Goal: Task Accomplishment & Management: Manage account settings

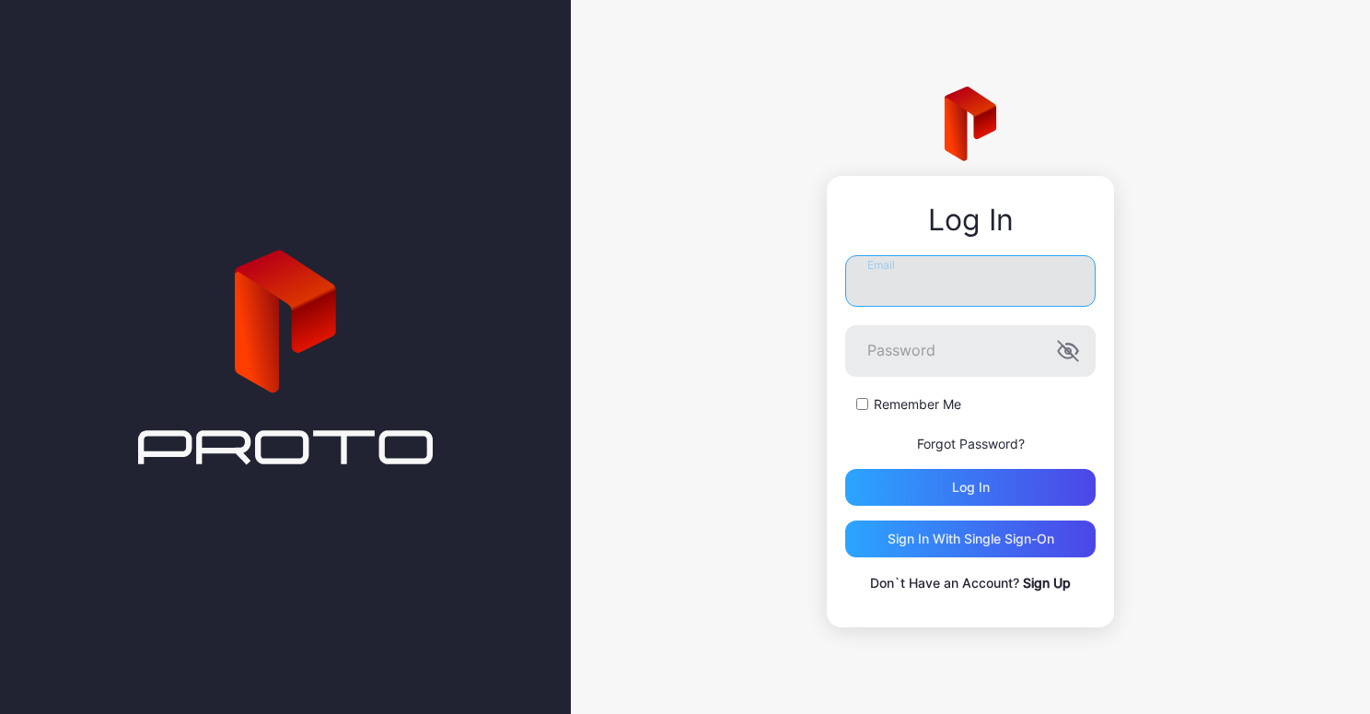
click at [1028, 273] on input "Email" at bounding box center [970, 281] width 251 height 52
type input "**********"
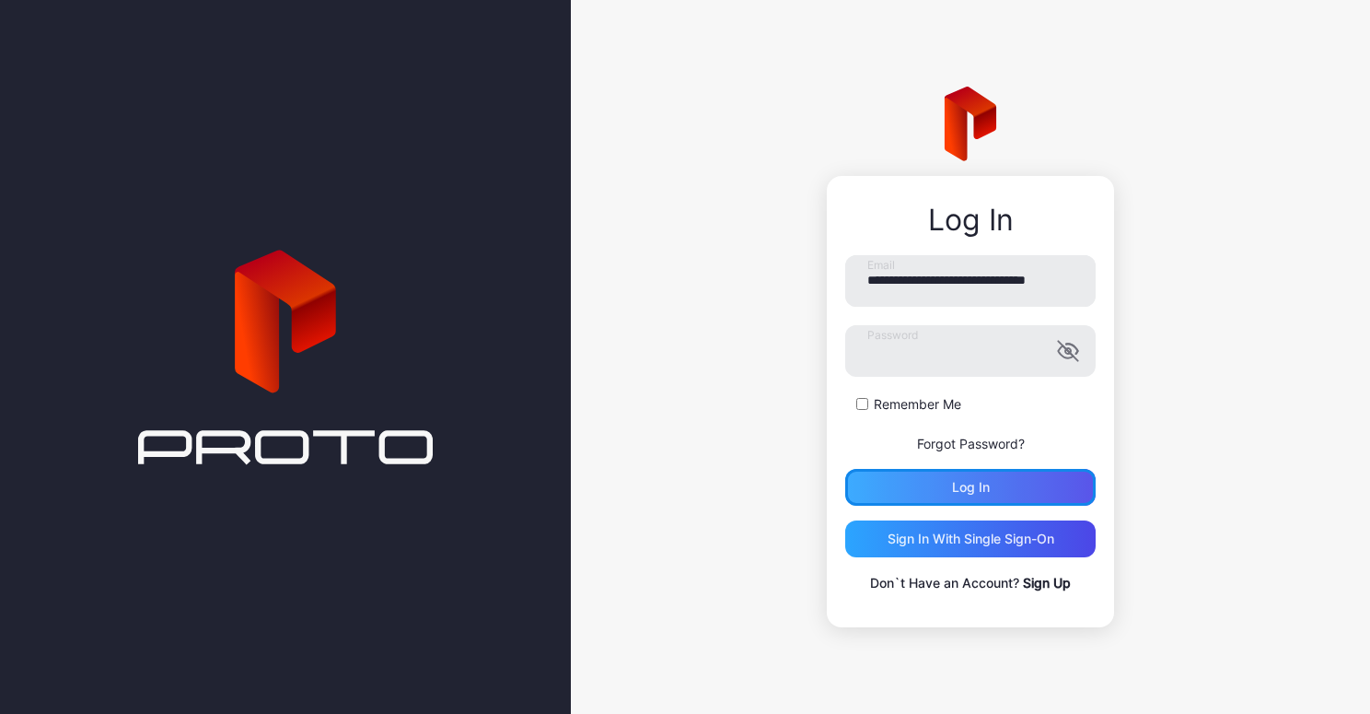
click at [970, 476] on div "Log in" at bounding box center [970, 487] width 251 height 37
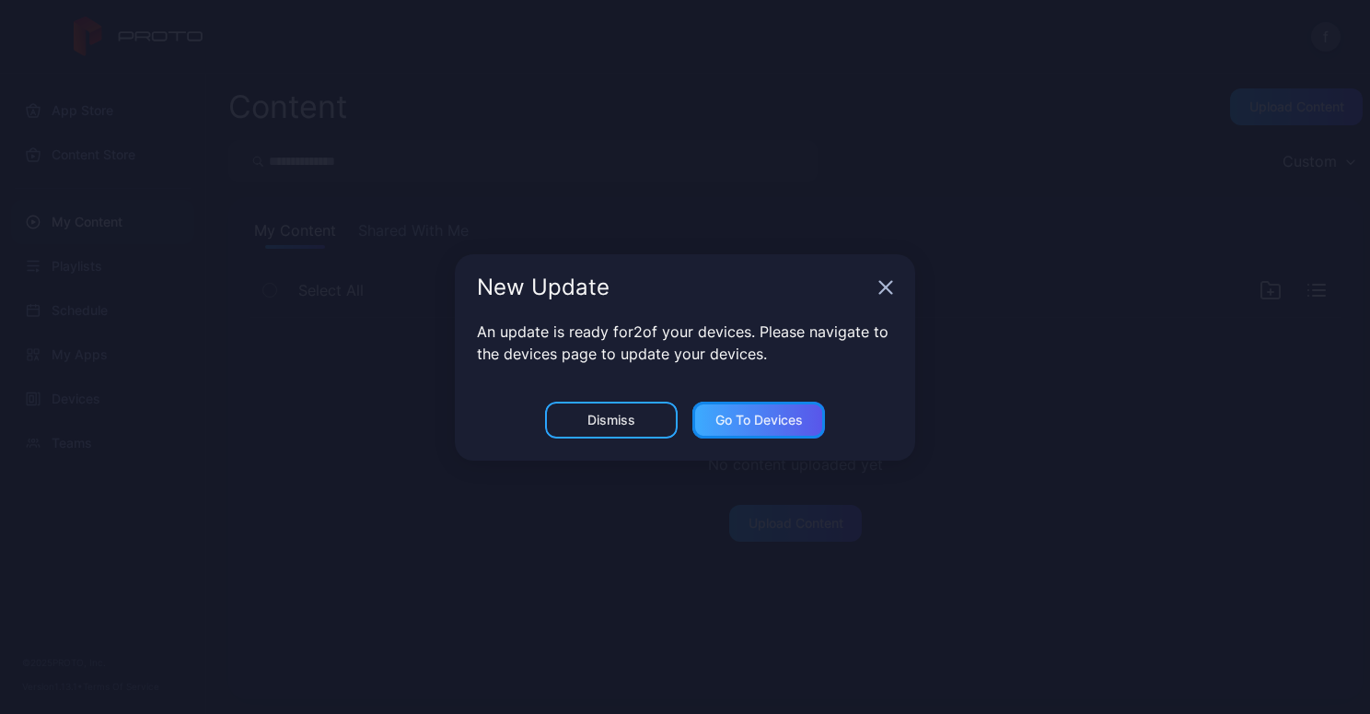
click at [763, 422] on div "Go to devices" at bounding box center [759, 420] width 87 height 15
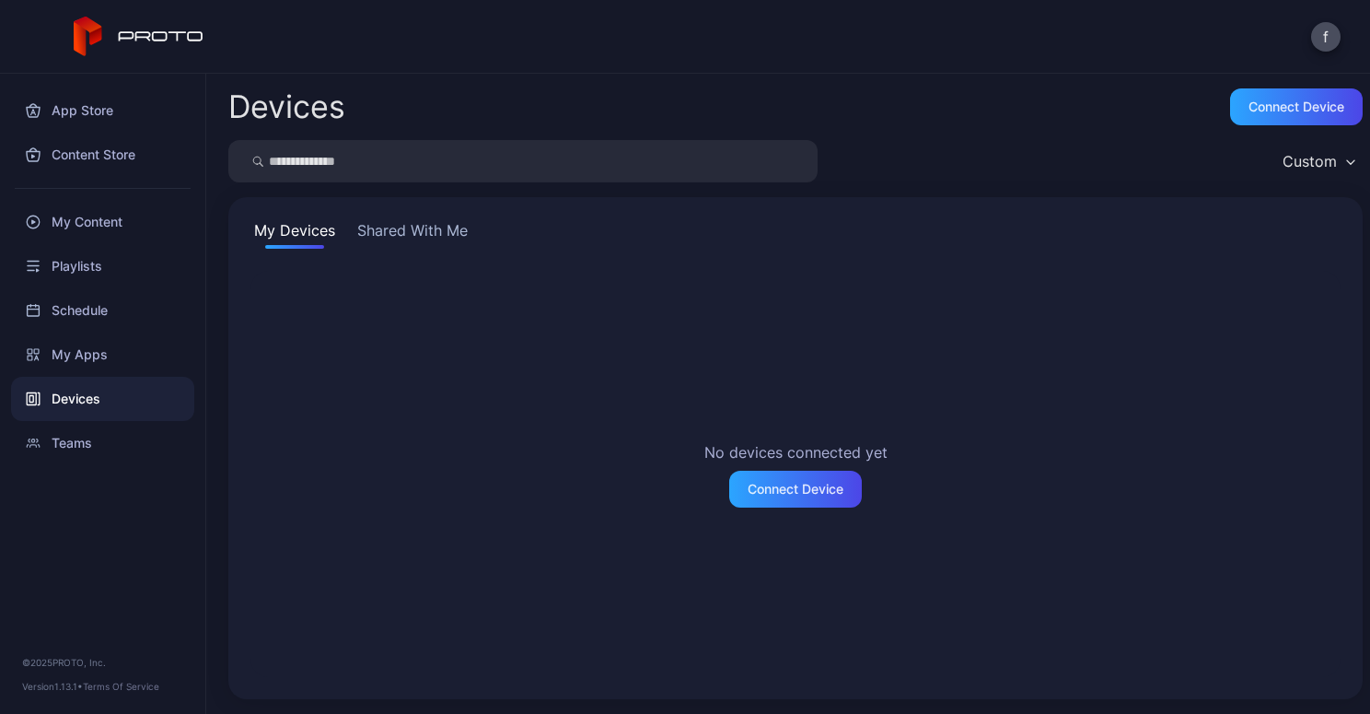
click at [430, 229] on button "Shared With Me" at bounding box center [413, 233] width 118 height 29
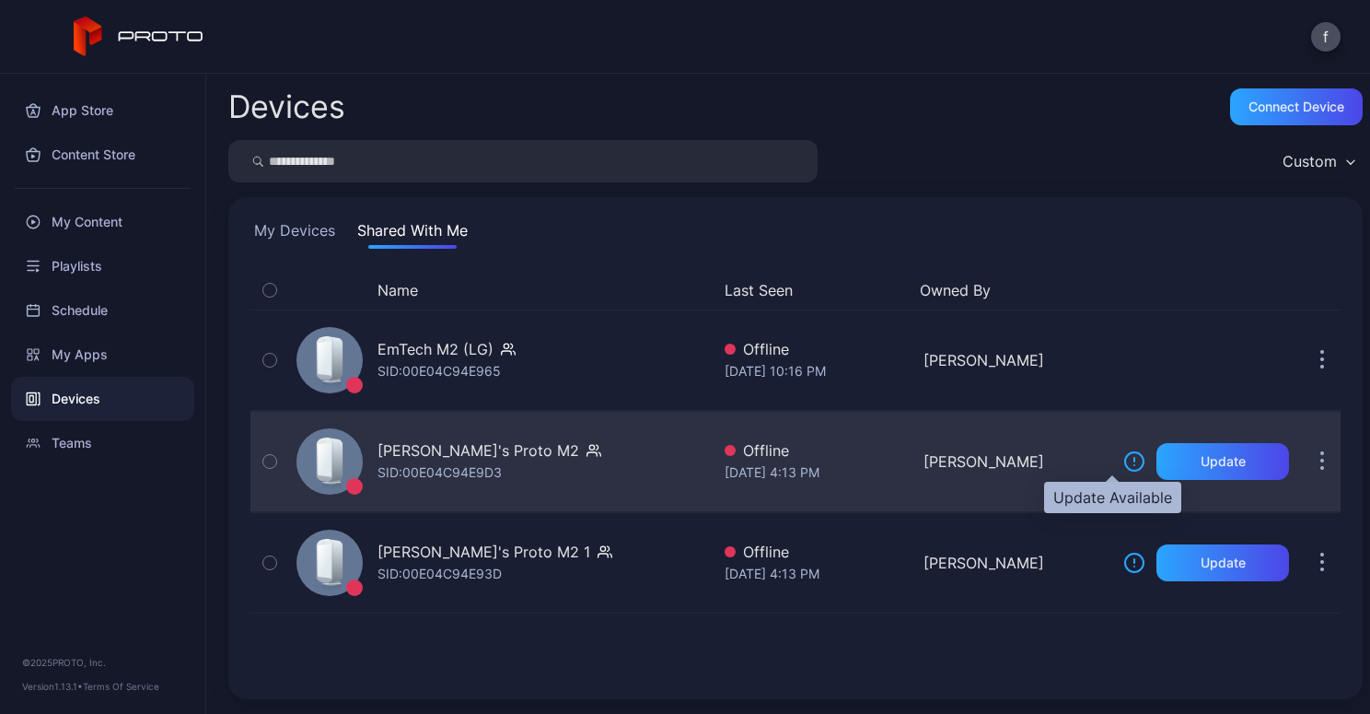
click at [1135, 461] on icon at bounding box center [1135, 460] width 0 height 4
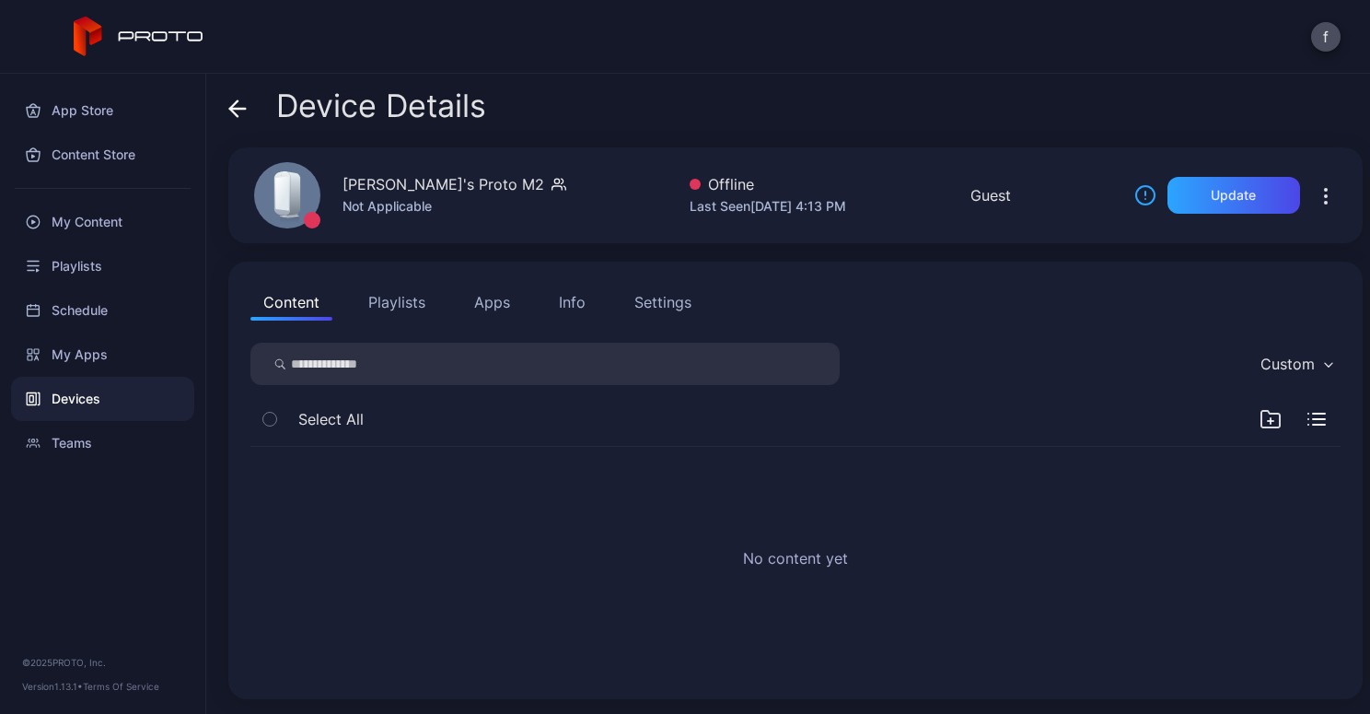
click at [470, 295] on button "Apps" at bounding box center [492, 302] width 62 height 37
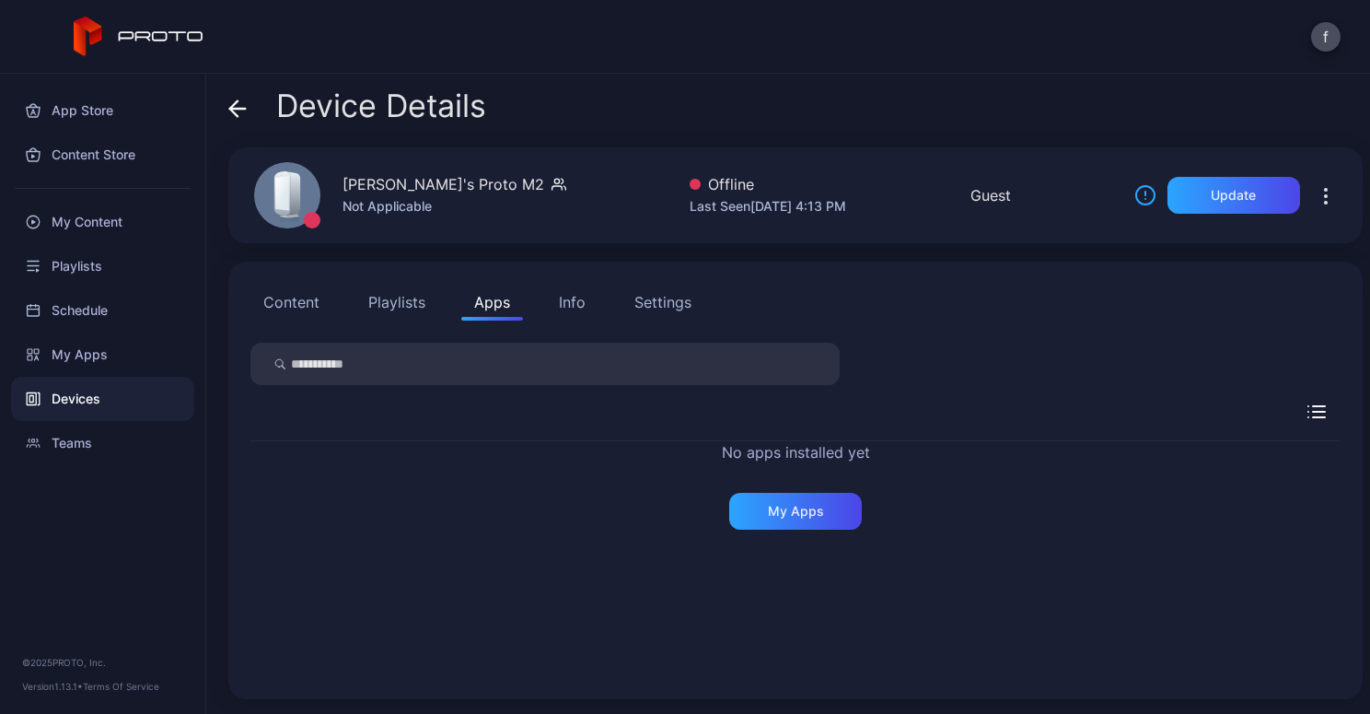
click at [568, 306] on div "Info" at bounding box center [572, 302] width 27 height 22
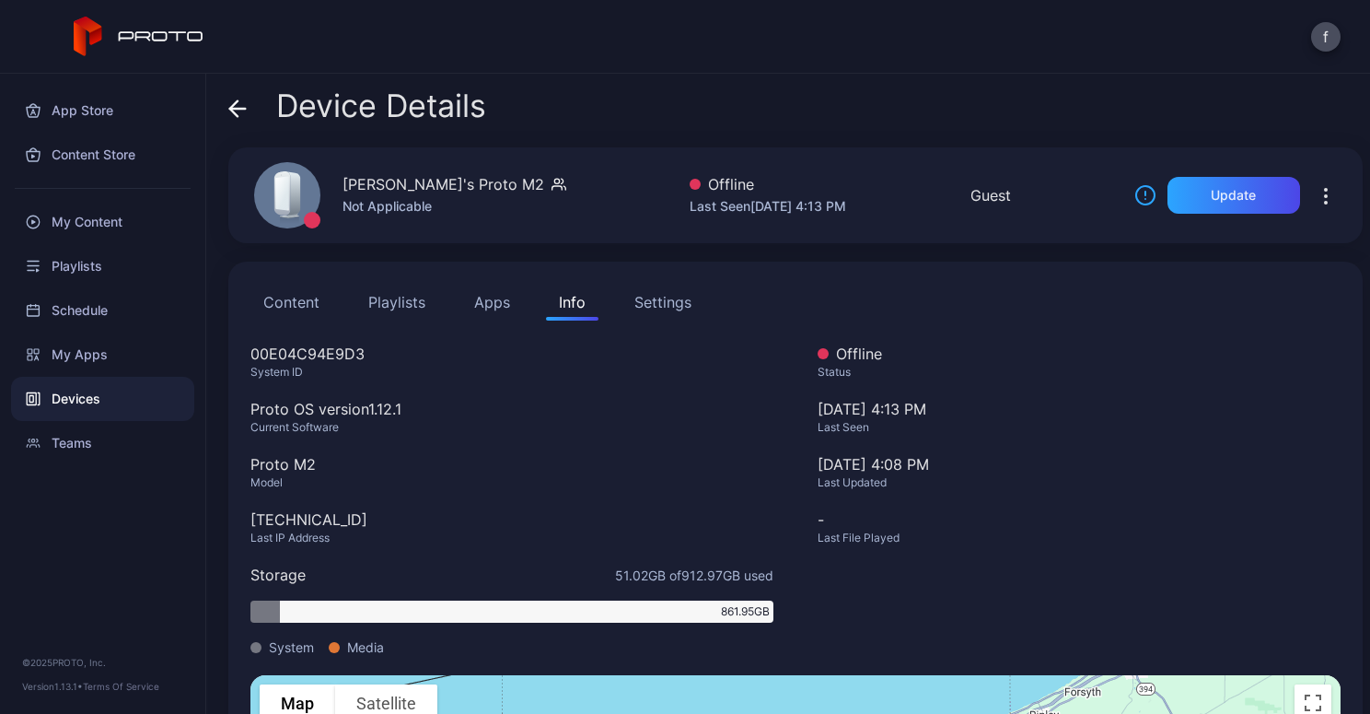
click at [662, 305] on div "Settings" at bounding box center [663, 302] width 57 height 22
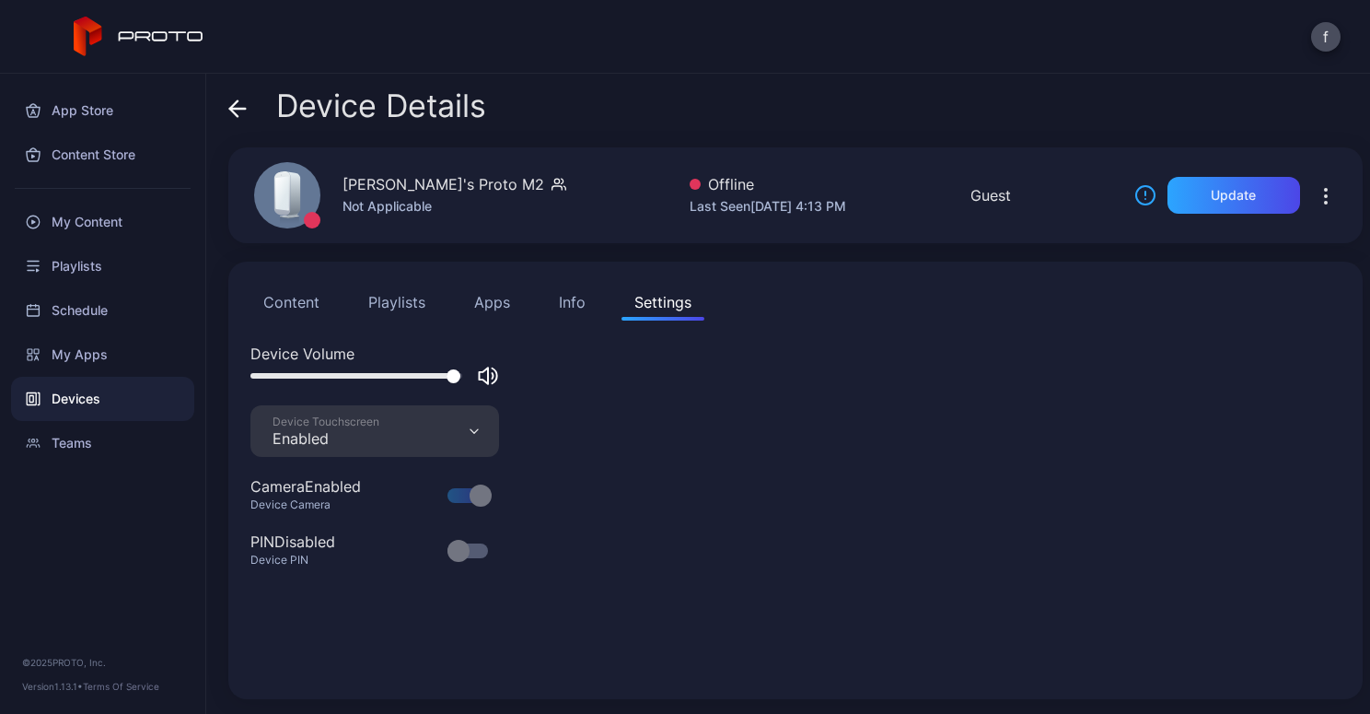
click at [568, 294] on div "Info" at bounding box center [572, 302] width 27 height 22
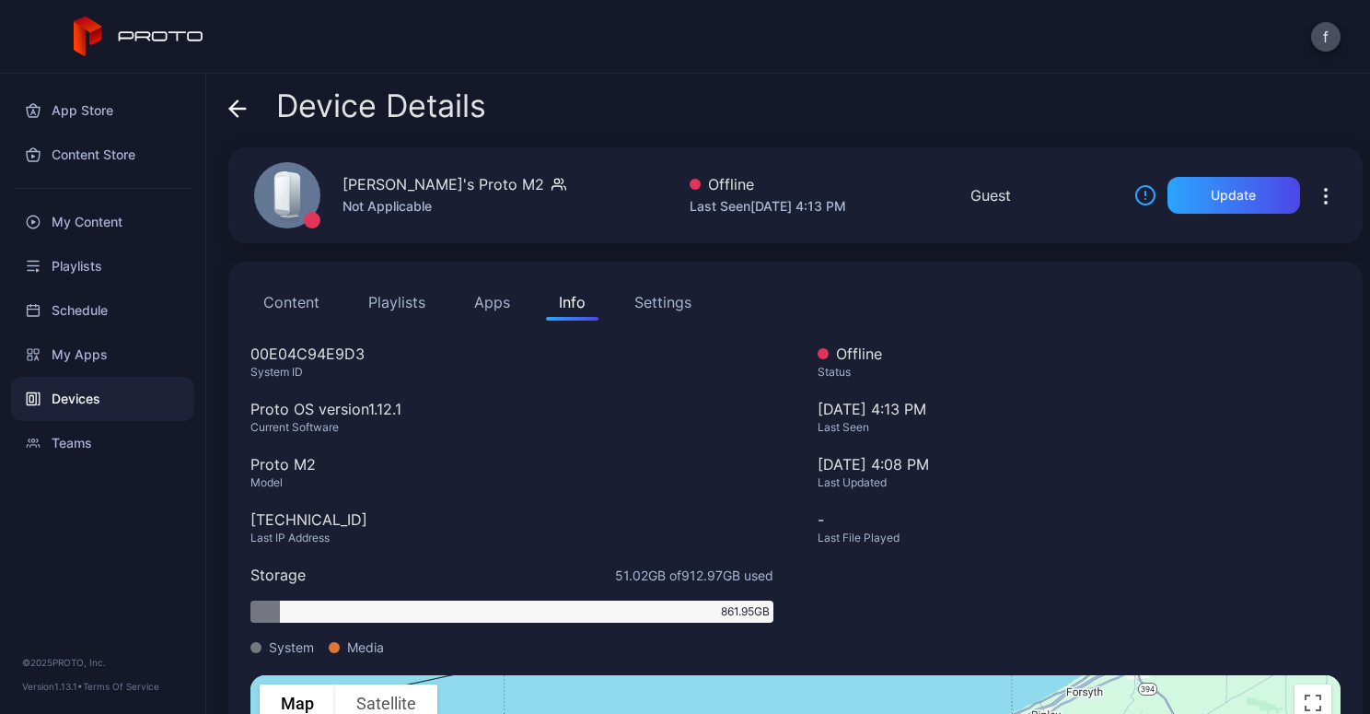
click at [237, 107] on icon at bounding box center [237, 108] width 18 height 18
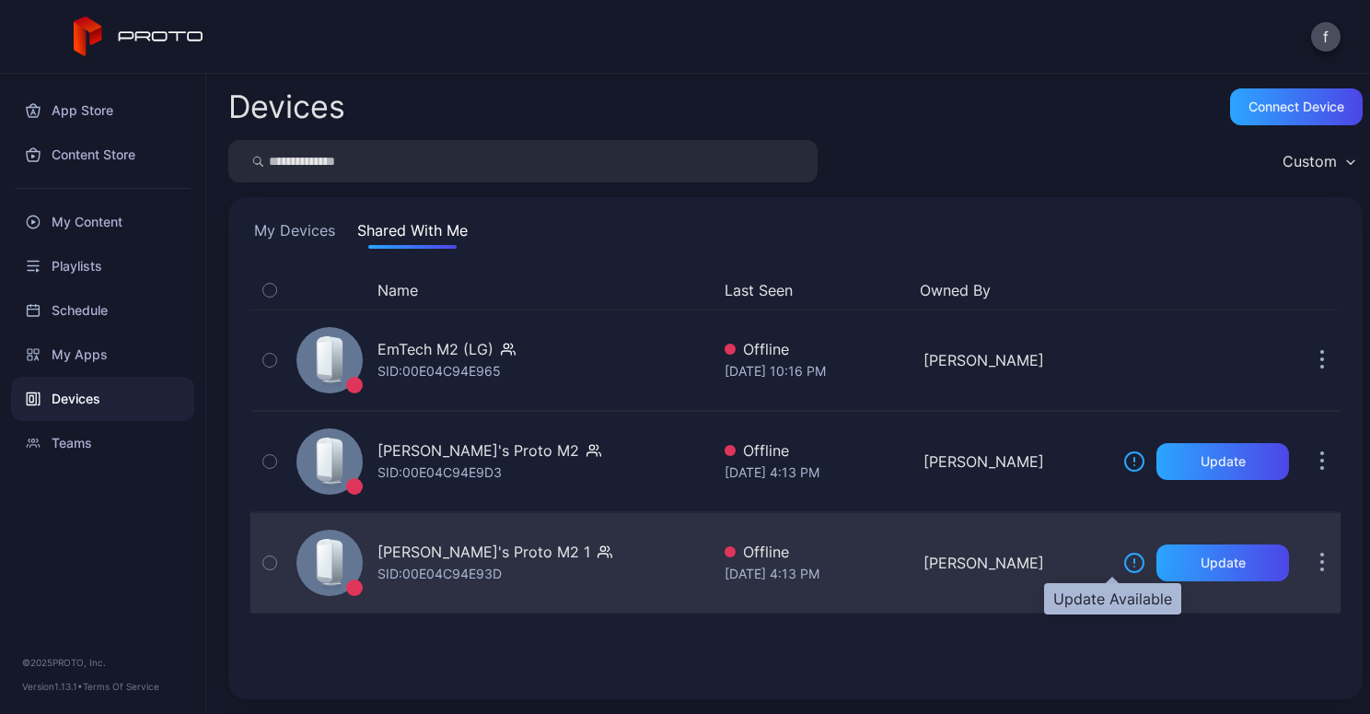
click at [1124, 566] on icon at bounding box center [1135, 563] width 22 height 22
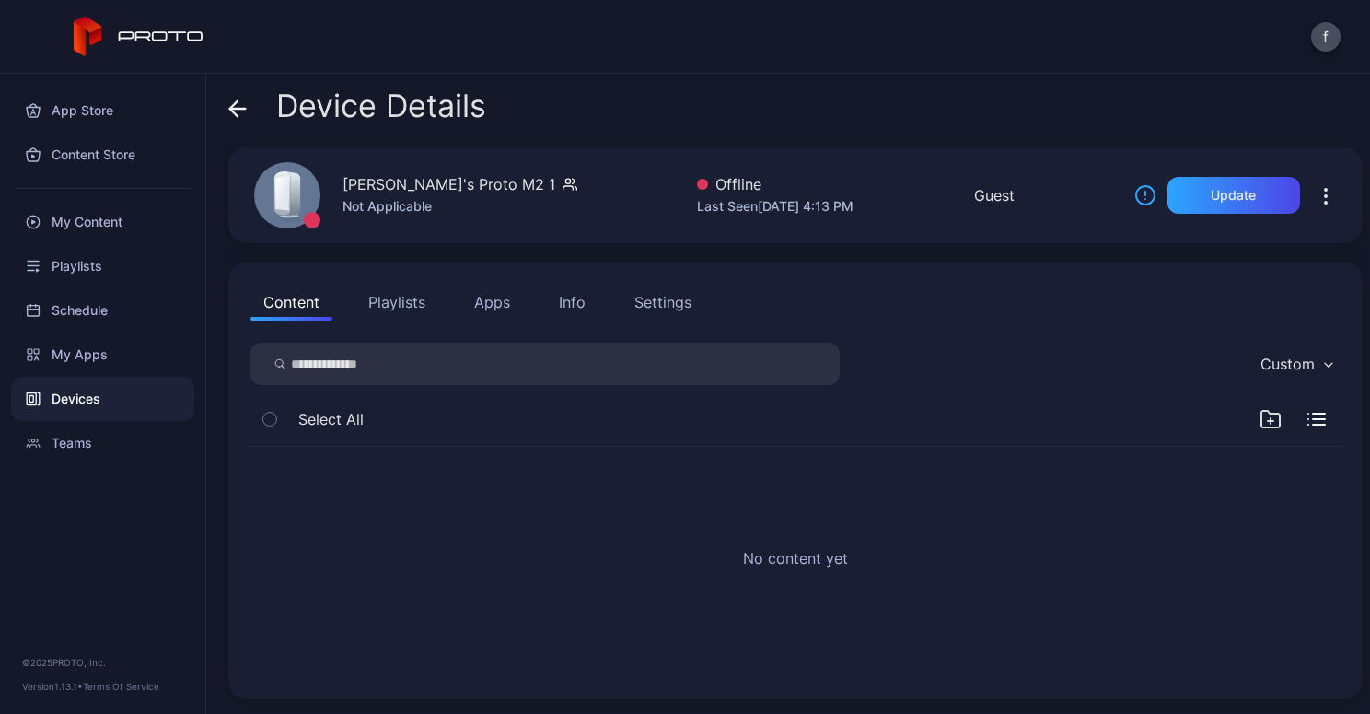
click at [575, 305] on div "Info" at bounding box center [572, 302] width 27 height 22
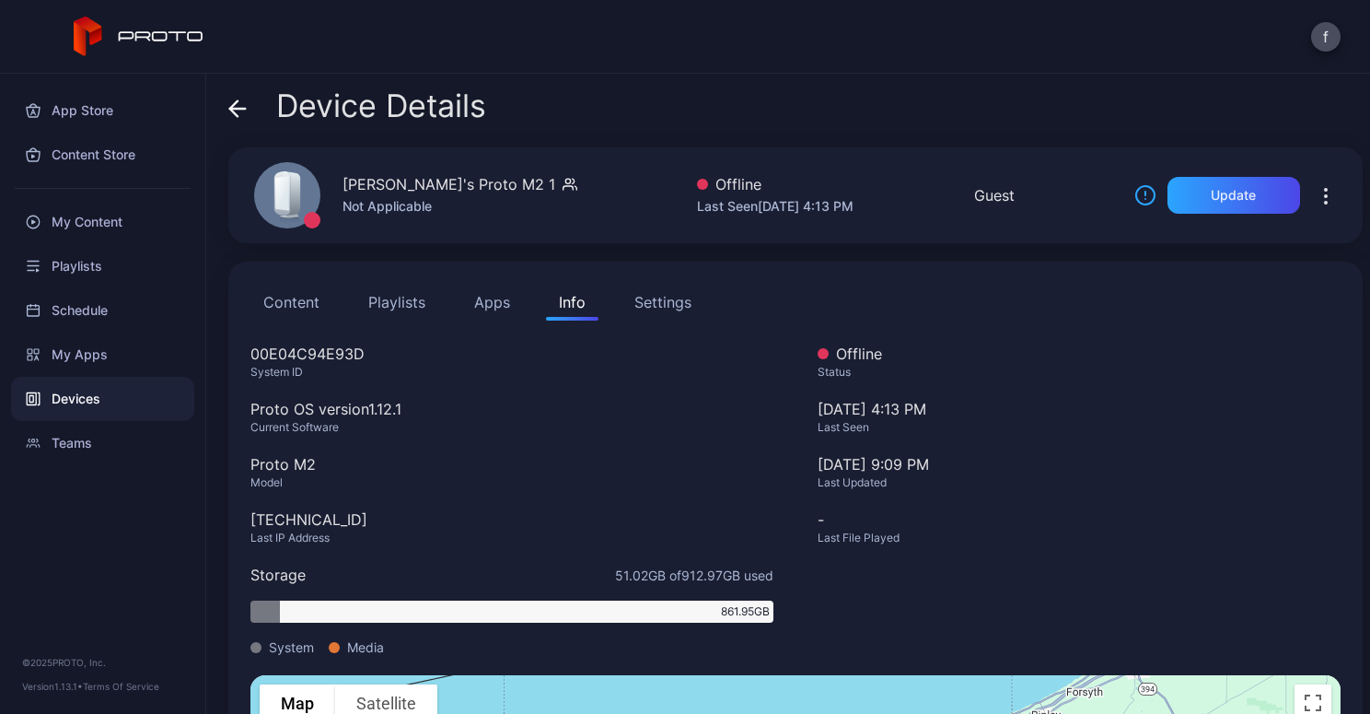
click at [239, 104] on icon at bounding box center [237, 108] width 18 height 18
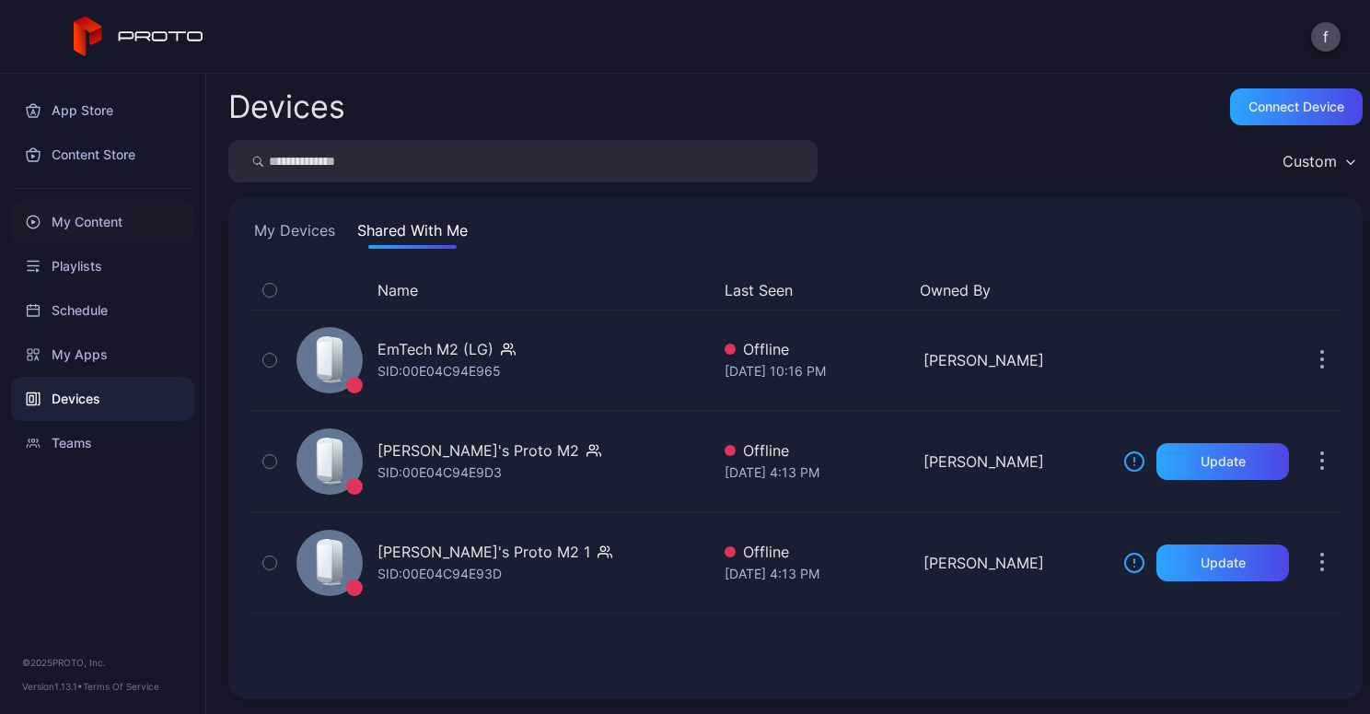
click at [93, 216] on div "My Content" at bounding box center [102, 222] width 183 height 44
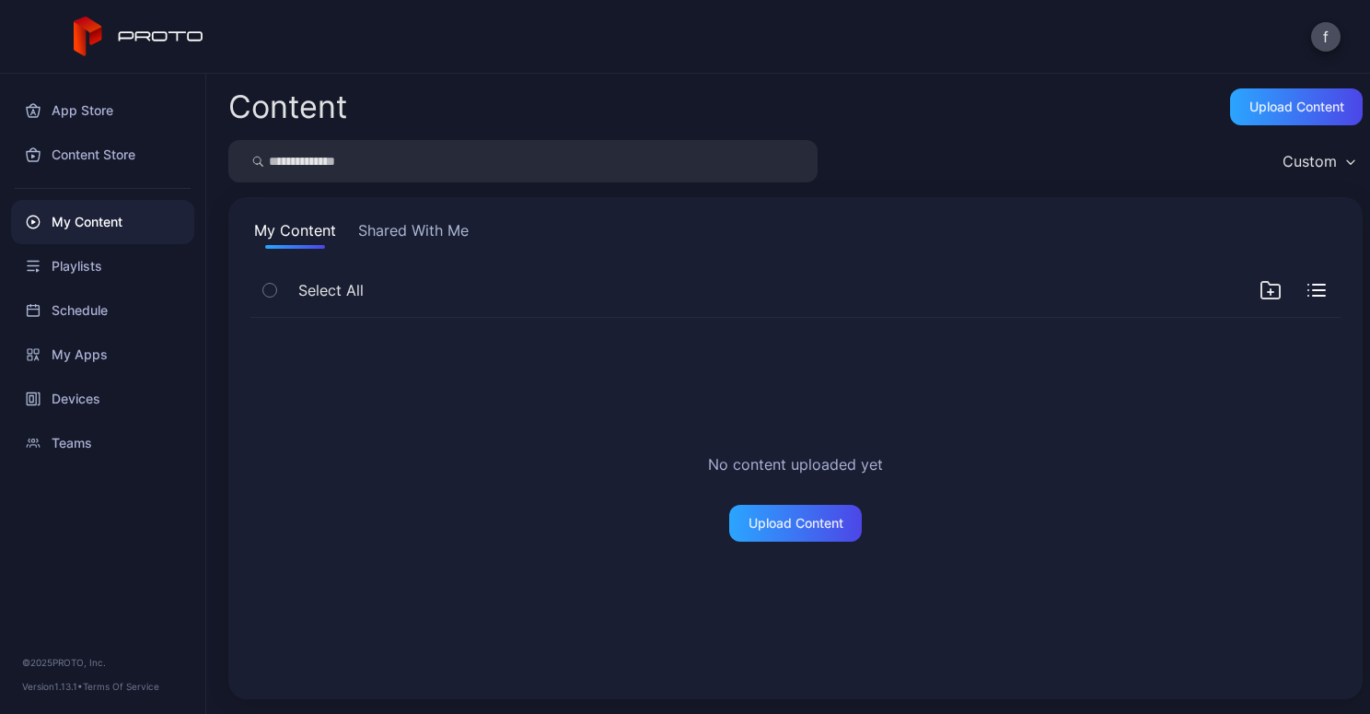
click at [427, 219] on button "Shared With Me" at bounding box center [414, 233] width 118 height 29
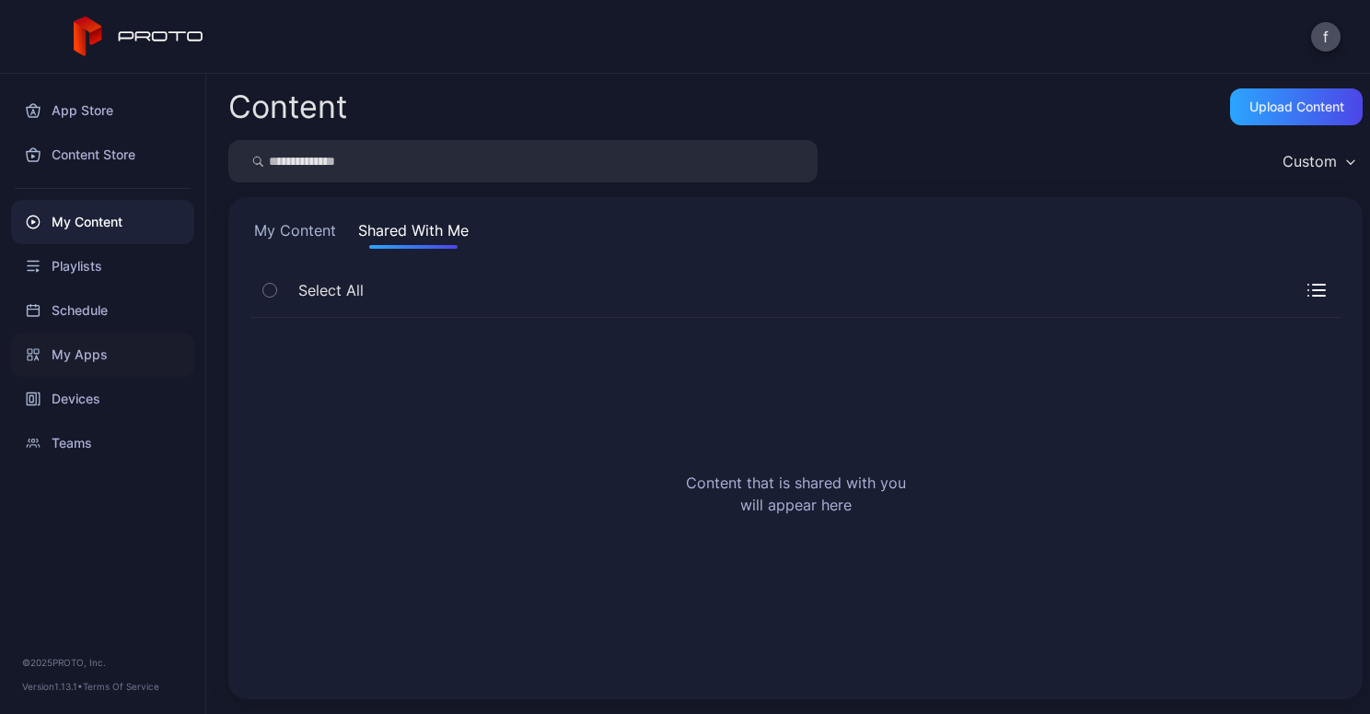
click at [71, 351] on div "My Apps" at bounding box center [102, 354] width 183 height 44
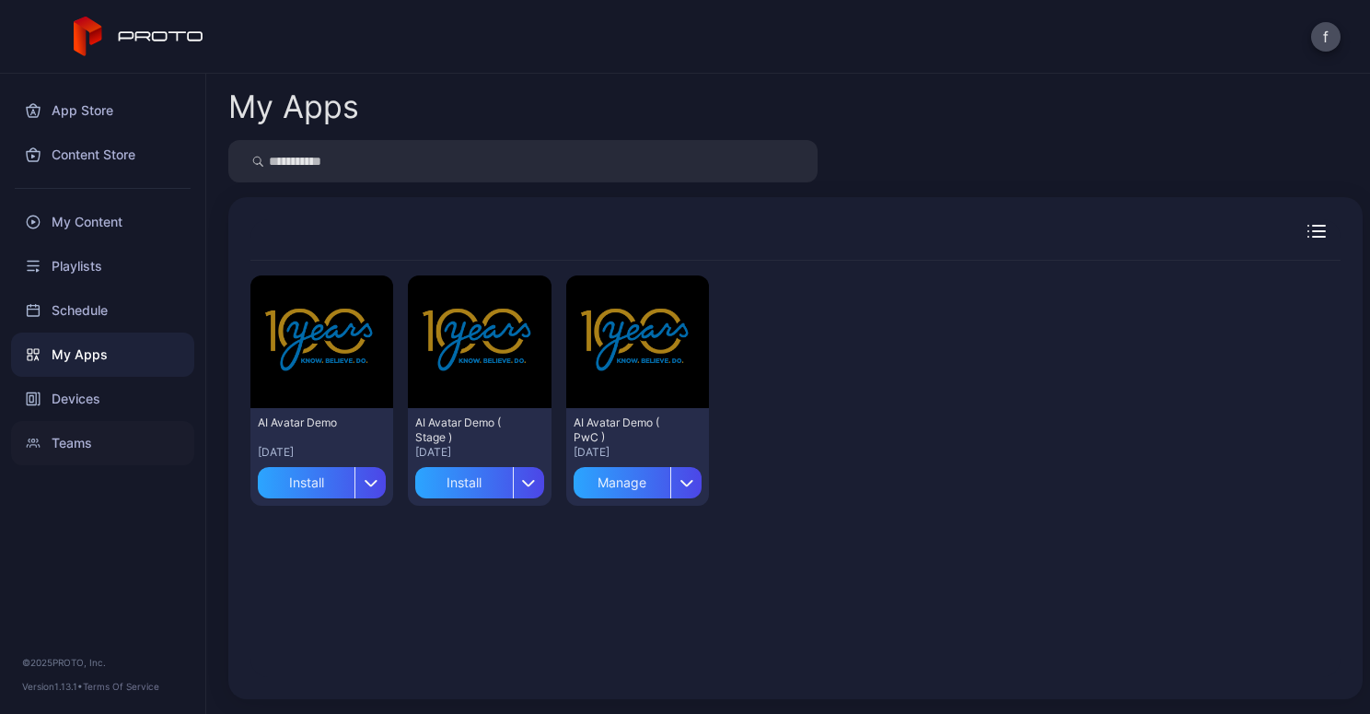
click at [74, 443] on div "Teams" at bounding box center [102, 443] width 183 height 44
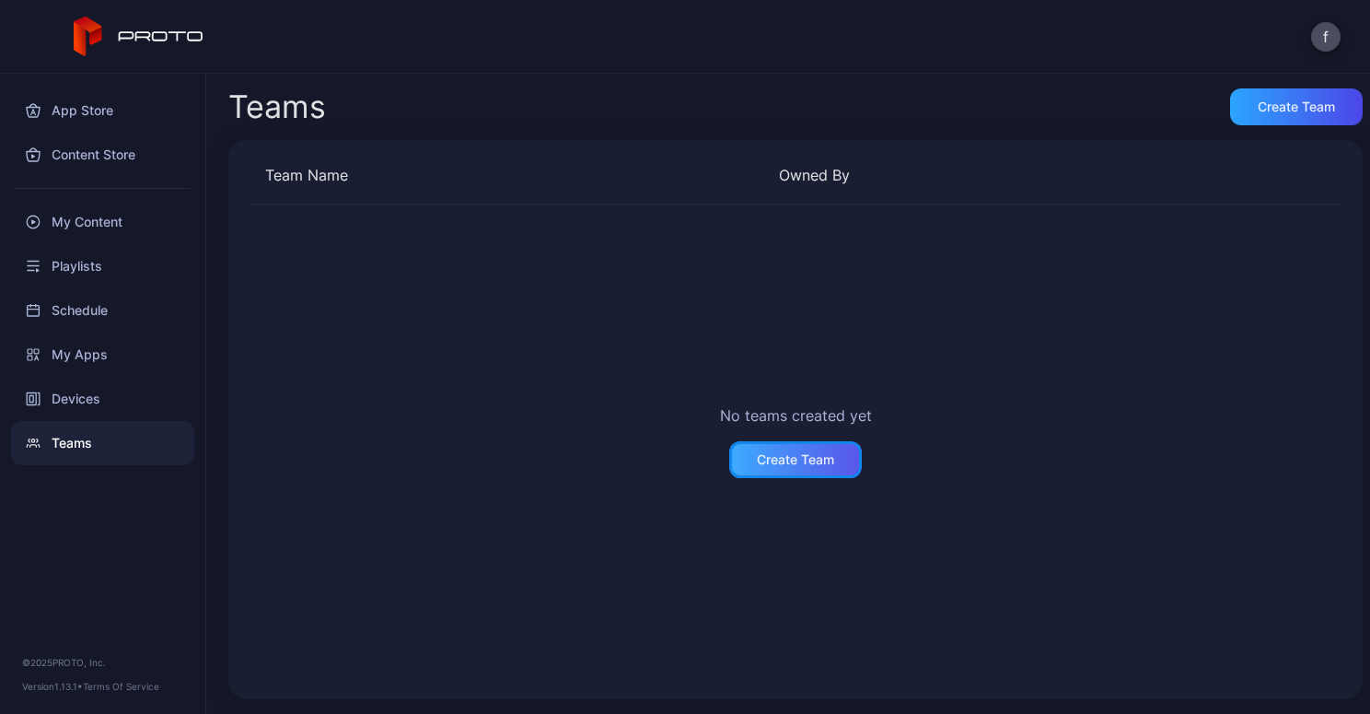
click at [775, 450] on div "Create Team" at bounding box center [795, 459] width 133 height 37
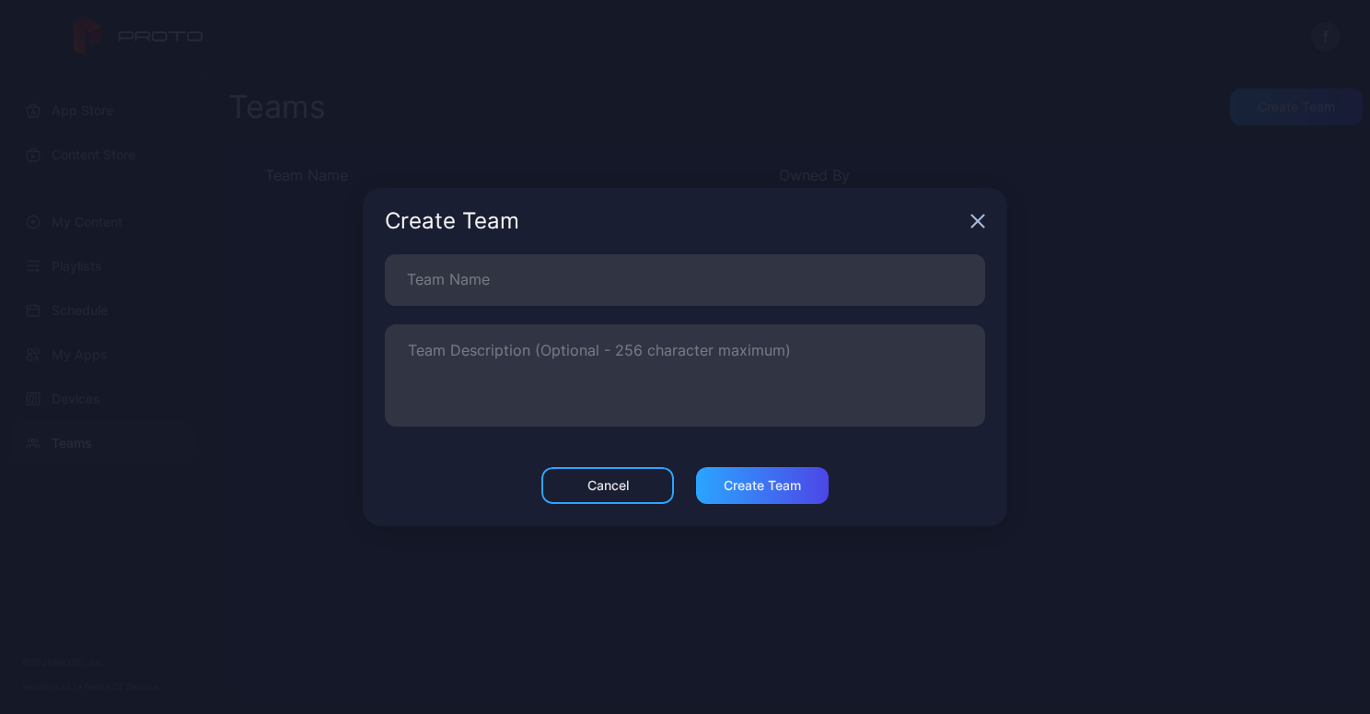
click at [972, 223] on icon "button" at bounding box center [978, 221] width 15 height 15
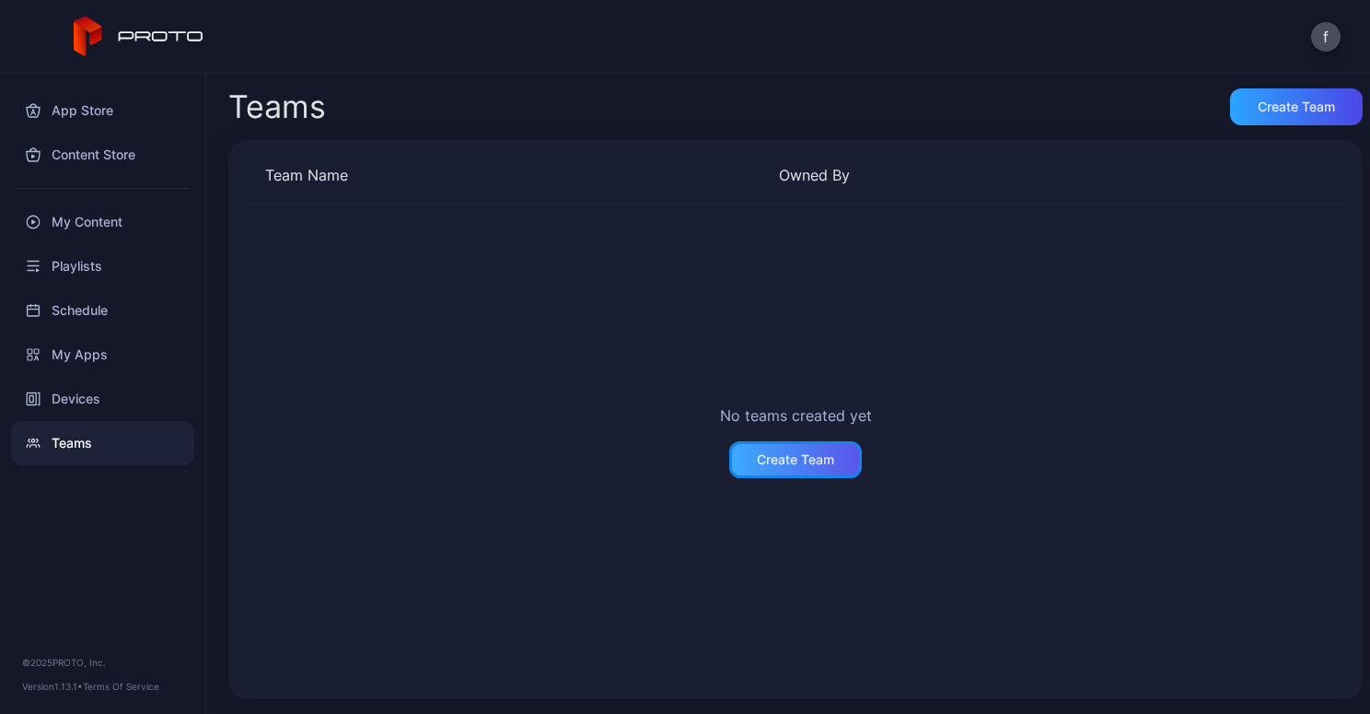
click at [788, 452] on div "Create Team" at bounding box center [795, 459] width 77 height 15
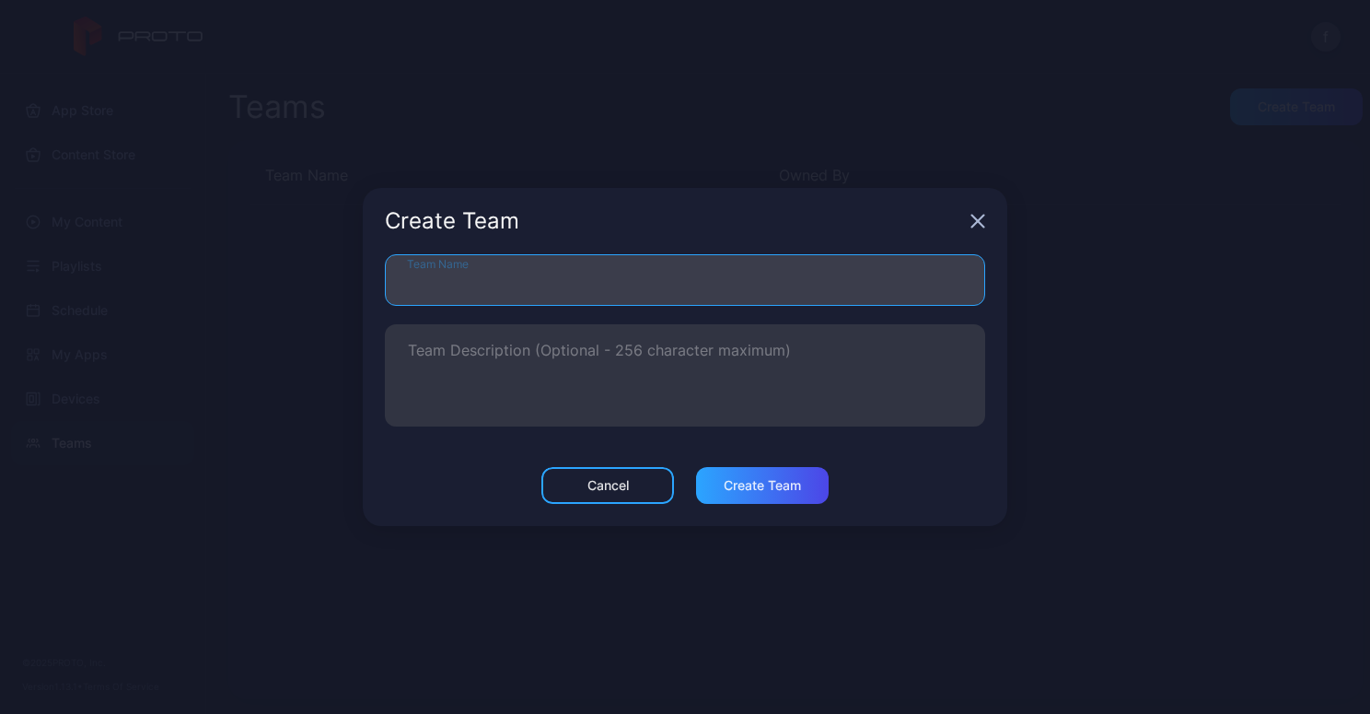
click at [589, 272] on input "Team Name" at bounding box center [685, 280] width 600 height 52
type input "**********"
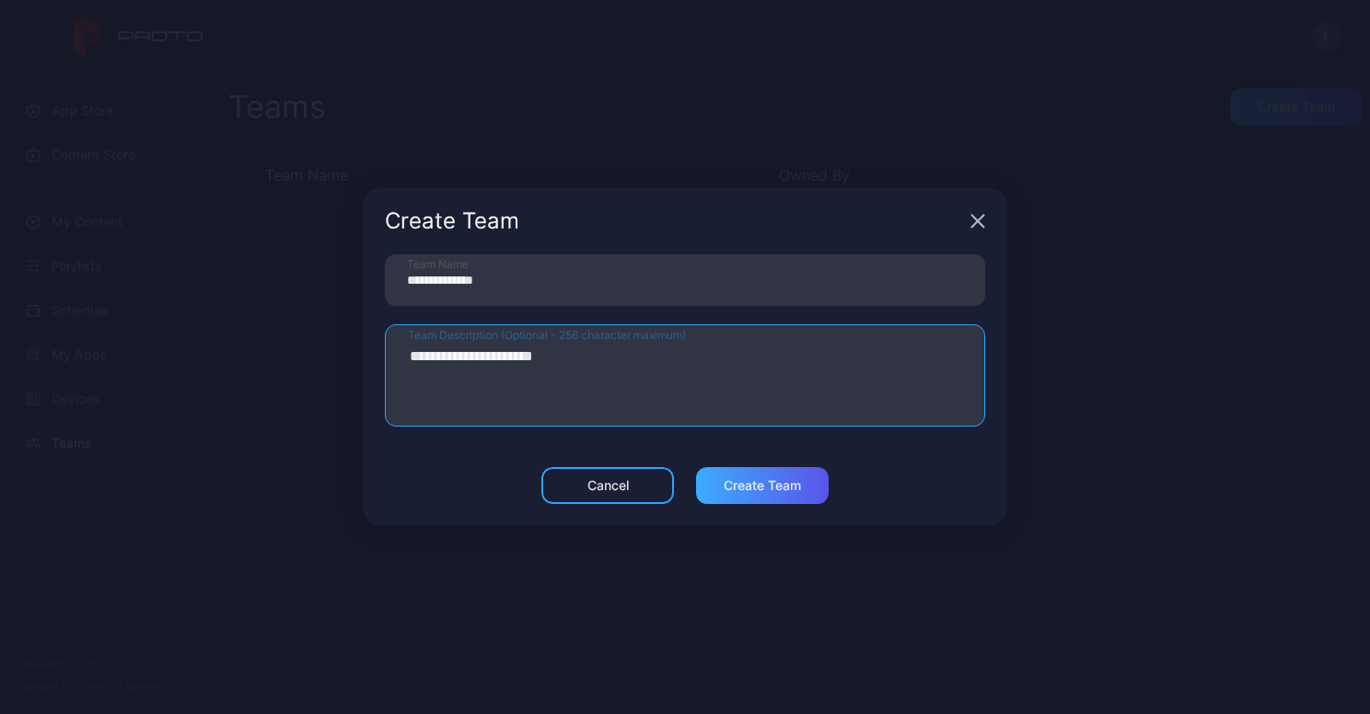
type textarea "**********"
click at [755, 488] on div "Create Team" at bounding box center [762, 485] width 77 height 15
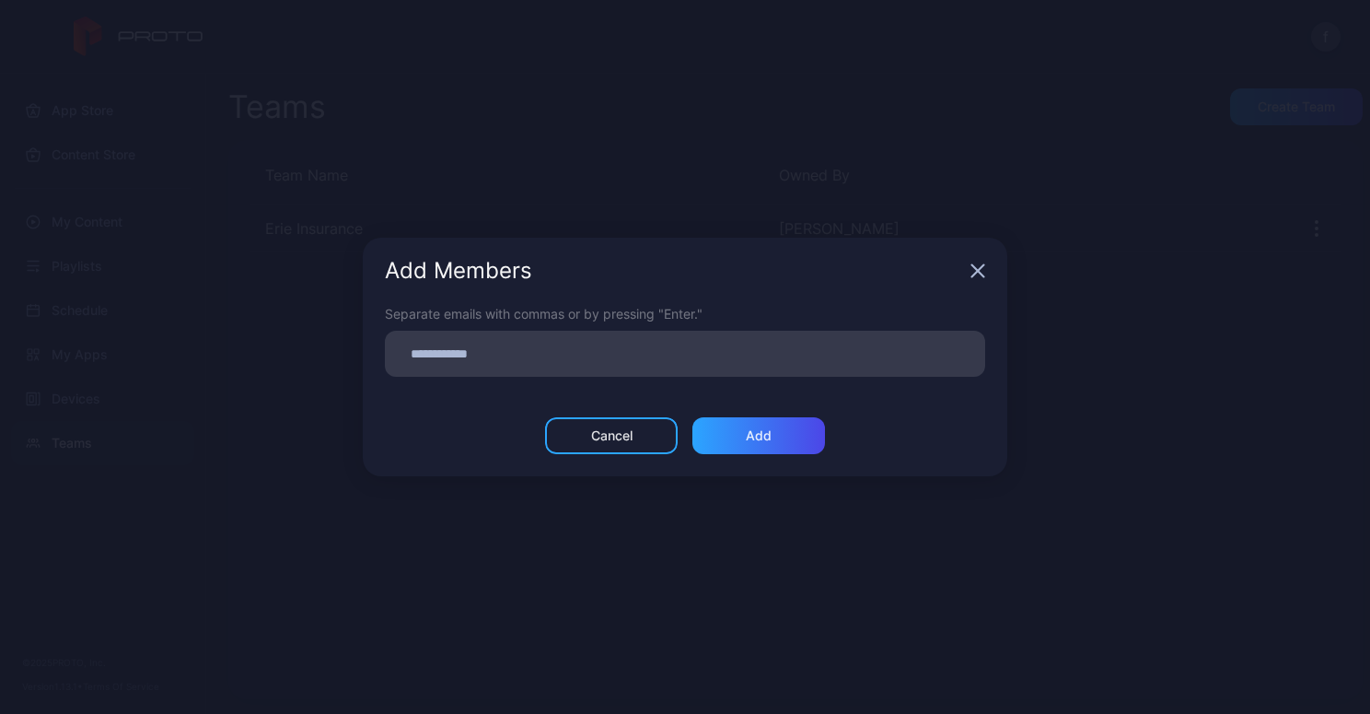
click at [576, 353] on input at bounding box center [685, 354] width 578 height 24
type input "**********"
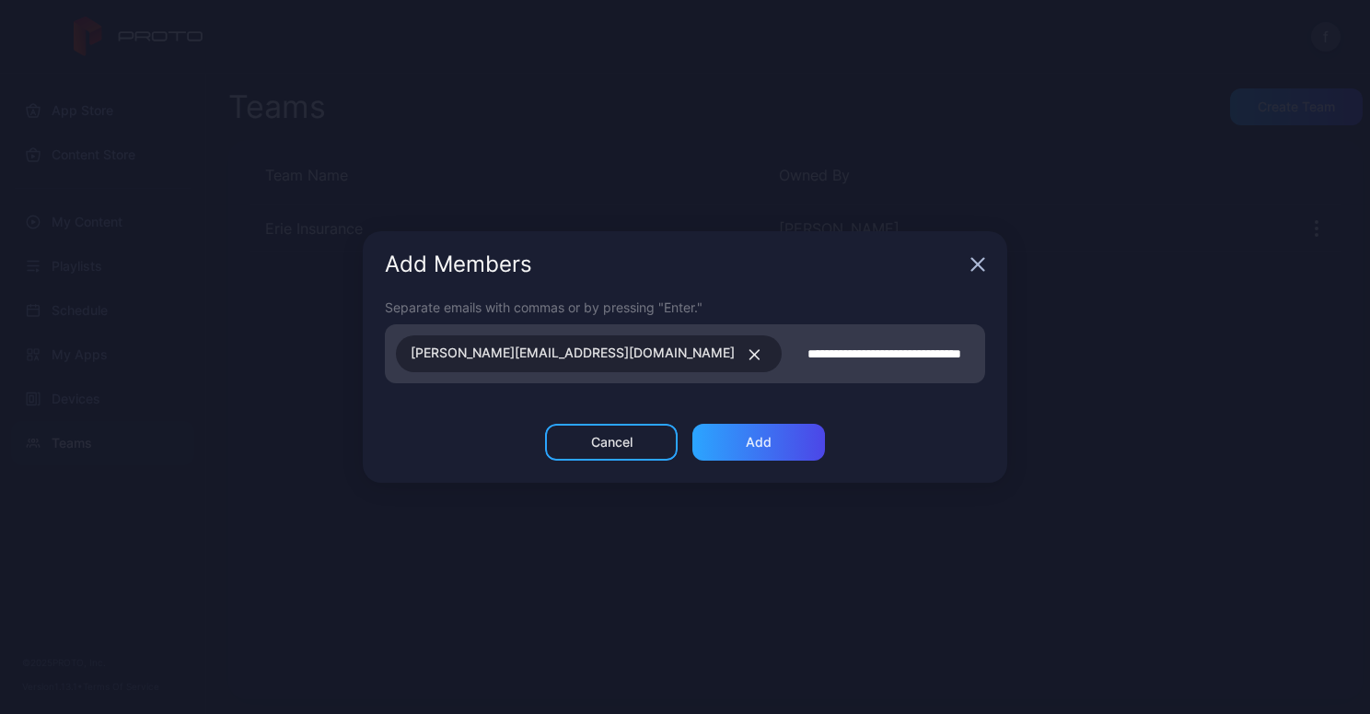
type input "**********"
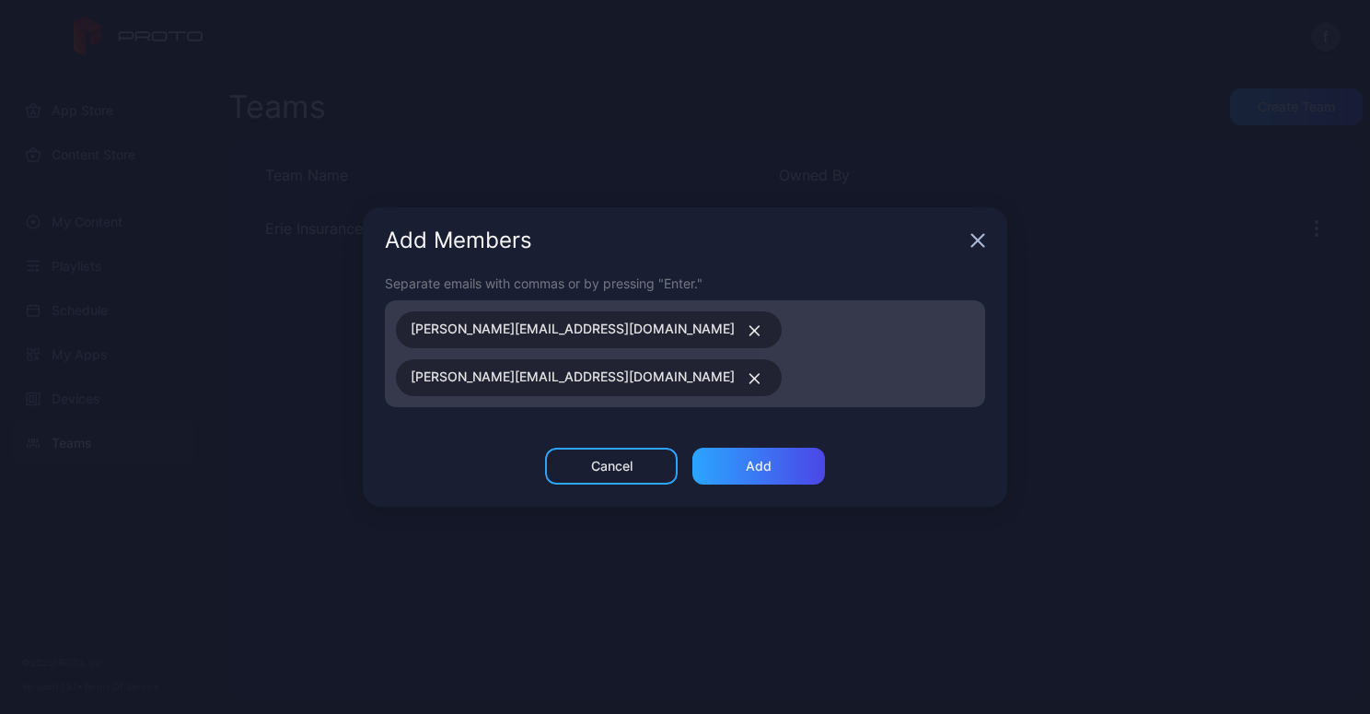
click at [793, 375] on input at bounding box center [883, 378] width 181 height 24
click at [793, 376] on input at bounding box center [883, 378] width 181 height 24
type input "**********"
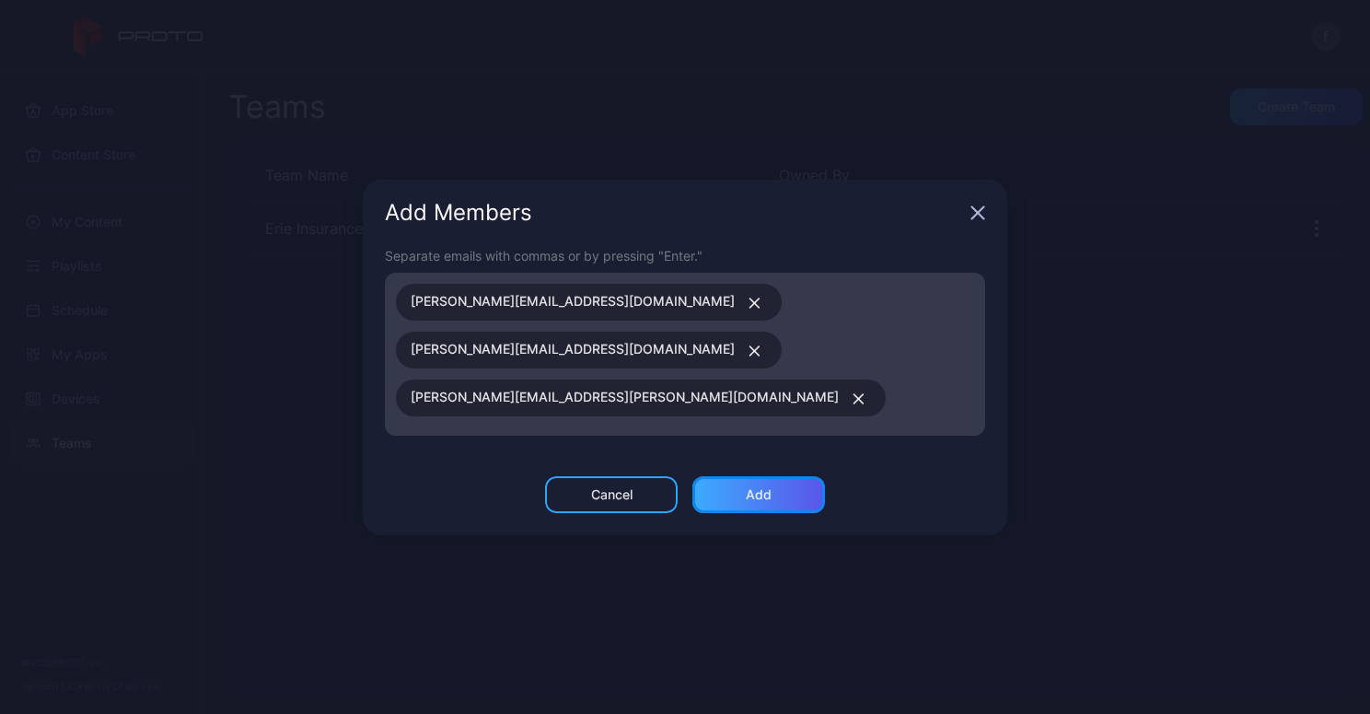
click at [771, 488] on div "Add" at bounding box center [759, 494] width 26 height 15
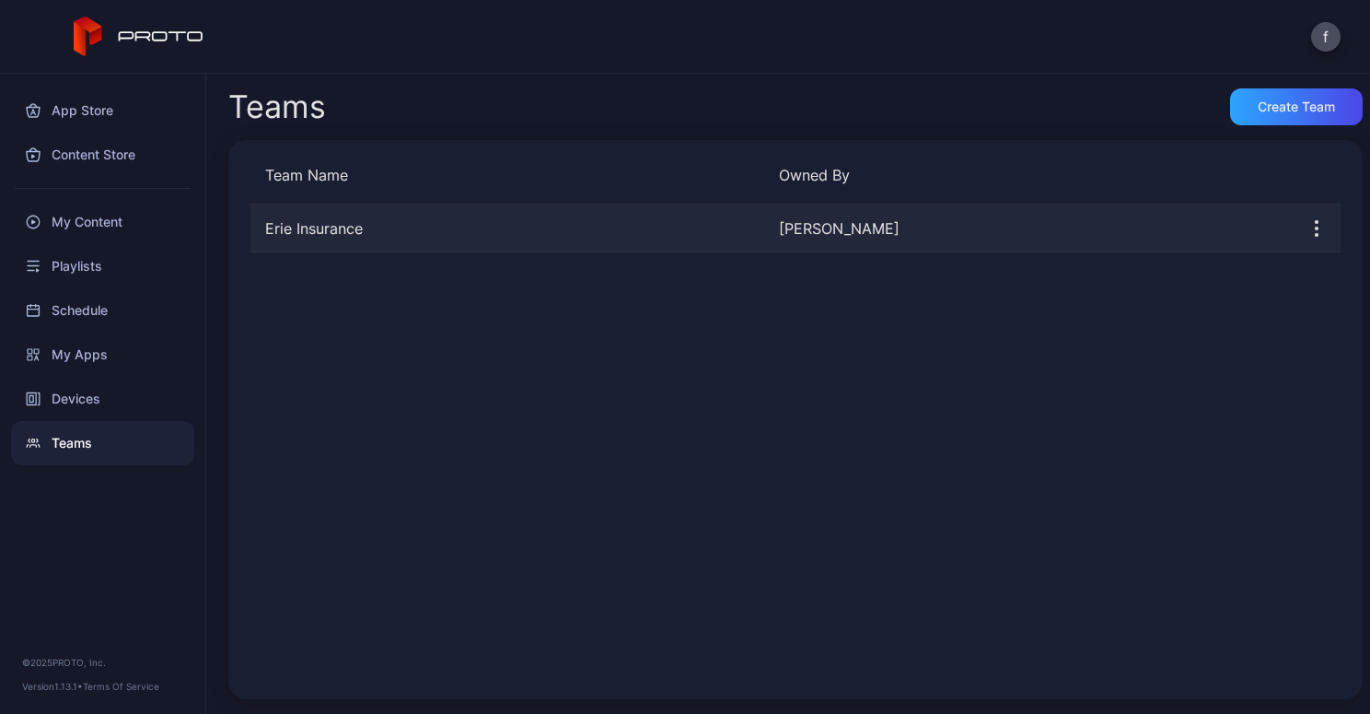
click at [1306, 224] on icon "button" at bounding box center [1317, 228] width 22 height 22
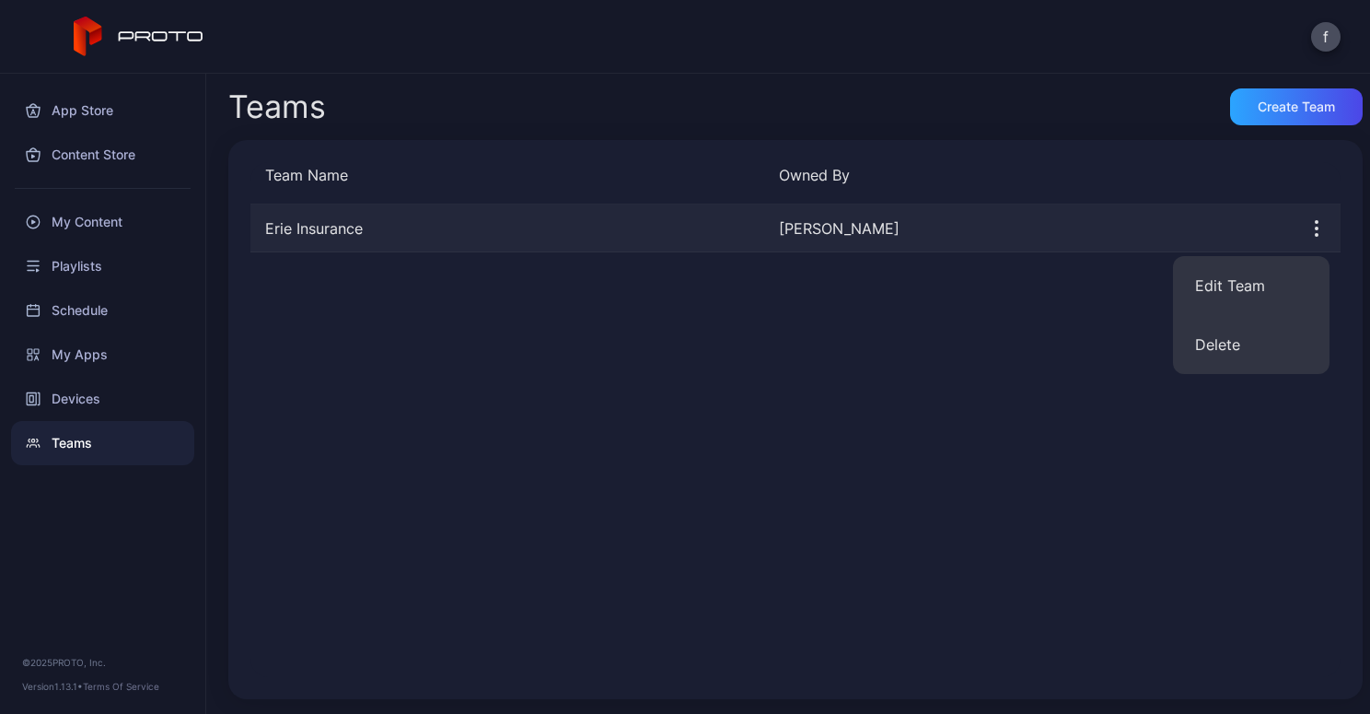
click at [1306, 224] on icon "button" at bounding box center [1317, 228] width 22 height 22
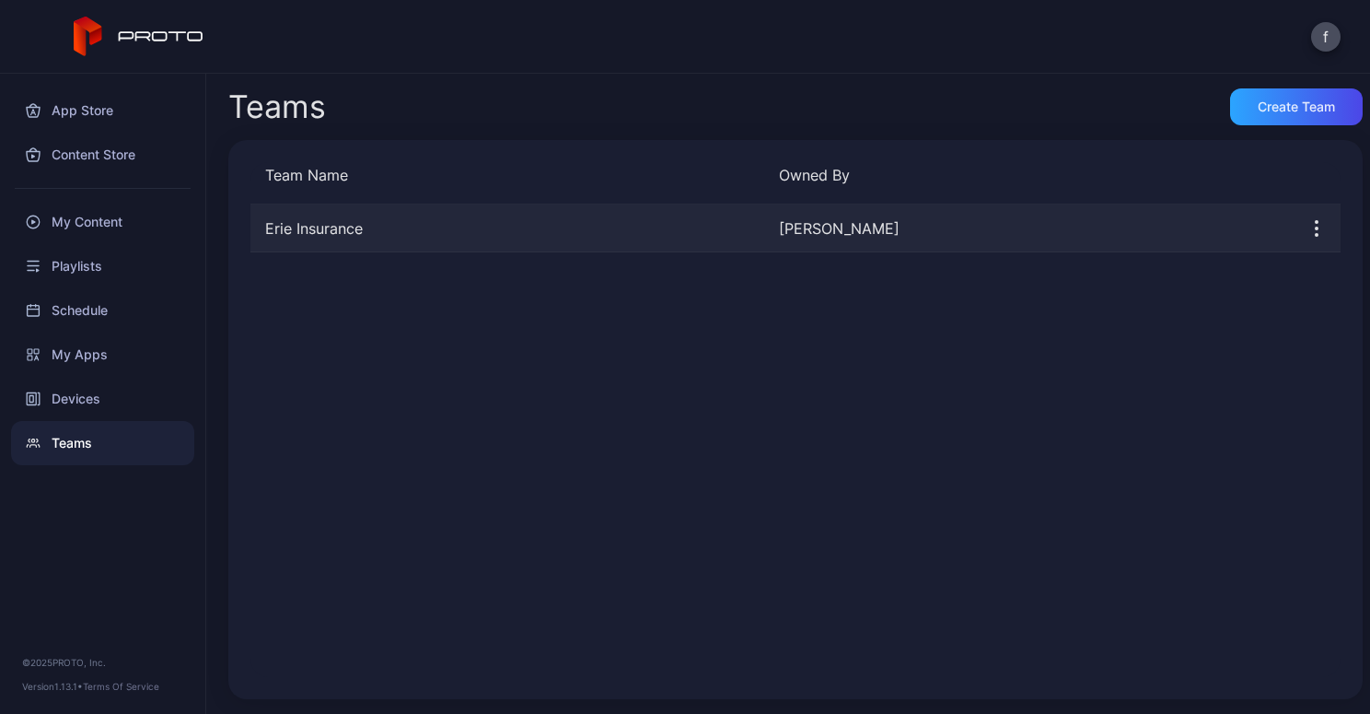
click at [329, 221] on div "Erie Insurance" at bounding box center [508, 228] width 514 height 22
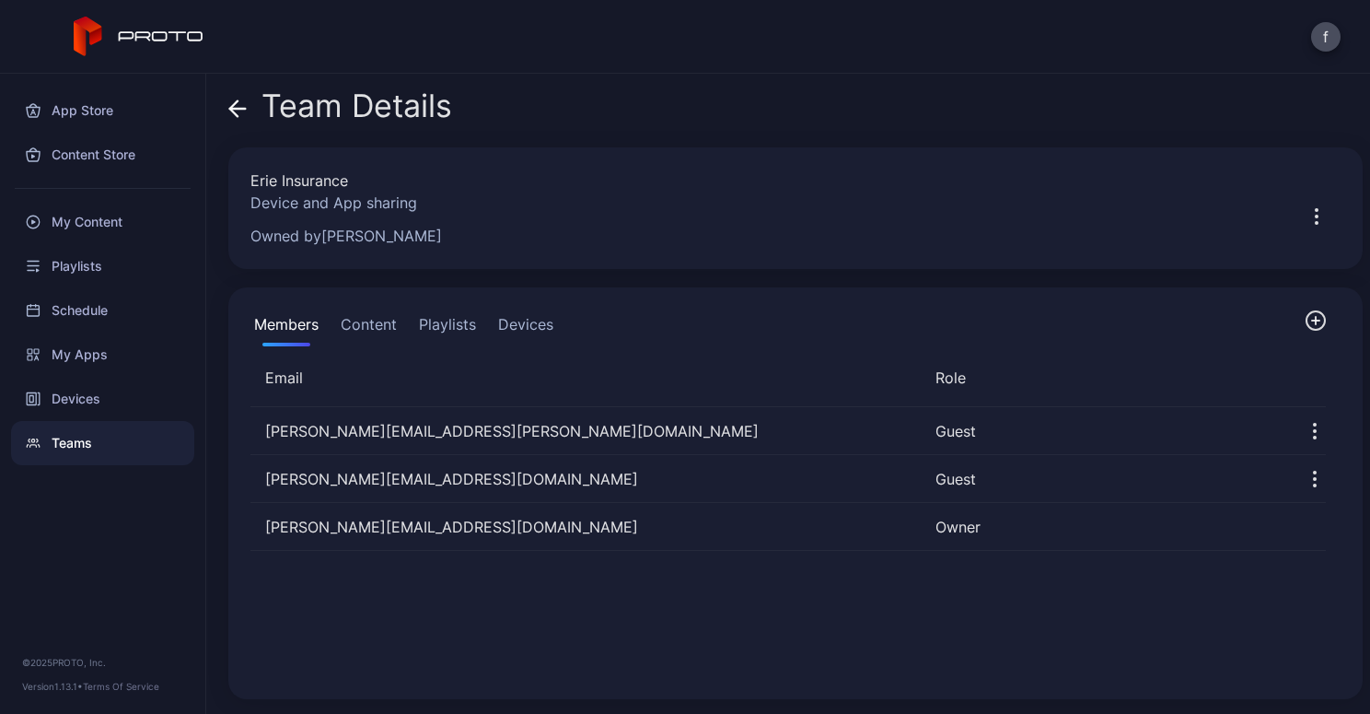
click at [527, 318] on button "Devices" at bounding box center [526, 327] width 63 height 37
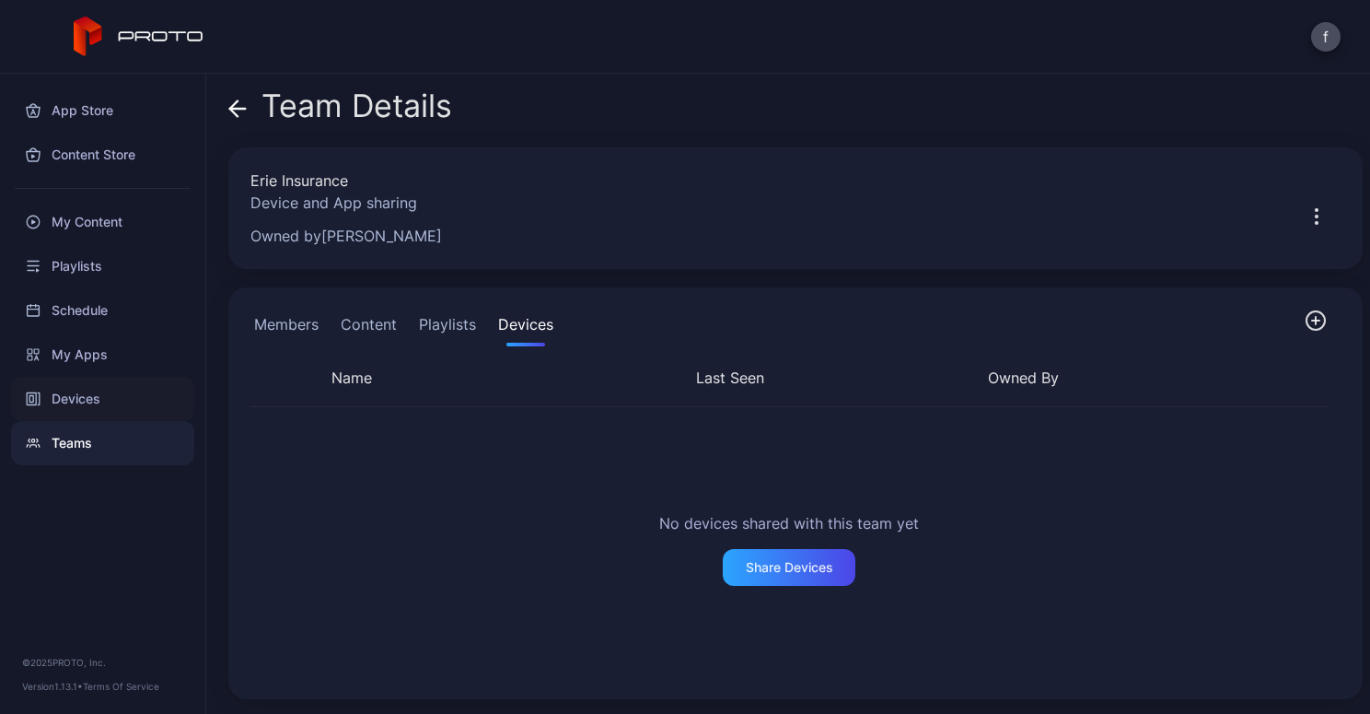
click at [64, 398] on div "Devices" at bounding box center [102, 399] width 183 height 44
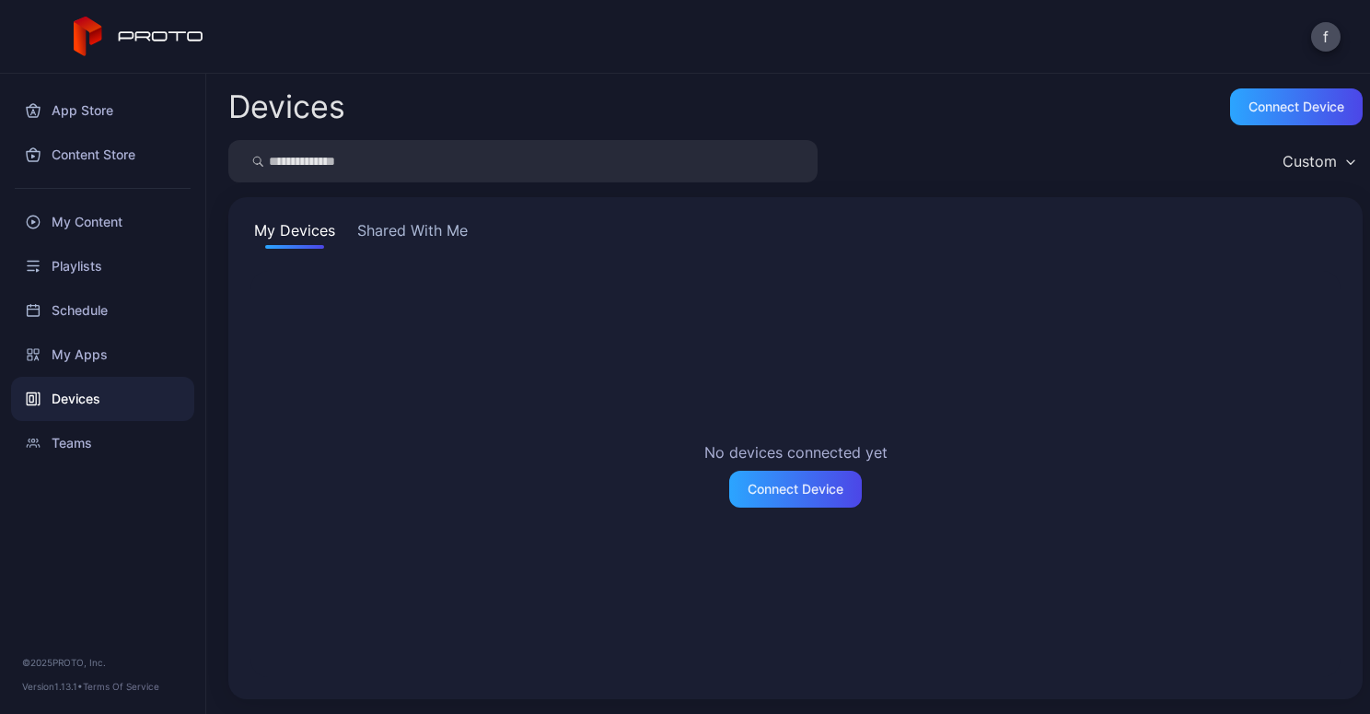
click at [448, 229] on button "Shared With Me" at bounding box center [413, 233] width 118 height 29
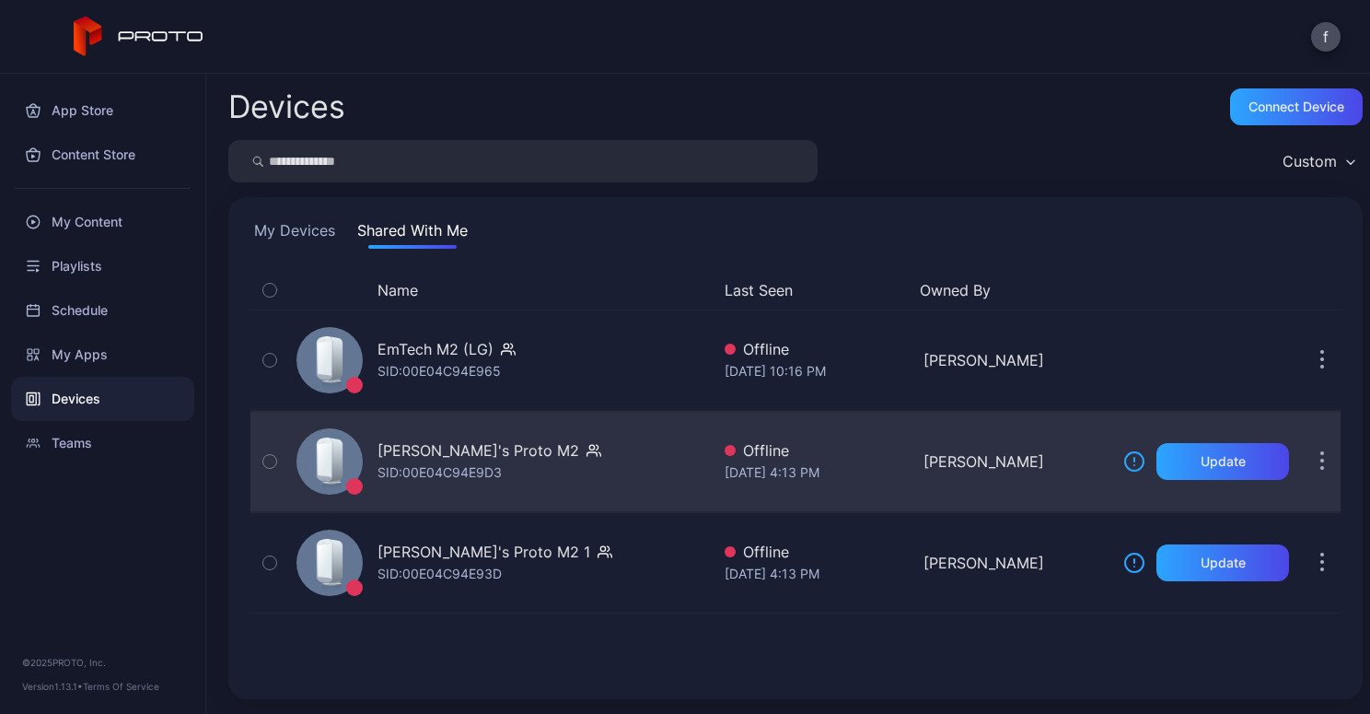
click at [471, 471] on div "SID: 00E04C94E9D3" at bounding box center [440, 472] width 124 height 22
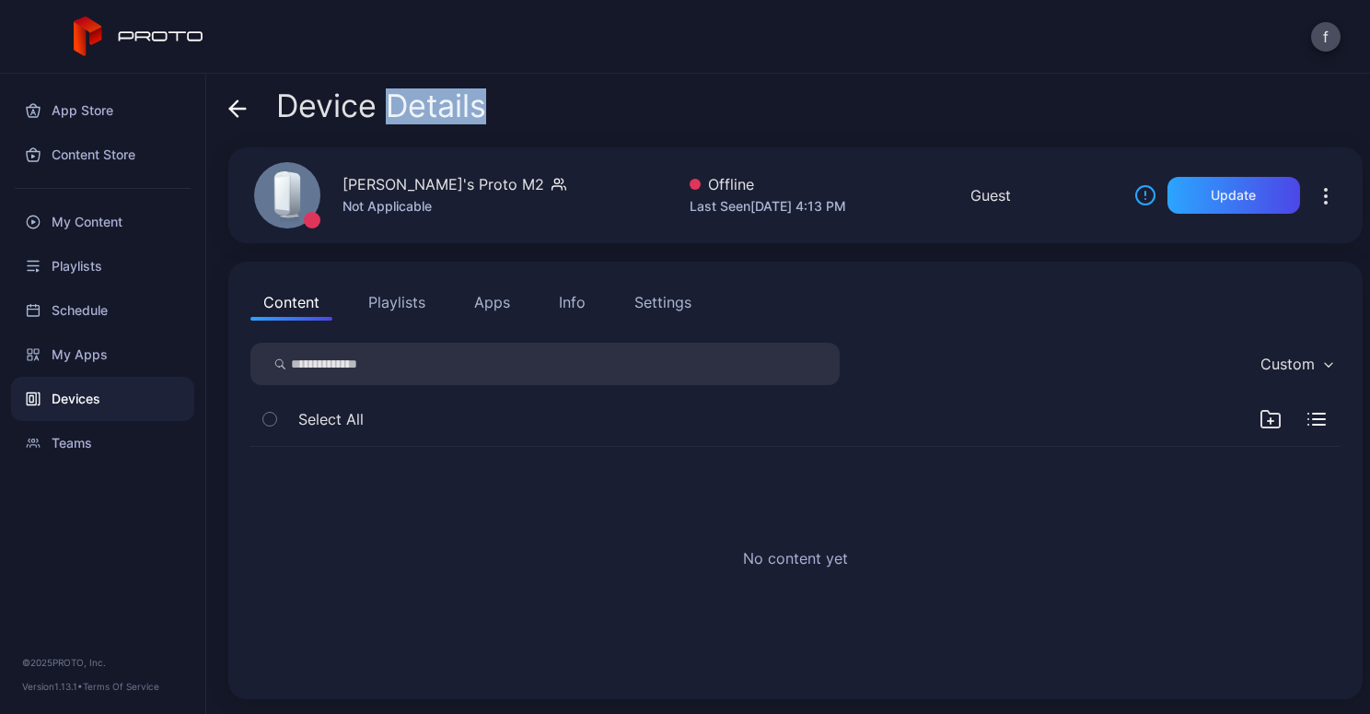
click at [571, 304] on div "Info" at bounding box center [572, 302] width 27 height 22
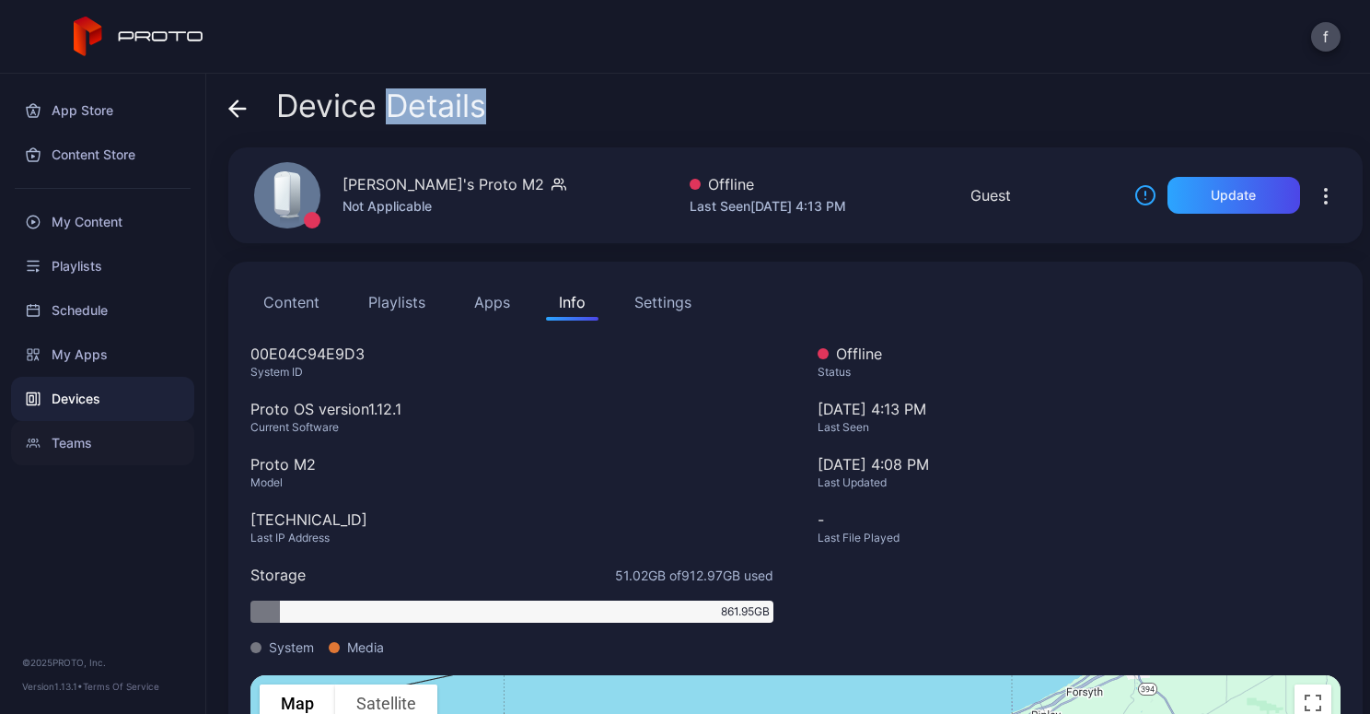
click at [77, 439] on div "Teams" at bounding box center [102, 443] width 183 height 44
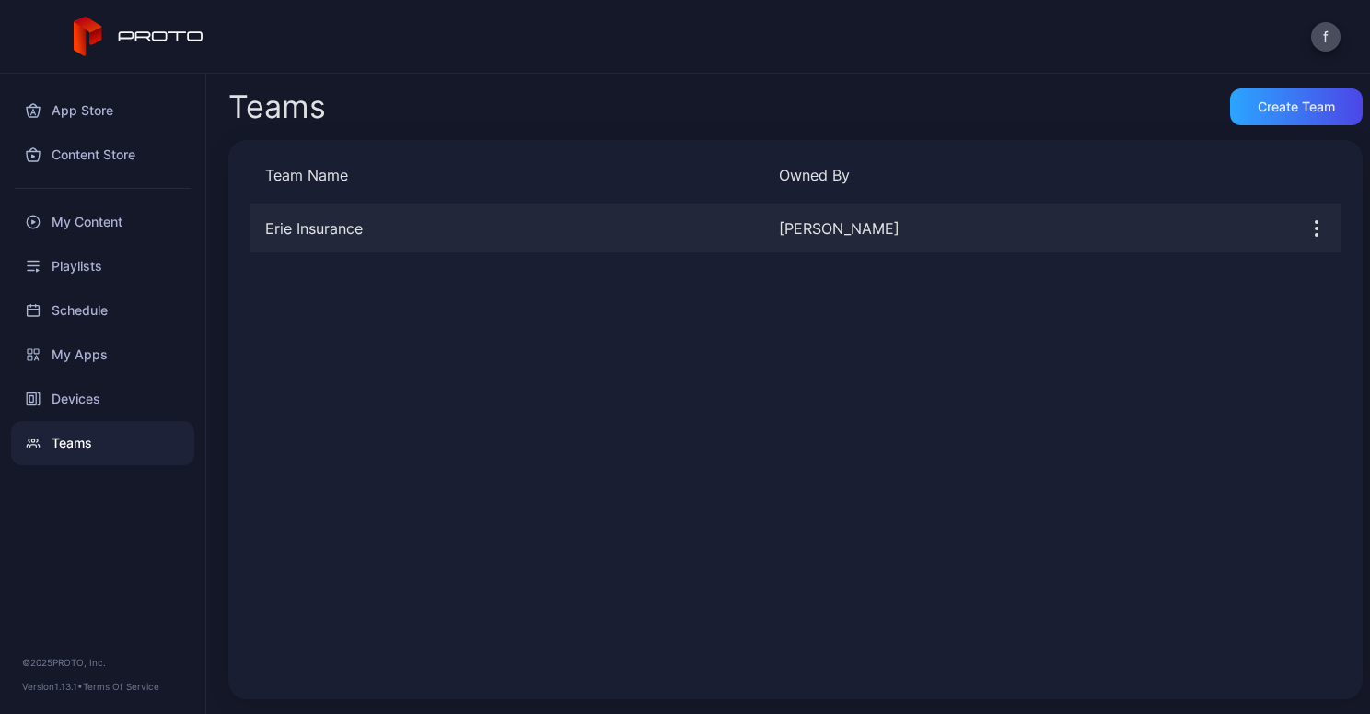
click at [323, 228] on div "Erie Insurance" at bounding box center [508, 228] width 514 height 22
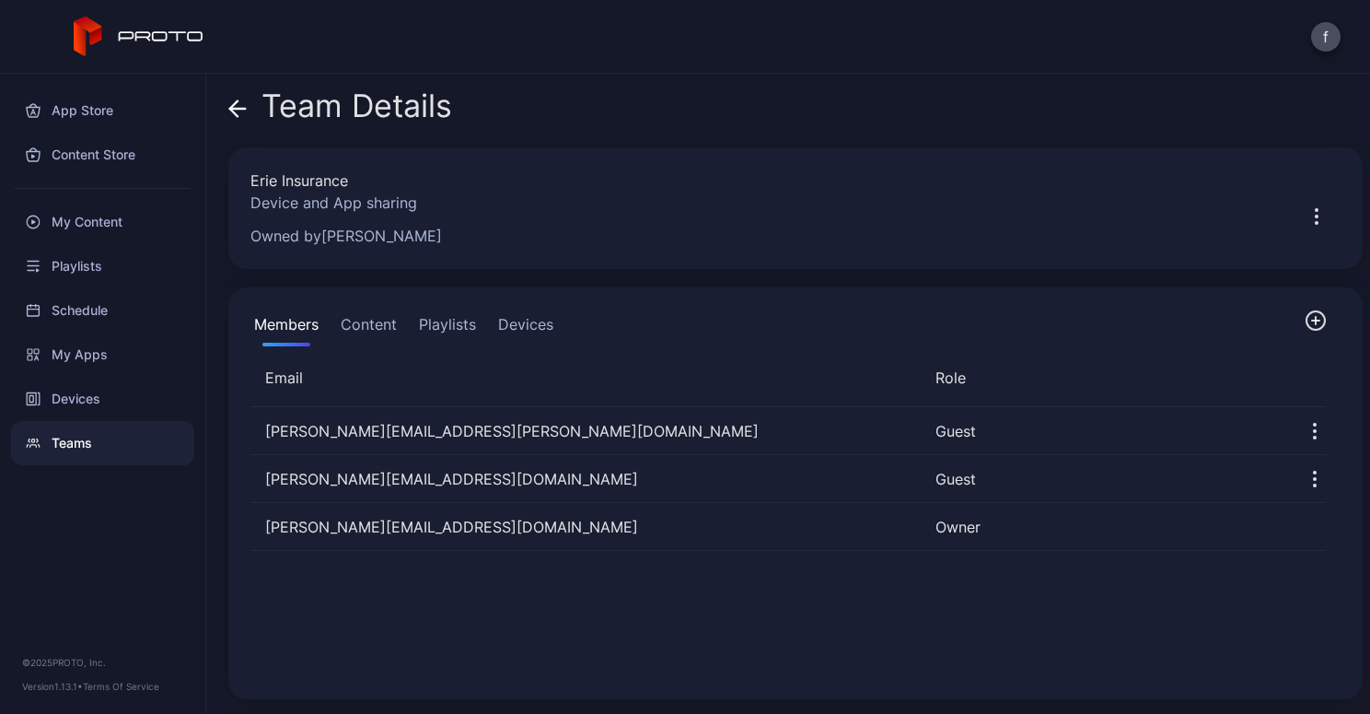
click at [526, 324] on button "Devices" at bounding box center [526, 327] width 63 height 37
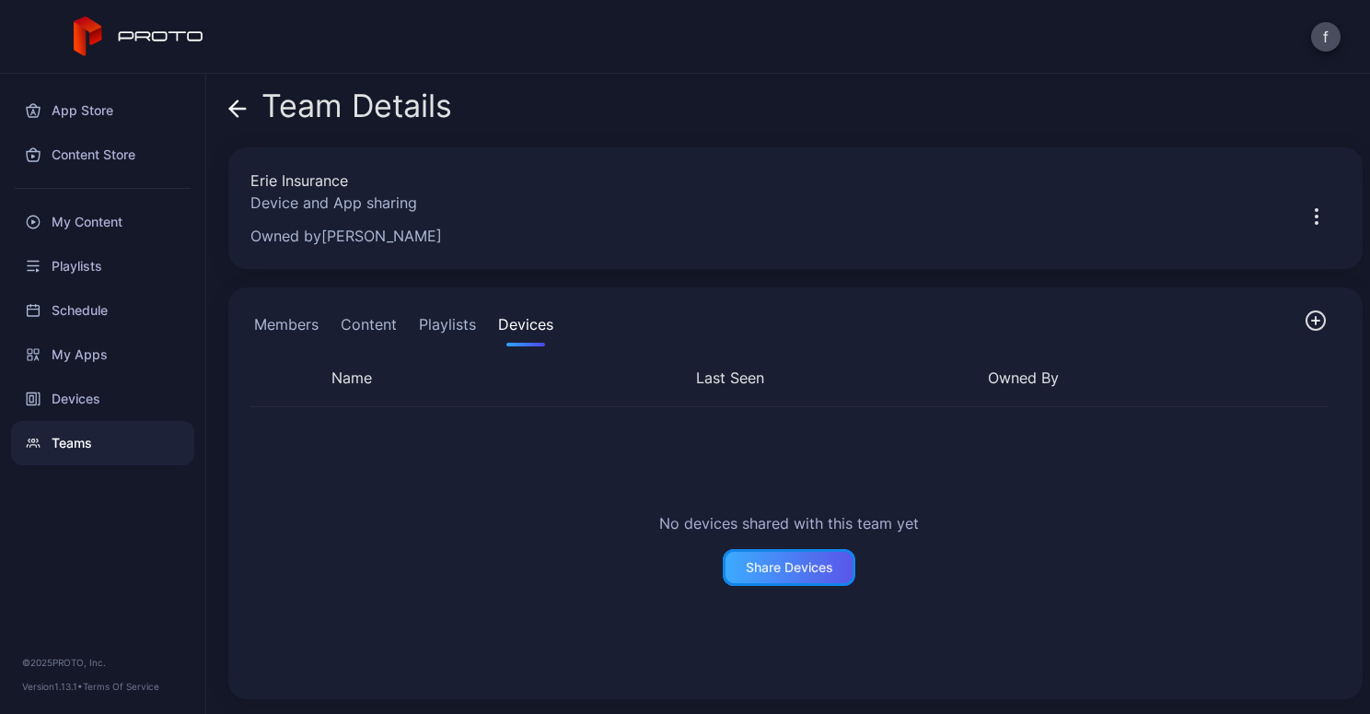
click at [784, 566] on div "Share Devices" at bounding box center [789, 567] width 87 height 15
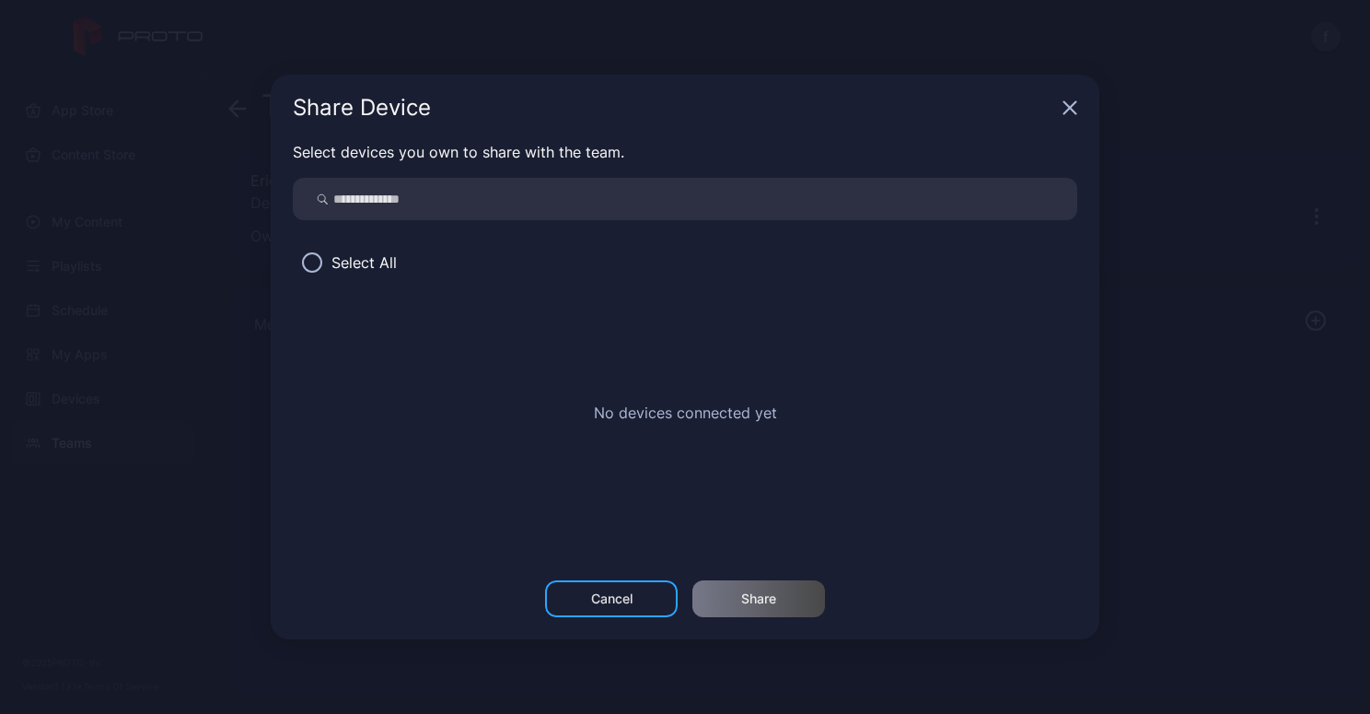
click at [414, 199] on input "search" at bounding box center [685, 199] width 785 height 42
click at [543, 194] on input "search" at bounding box center [685, 199] width 785 height 42
type input "*"
click at [420, 196] on input "search" at bounding box center [685, 199] width 785 height 42
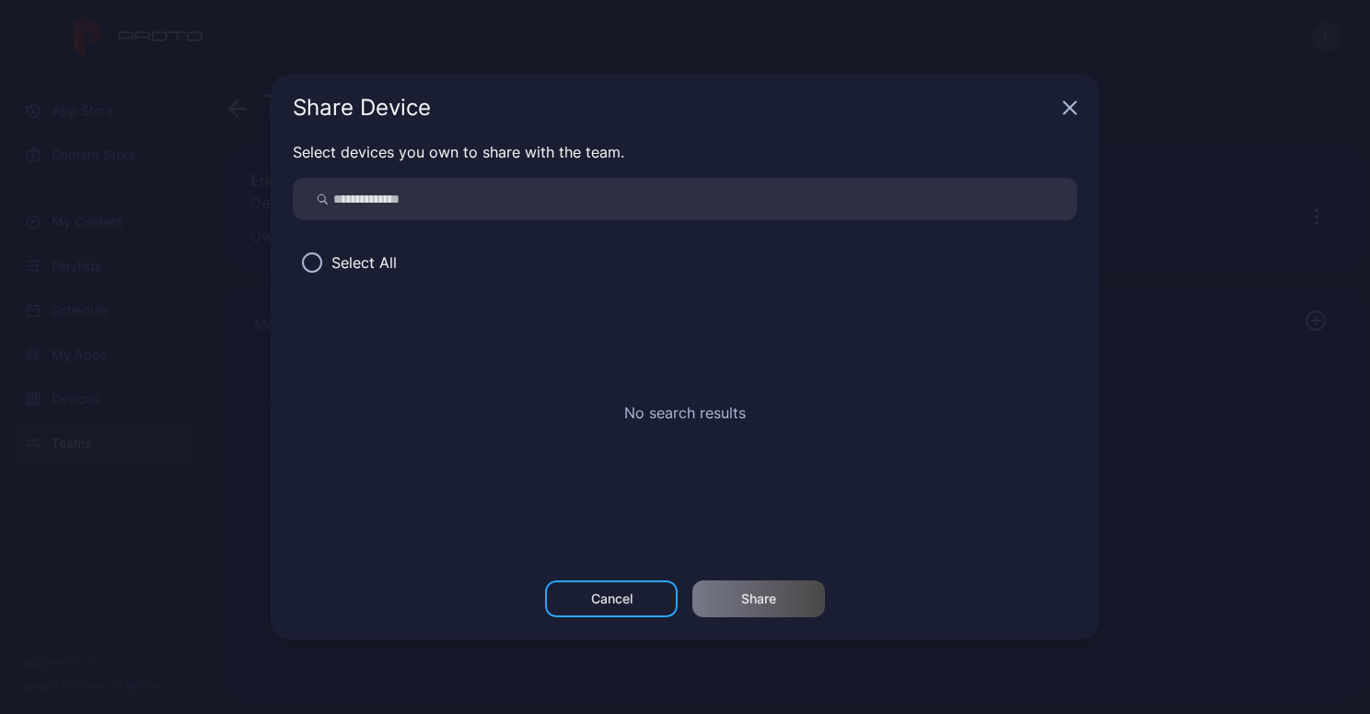
paste input "**********"
click at [600, 201] on input "**********" at bounding box center [685, 199] width 785 height 42
click at [557, 194] on input "**********" at bounding box center [685, 199] width 785 height 42
type input "**********"
click at [313, 253] on button at bounding box center [312, 262] width 20 height 20
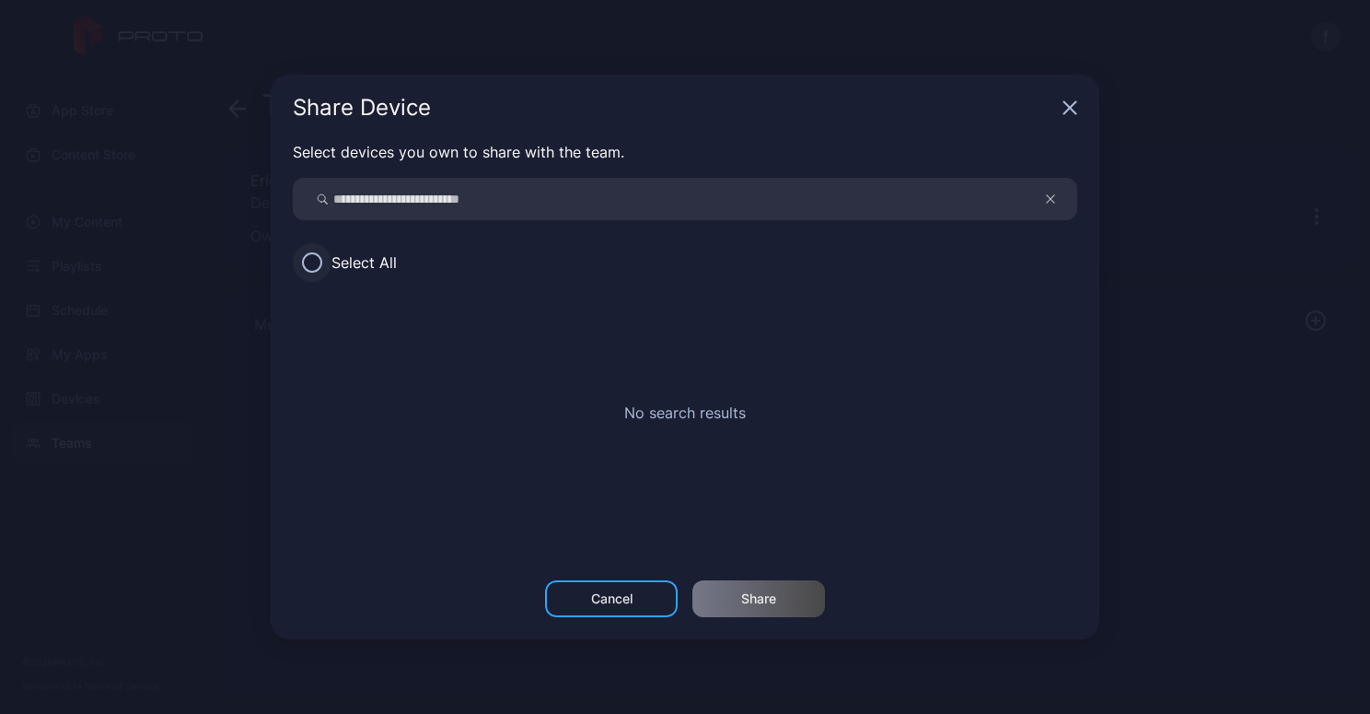
click at [314, 258] on button at bounding box center [312, 262] width 20 height 20
click at [596, 592] on div "Cancel" at bounding box center [611, 598] width 41 height 15
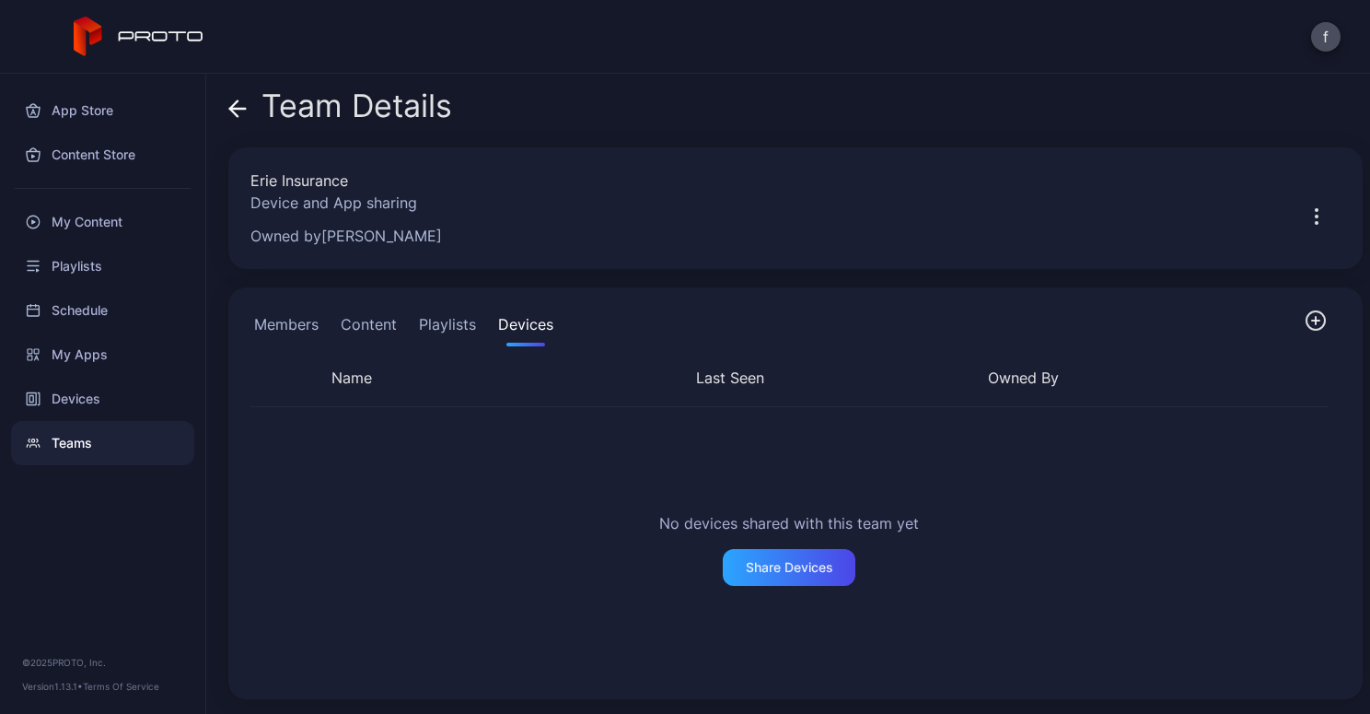
click at [357, 323] on button "Content" at bounding box center [369, 327] width 64 height 37
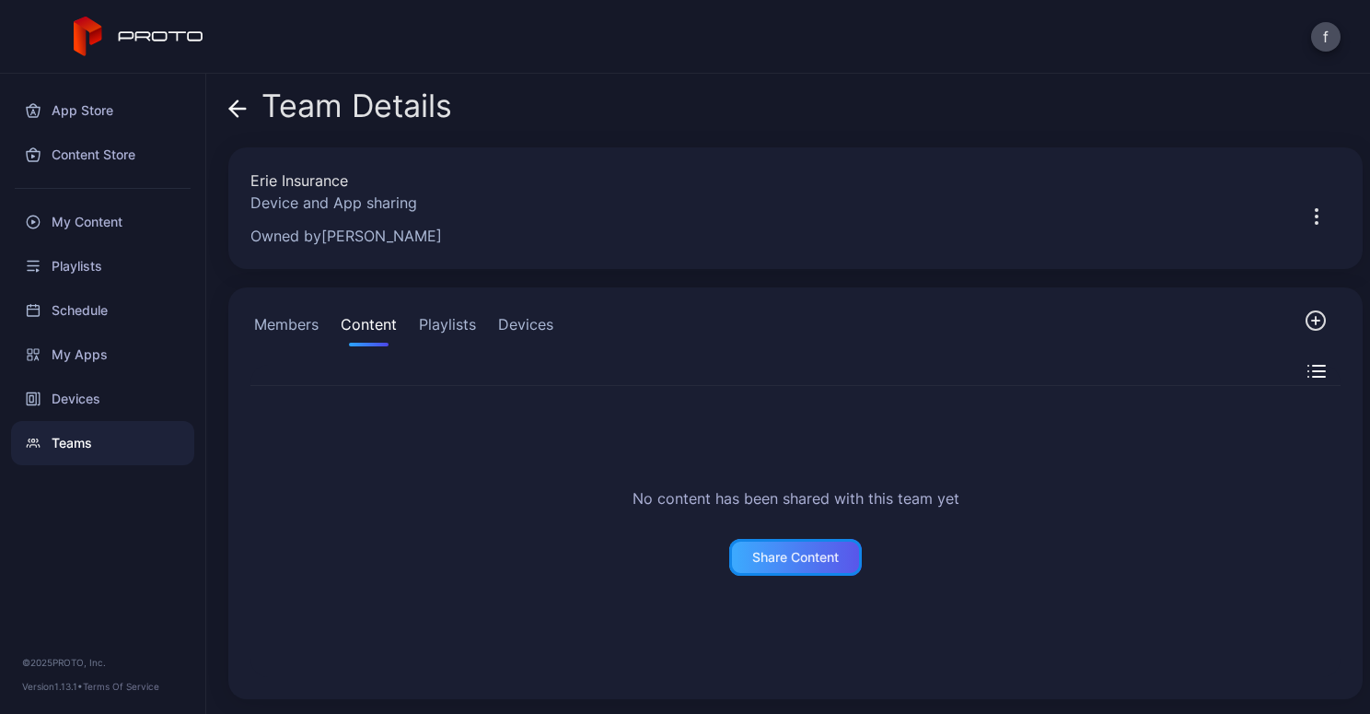
click at [793, 551] on div "Share Content" at bounding box center [795, 557] width 87 height 15
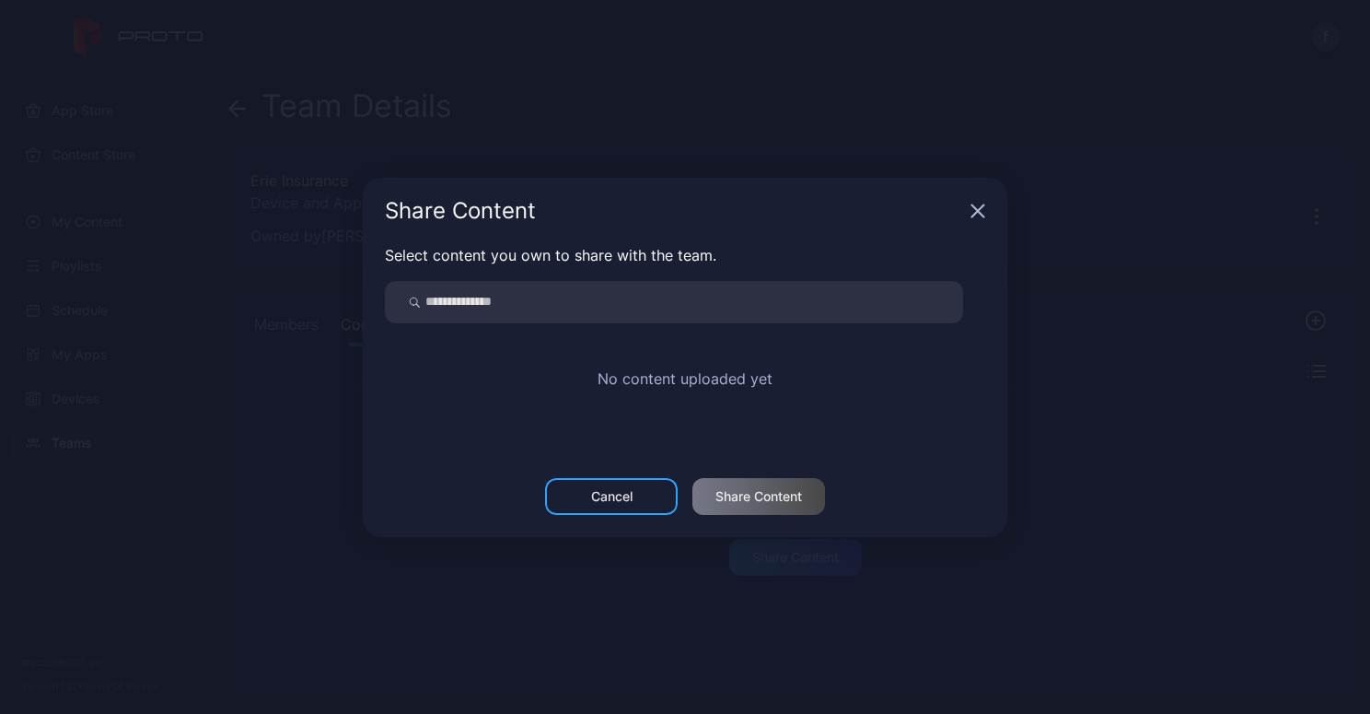
click at [624, 304] on input "search" at bounding box center [674, 302] width 578 height 42
click at [598, 292] on input "search" at bounding box center [674, 302] width 578 height 42
type input "**********"
click at [973, 209] on icon "button" at bounding box center [978, 211] width 15 height 15
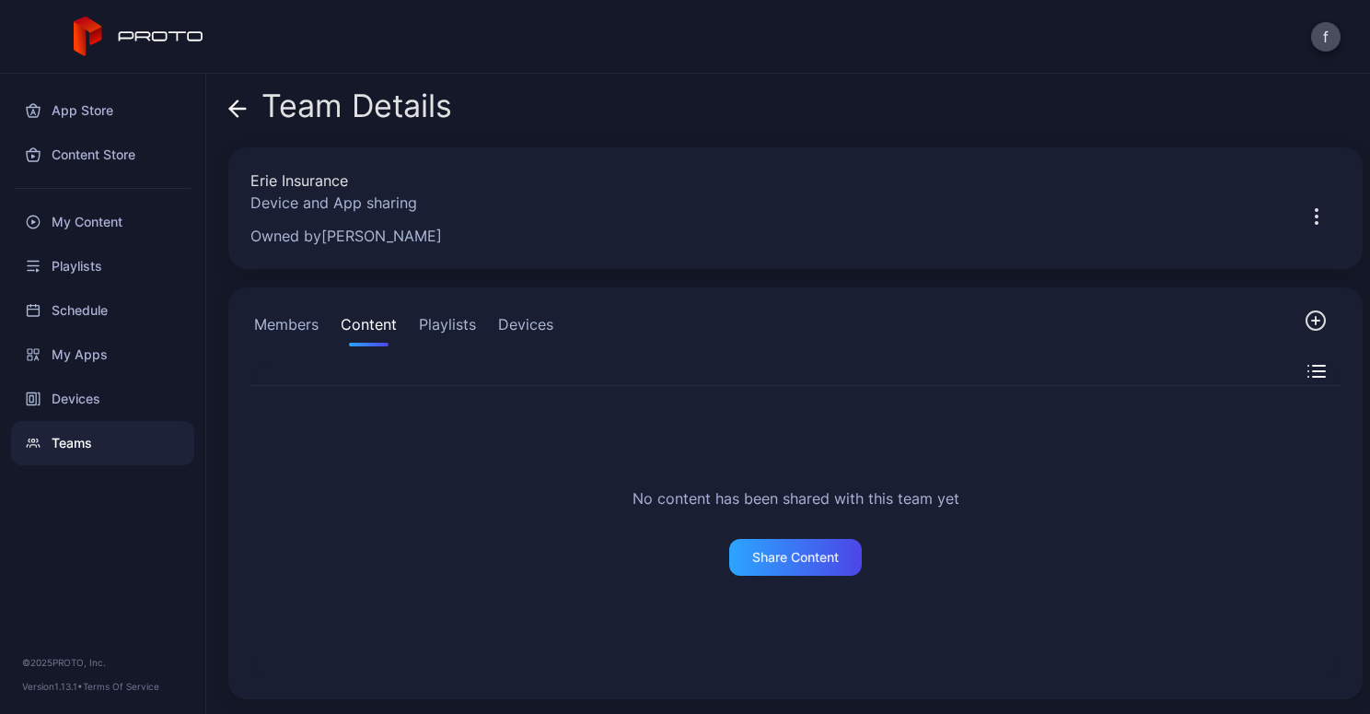
click at [284, 320] on button "Members" at bounding box center [287, 327] width 72 height 37
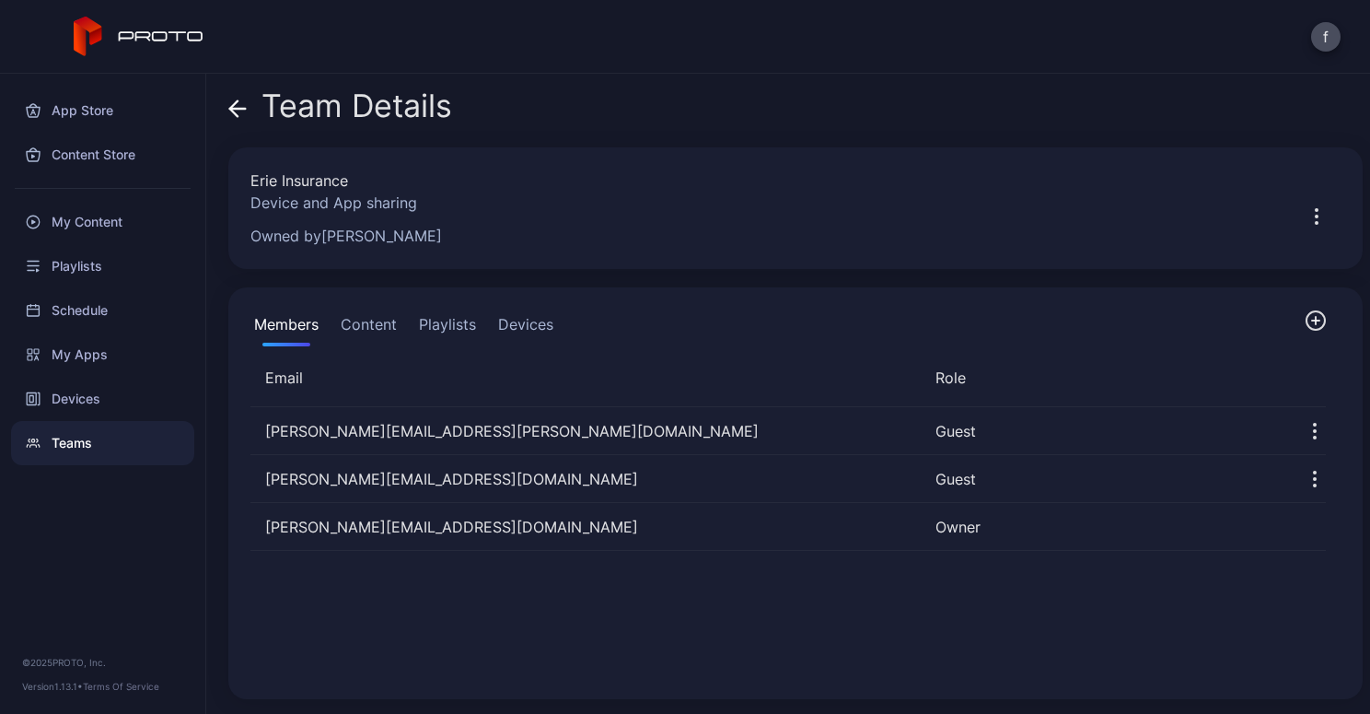
click at [1305, 318] on icon "button" at bounding box center [1316, 320] width 22 height 22
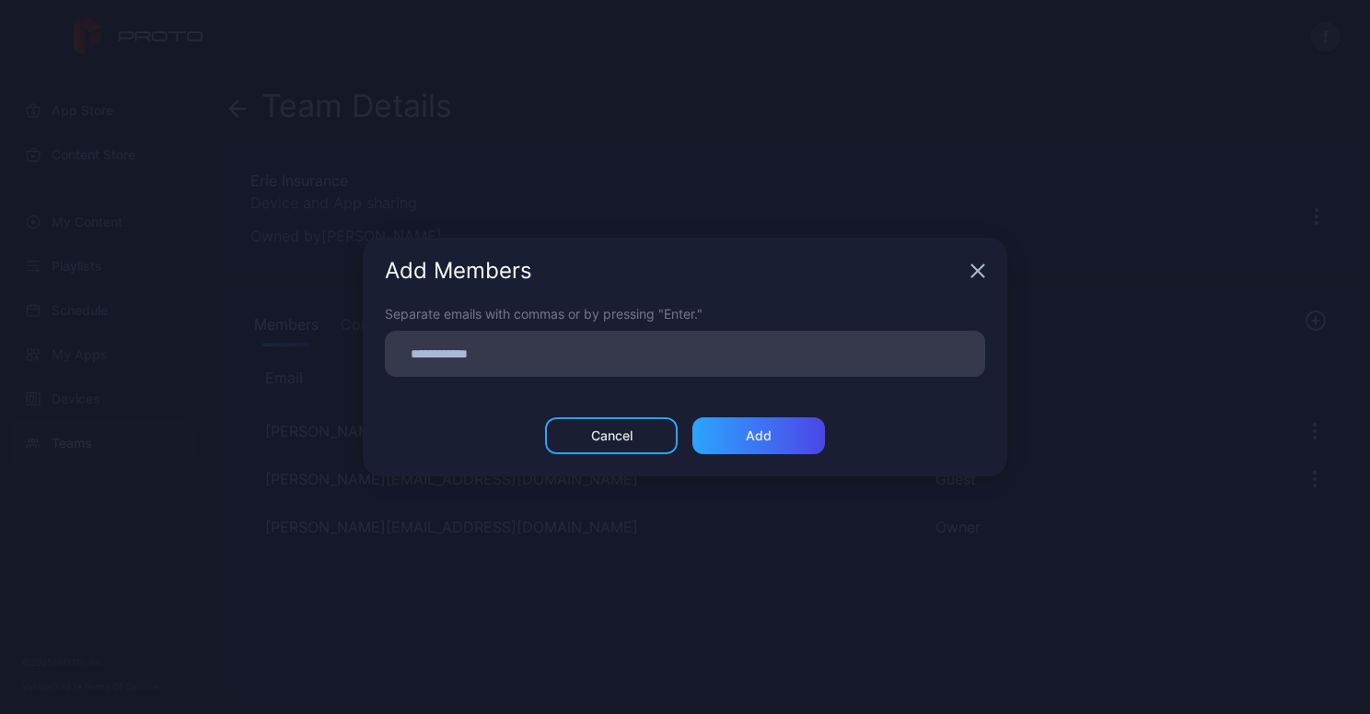
click at [488, 353] on input at bounding box center [685, 354] width 578 height 24
type input "**********"
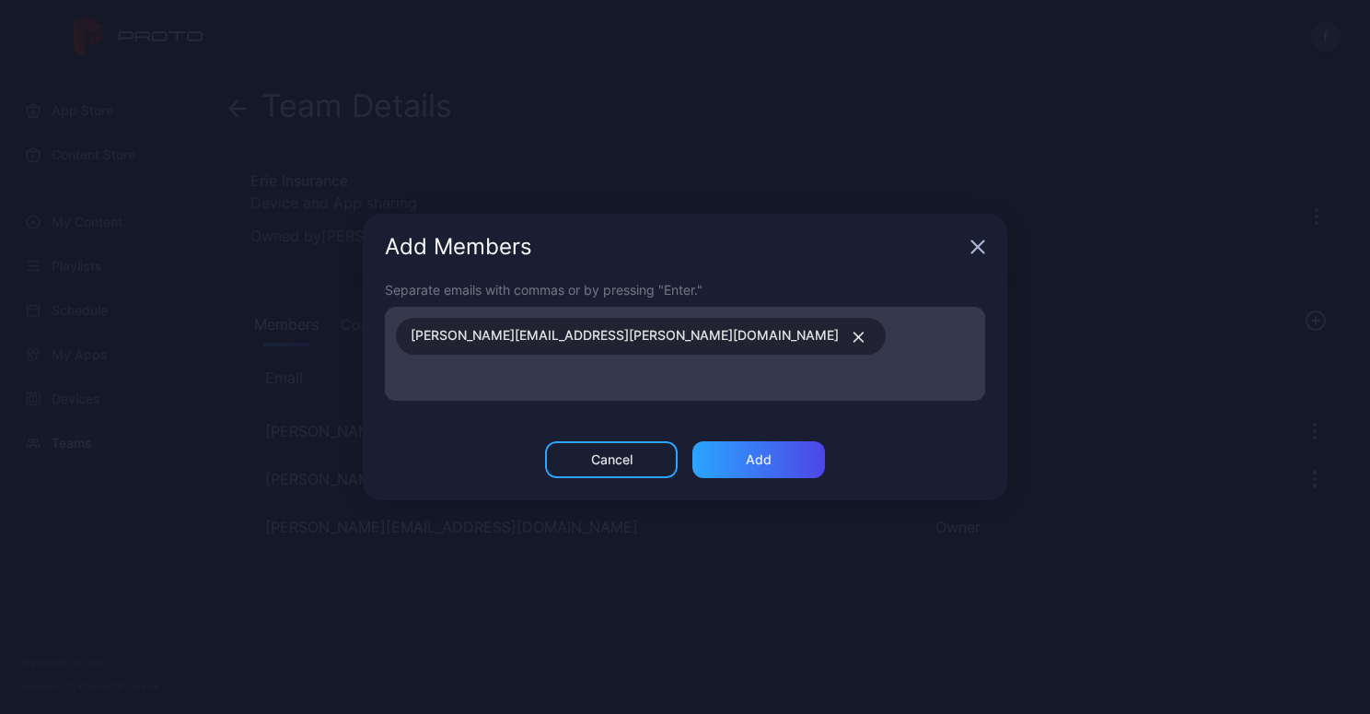
click at [697, 338] on div "[PERSON_NAME][EMAIL_ADDRESS][PERSON_NAME][DOMAIN_NAME]" at bounding box center [690, 353] width 589 height 83
click at [695, 366] on input at bounding box center [685, 378] width 578 height 24
type input "**********"
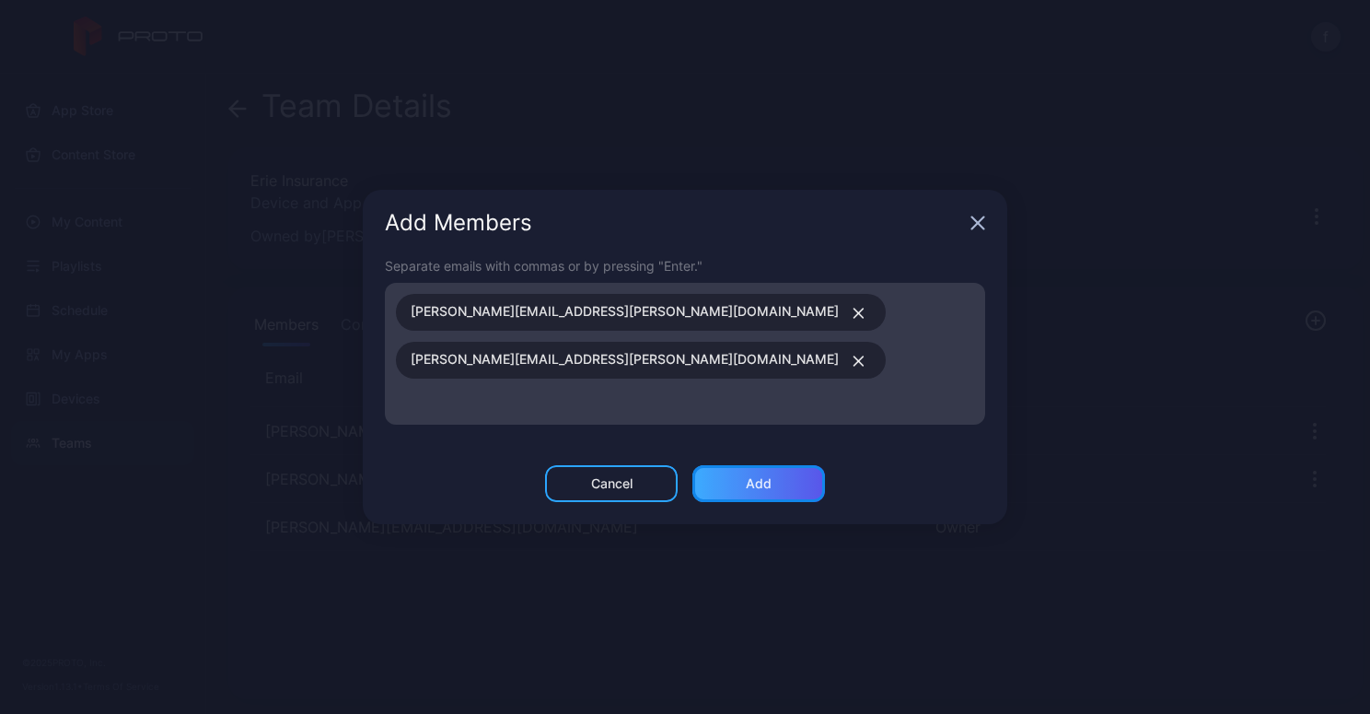
click at [771, 476] on div "Add" at bounding box center [759, 483] width 26 height 15
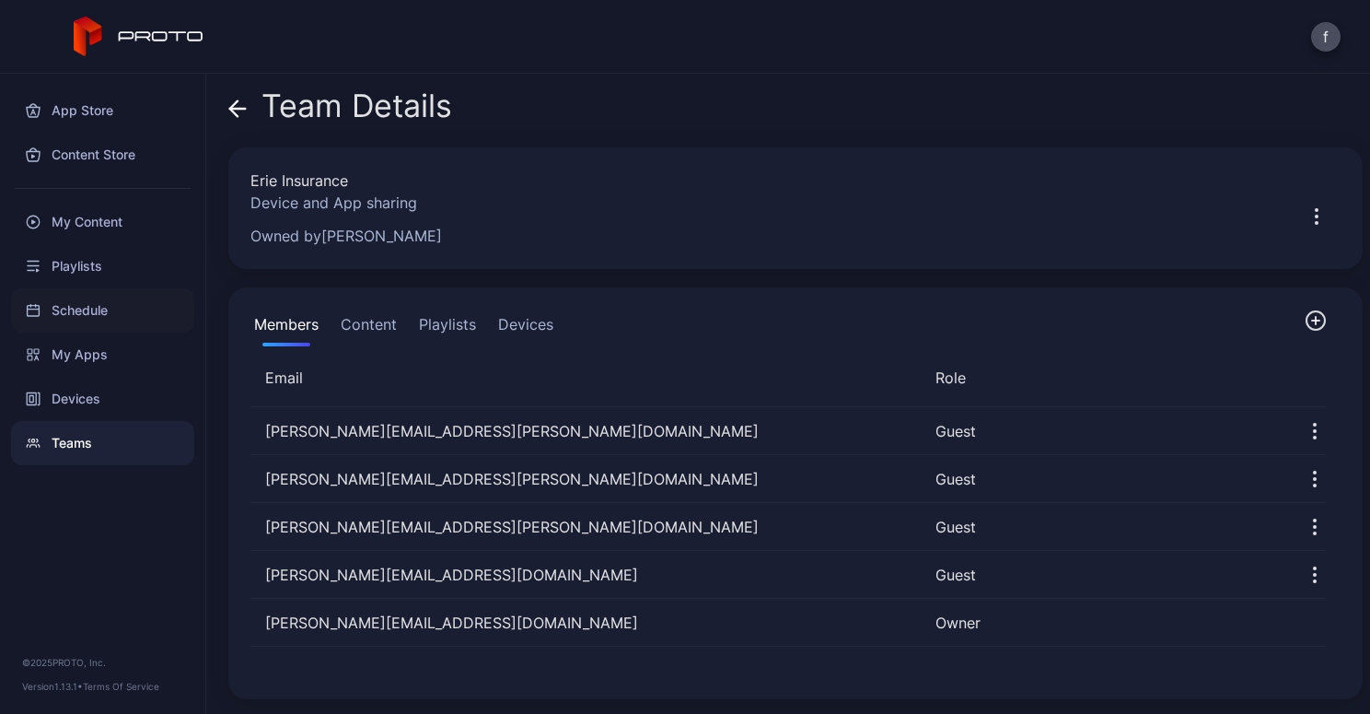
click at [71, 304] on div "Schedule" at bounding box center [102, 310] width 183 height 44
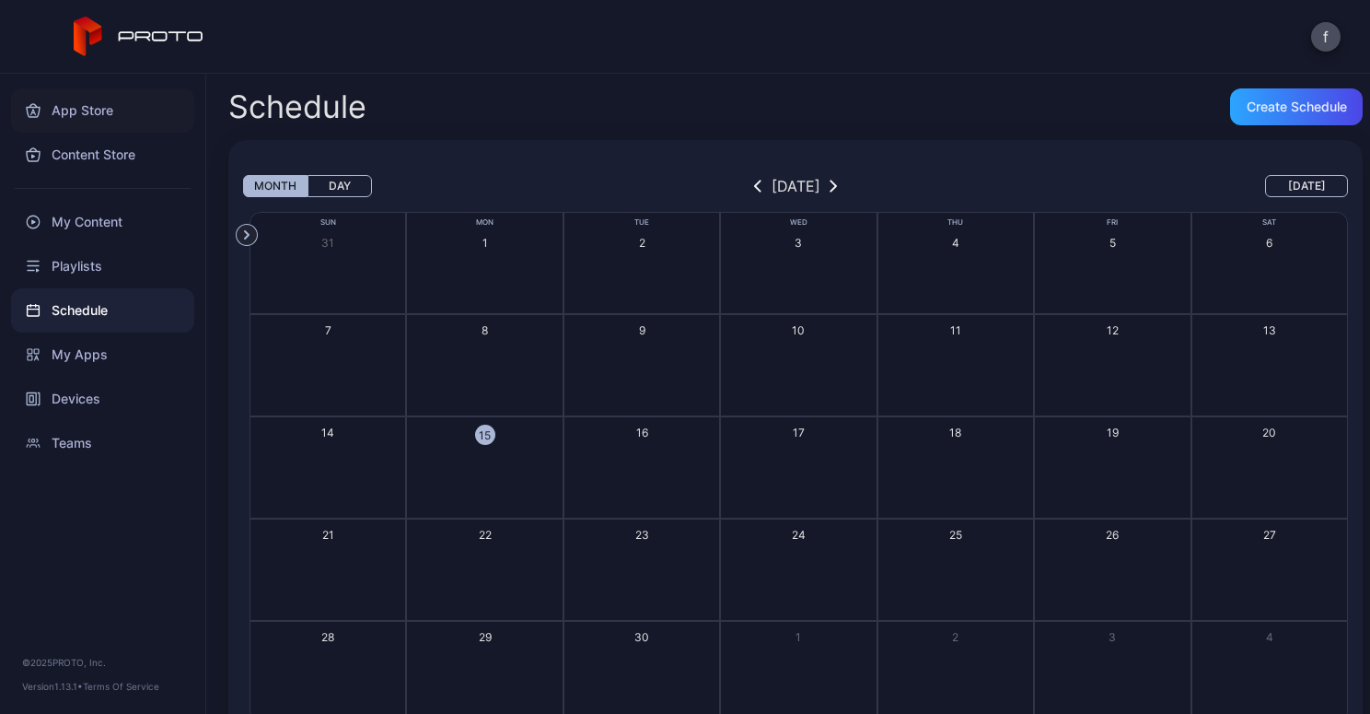
click at [84, 104] on div "App Store" at bounding box center [102, 110] width 183 height 44
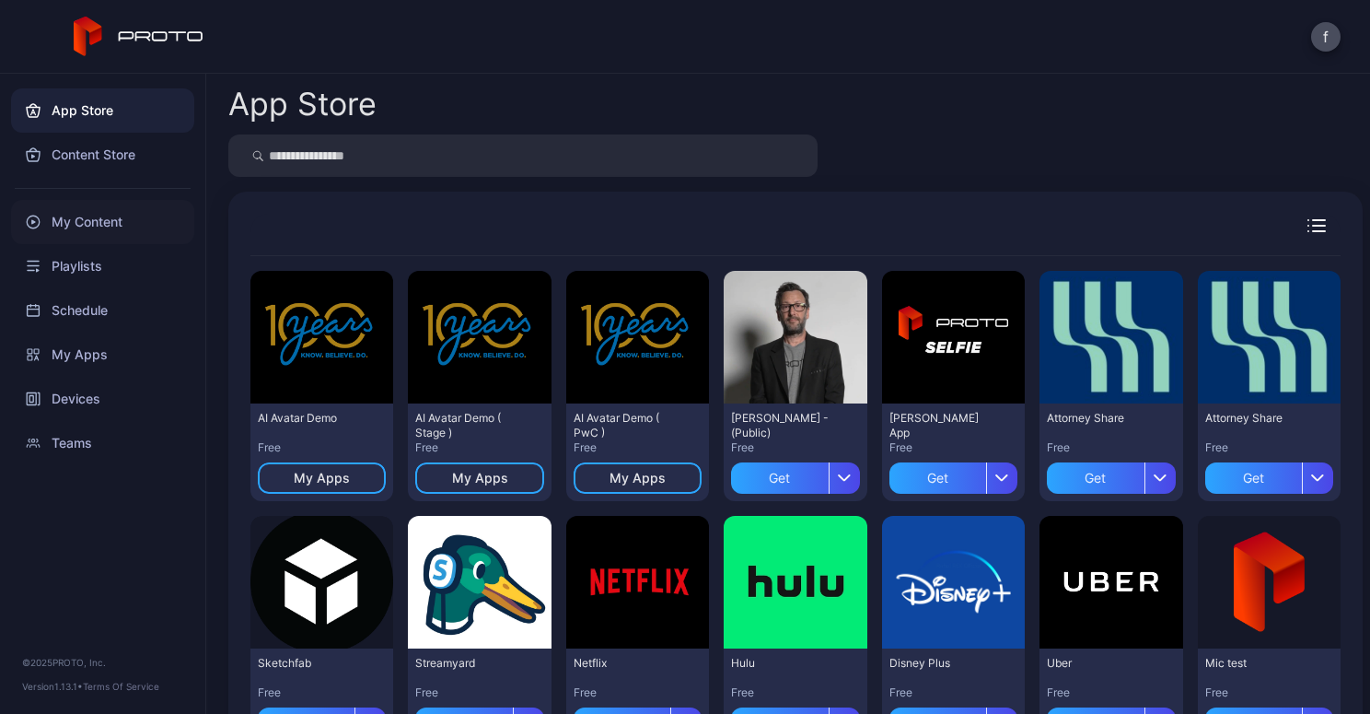
click at [75, 215] on div "My Content" at bounding box center [102, 222] width 183 height 44
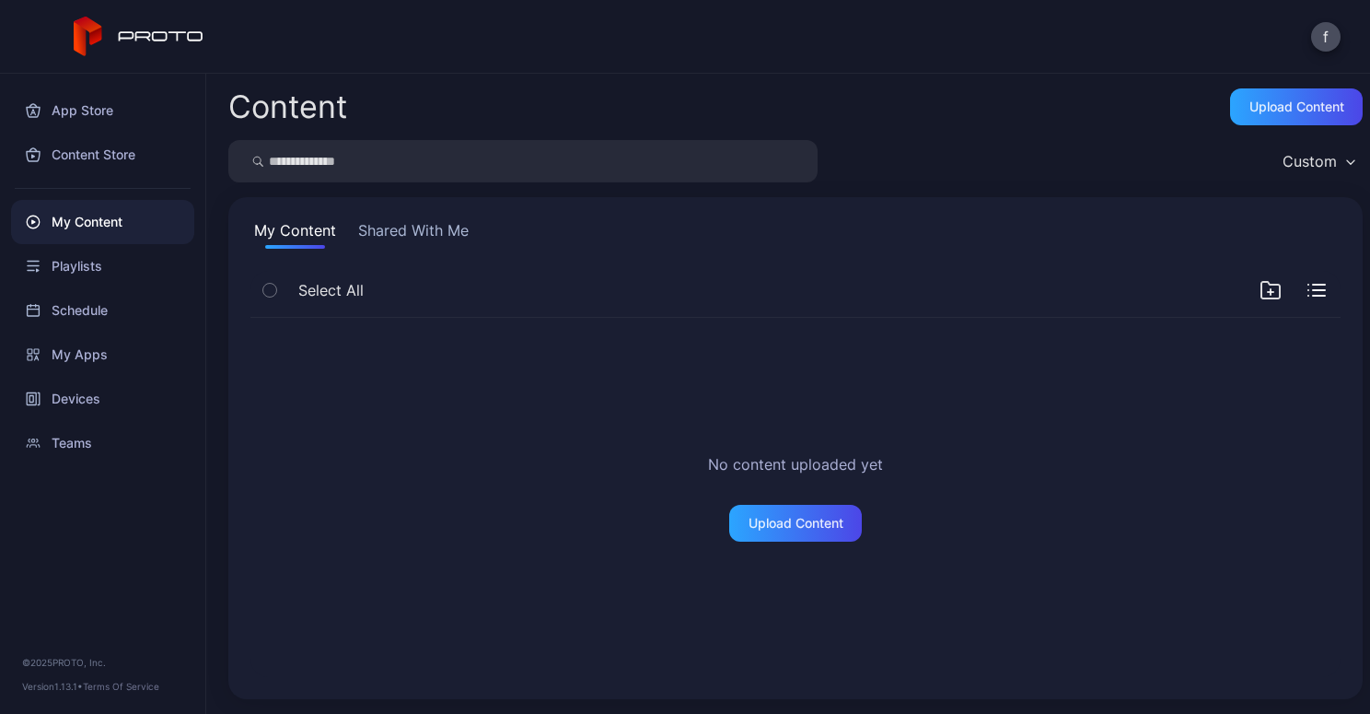
click at [401, 153] on input "search" at bounding box center [522, 161] width 589 height 42
click at [102, 155] on div "Content Store" at bounding box center [102, 155] width 183 height 44
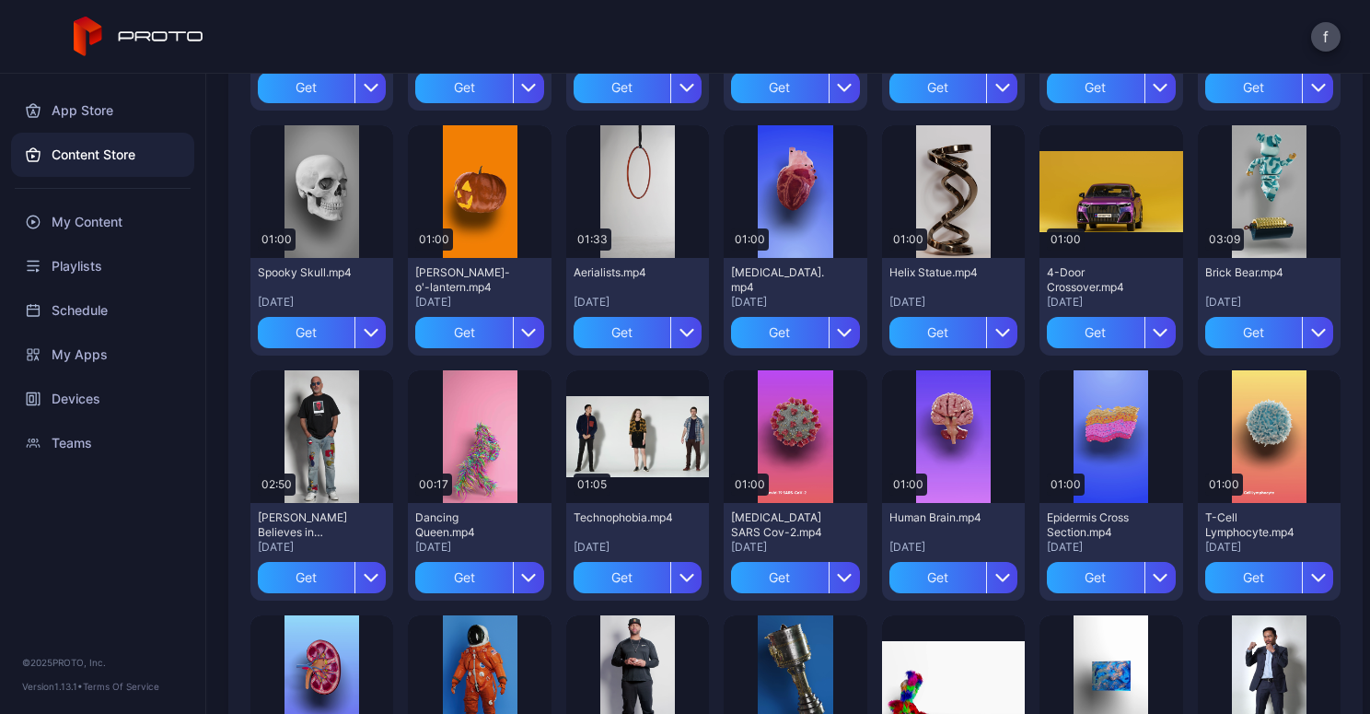
scroll to position [363, 0]
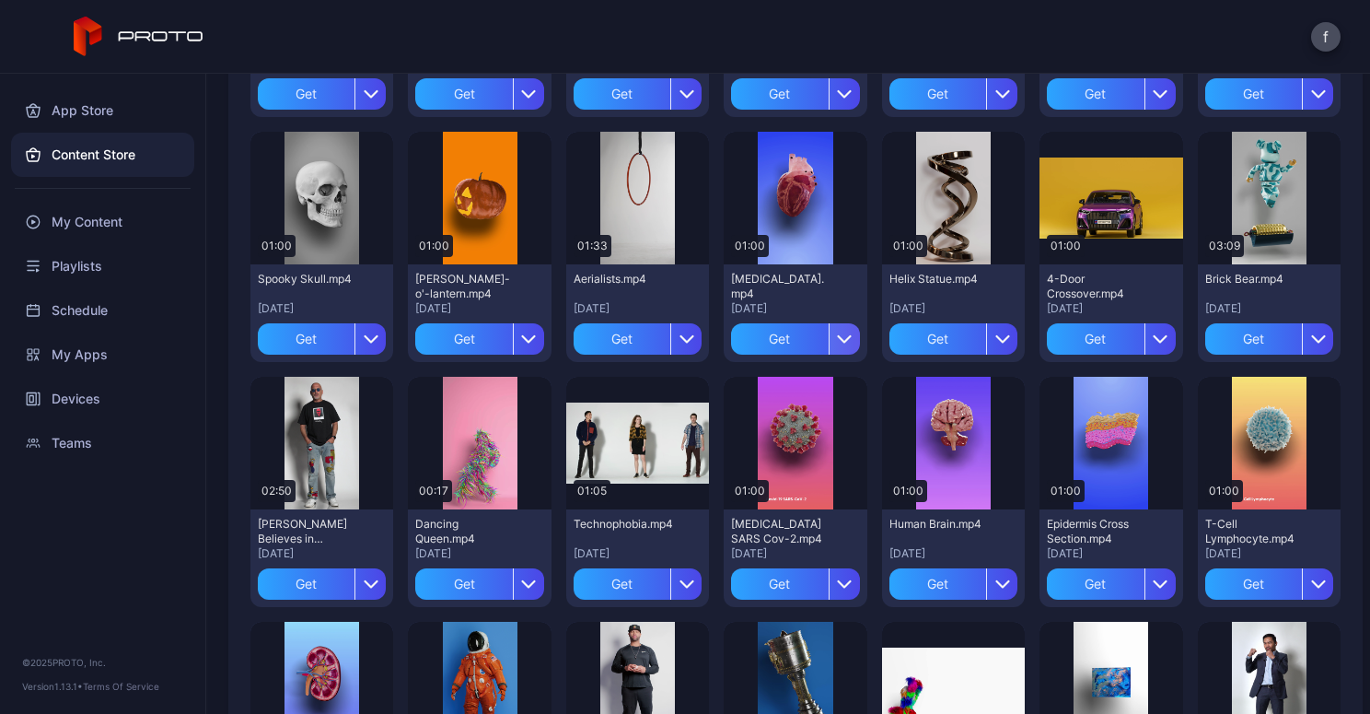
click at [837, 333] on icon "button" at bounding box center [844, 339] width 15 height 15
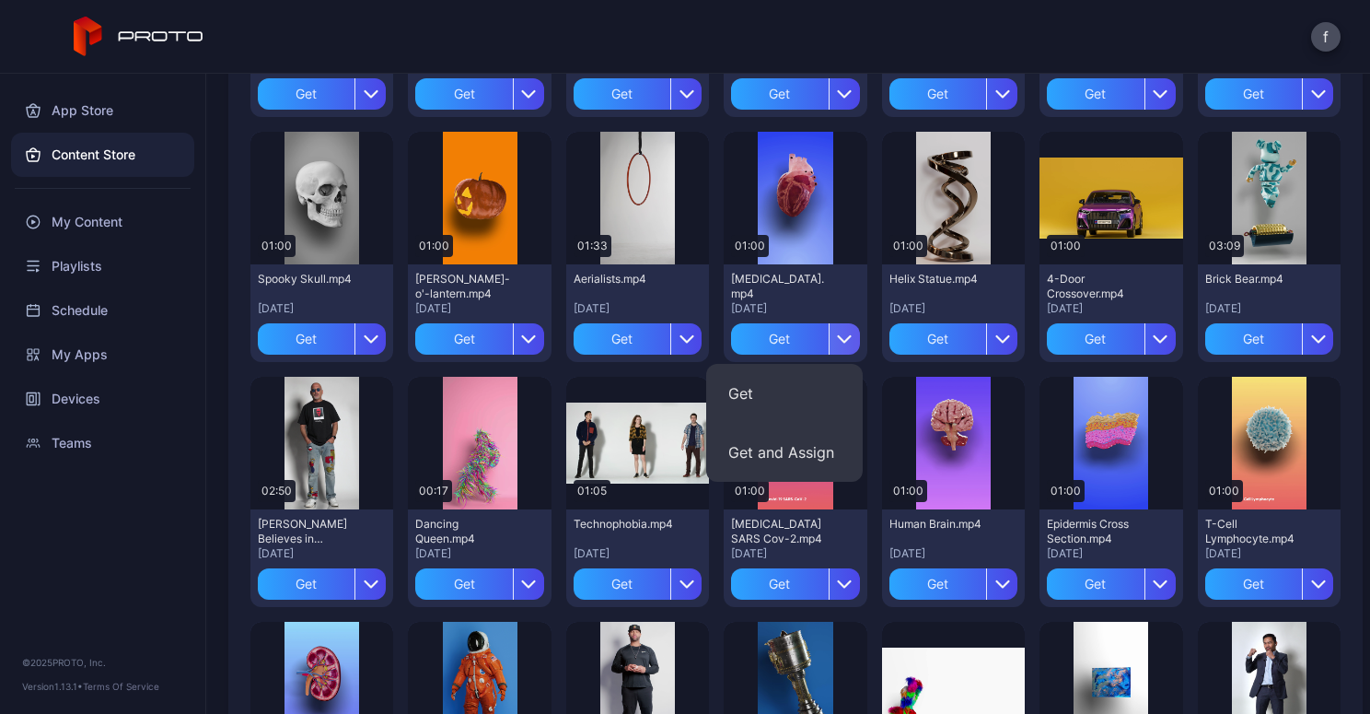
click at [837, 333] on icon "button" at bounding box center [844, 339] width 15 height 15
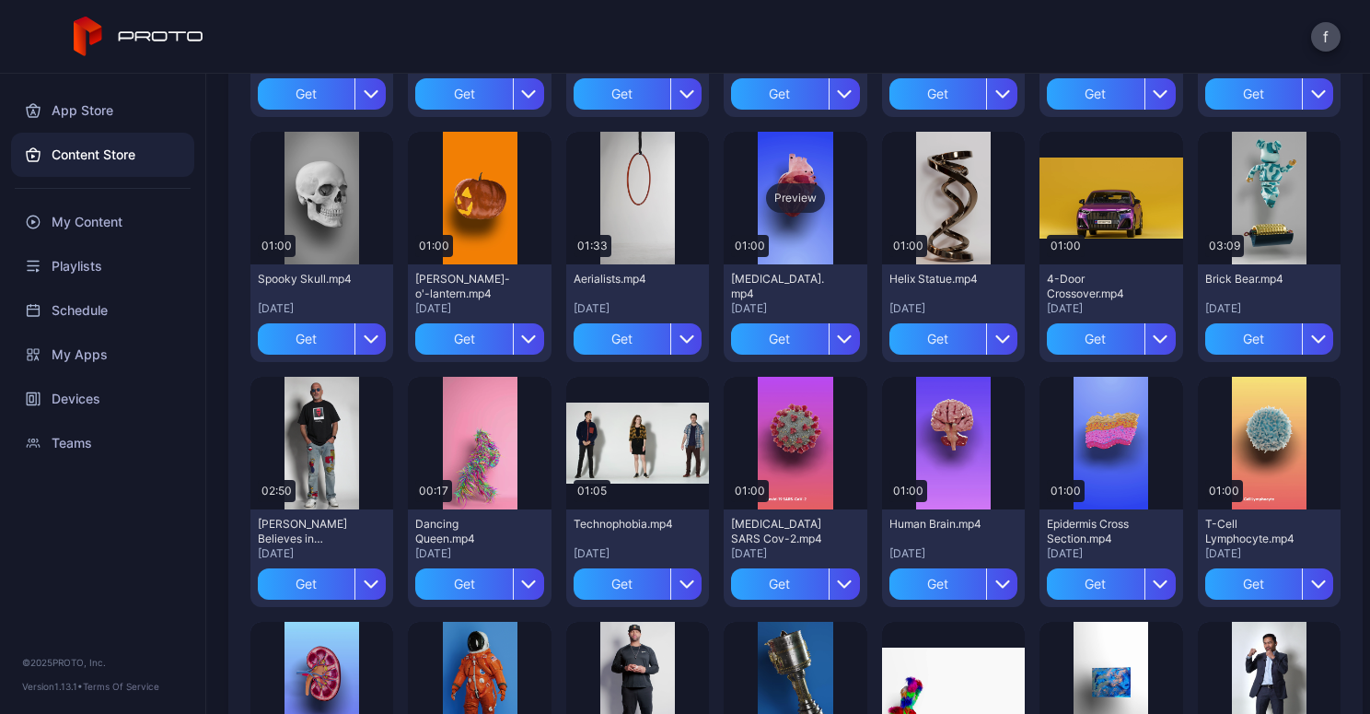
click at [778, 199] on div "Preview" at bounding box center [795, 197] width 59 height 29
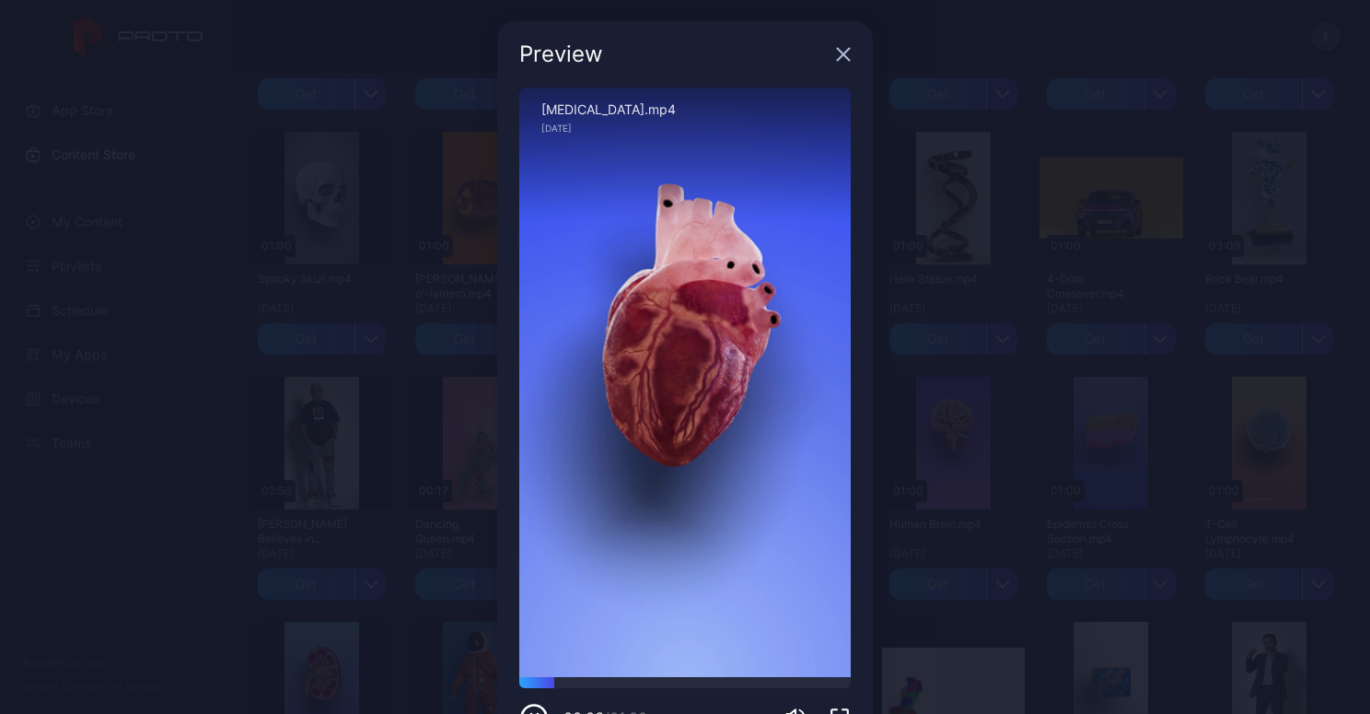
scroll to position [0, 0]
click at [836, 58] on icon "button" at bounding box center [843, 55] width 15 height 15
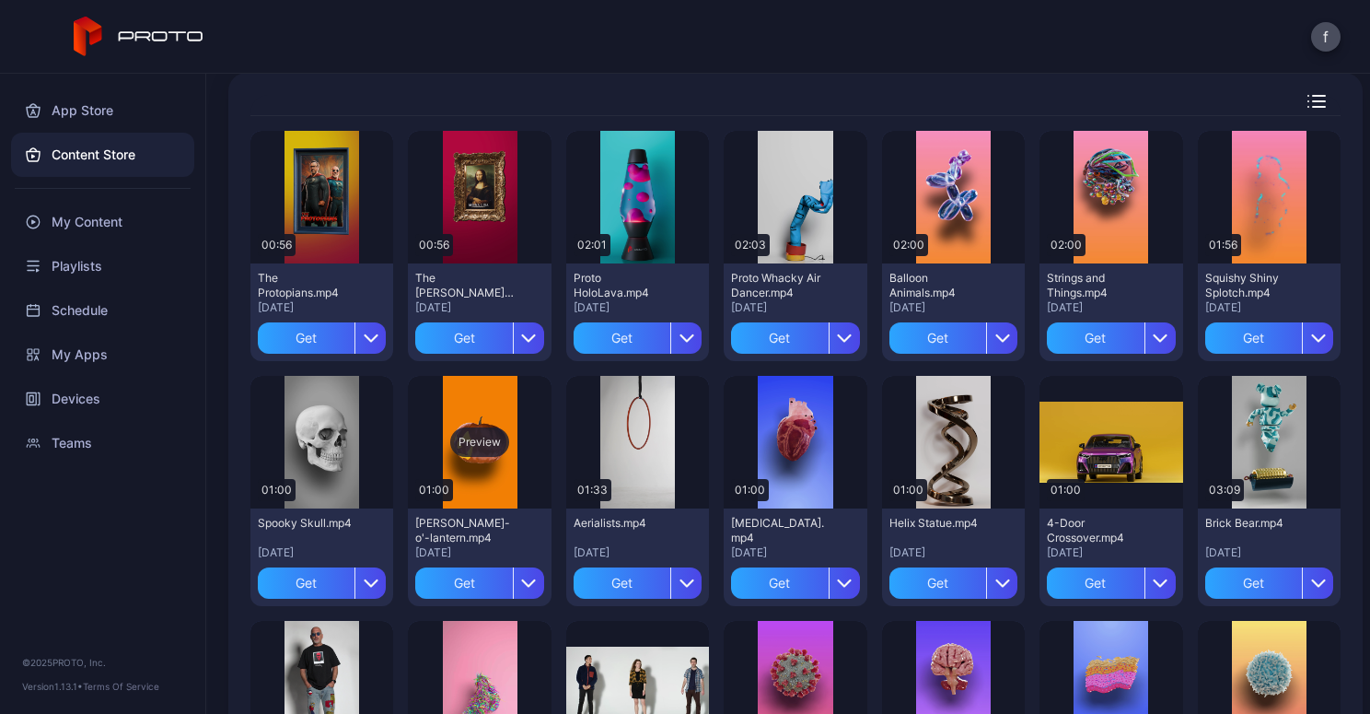
scroll to position [87, 0]
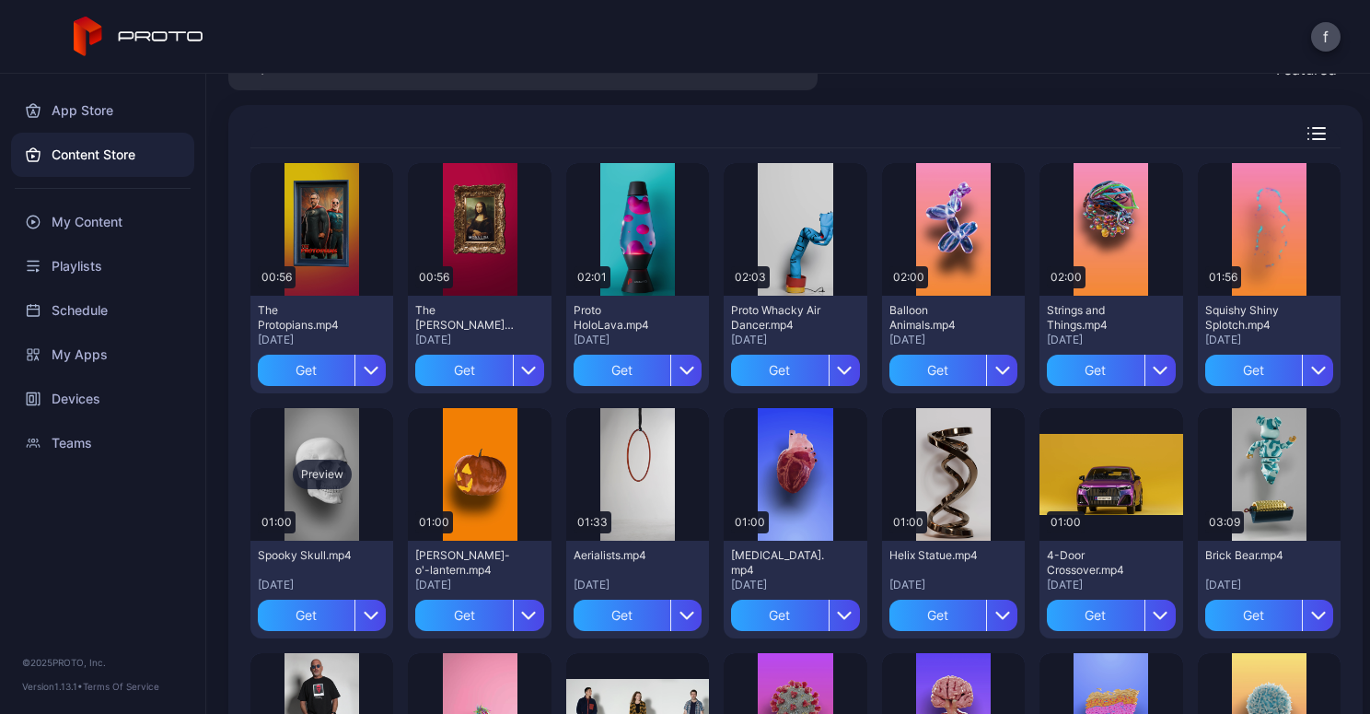
click at [314, 469] on div "Preview" at bounding box center [322, 474] width 59 height 29
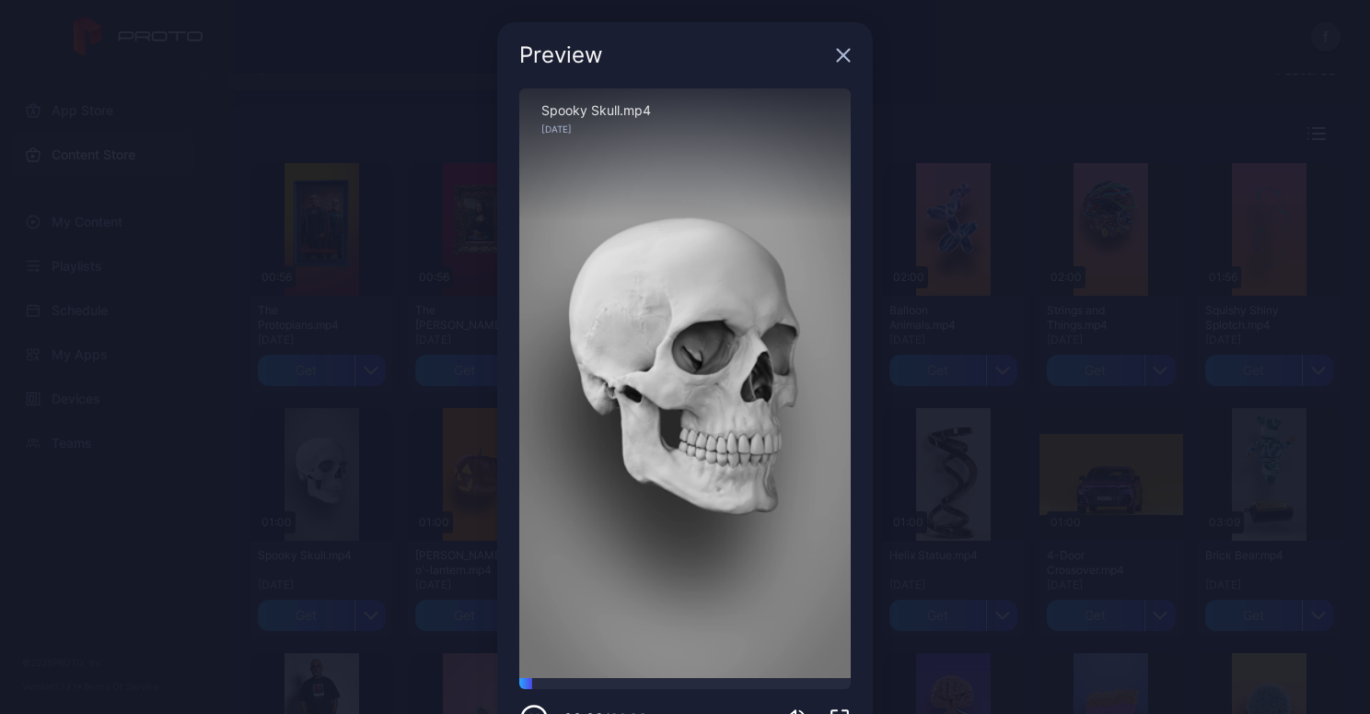
click at [832, 46] on div "Preview" at bounding box center [685, 55] width 376 height 66
click at [838, 55] on icon "button" at bounding box center [844, 56] width 12 height 12
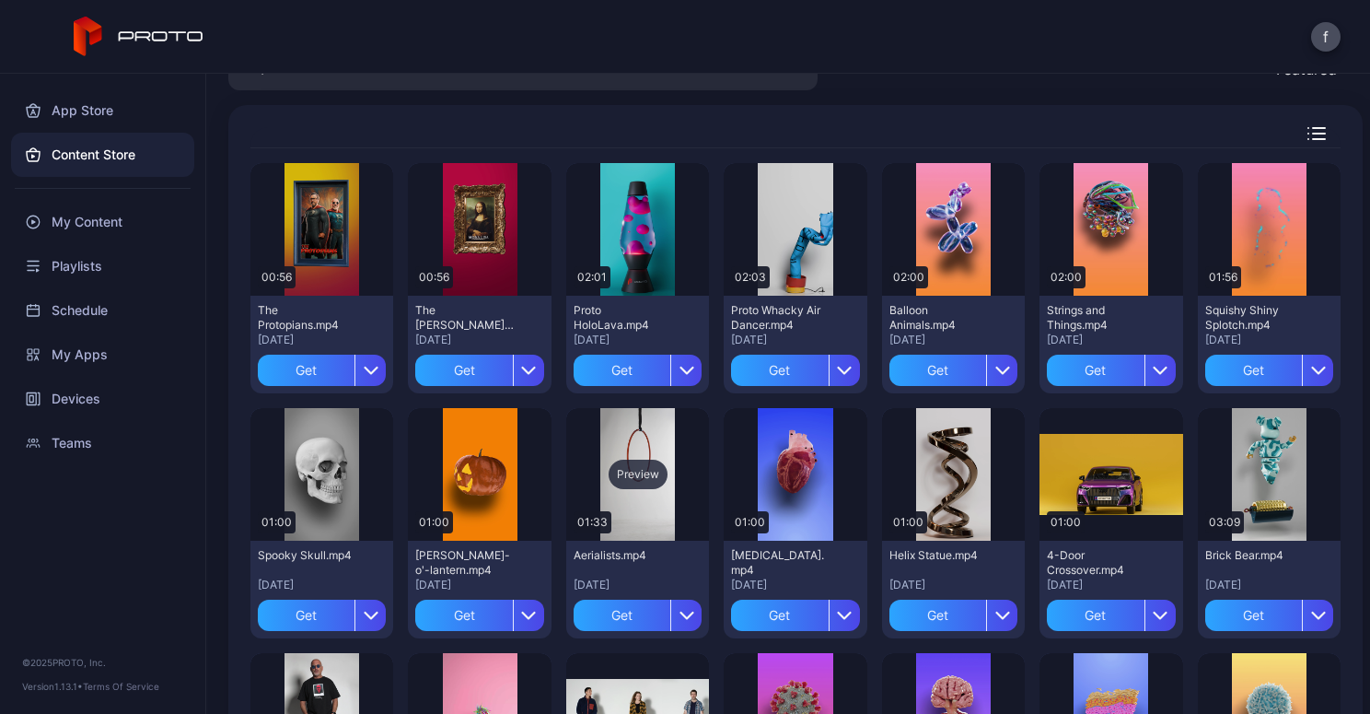
click at [628, 464] on div "Preview" at bounding box center [638, 474] width 59 height 29
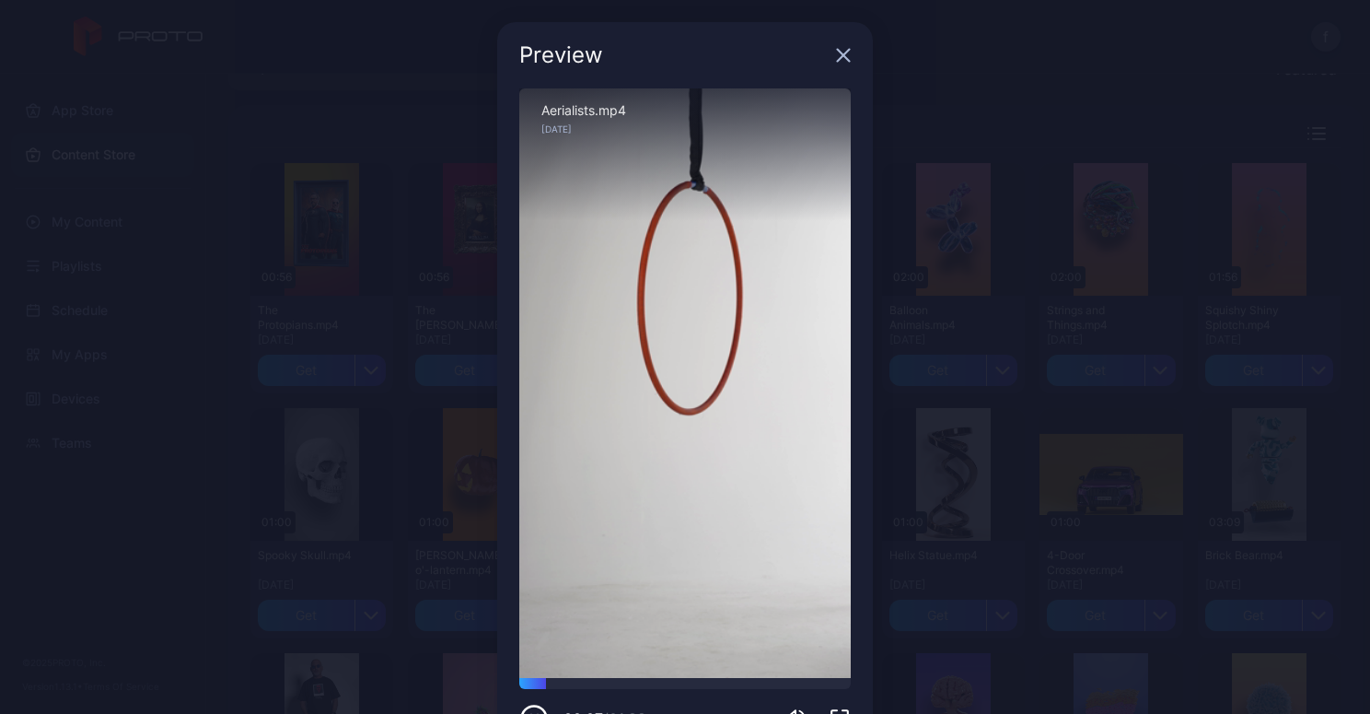
click at [838, 55] on icon "button" at bounding box center [844, 56] width 12 height 12
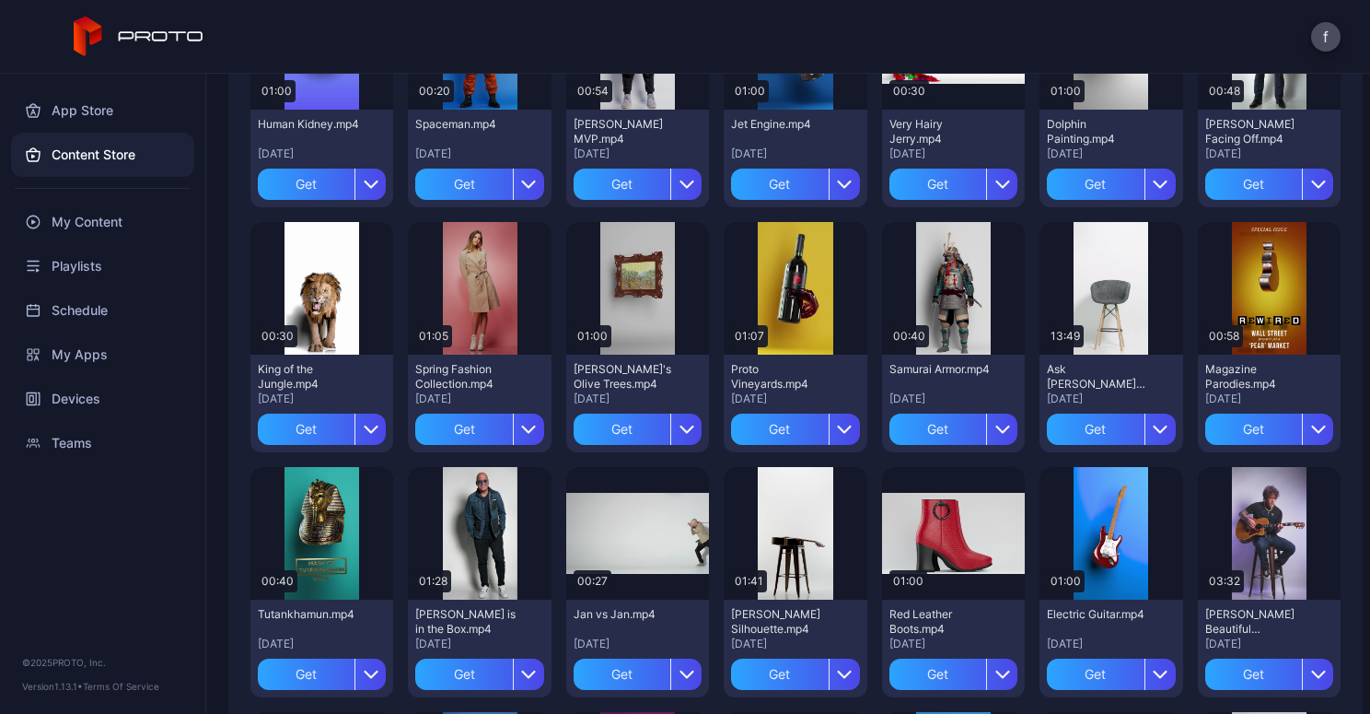
scroll to position [1192, 0]
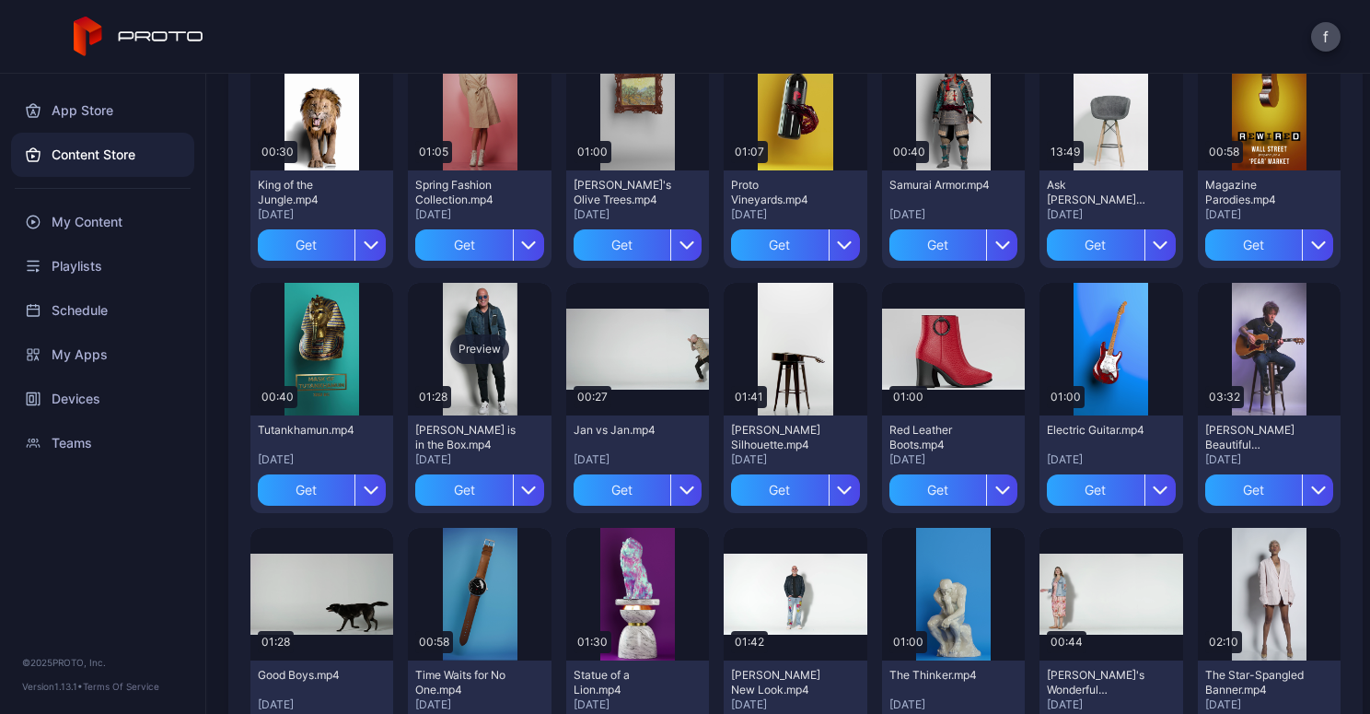
click at [486, 343] on div "Preview" at bounding box center [479, 348] width 59 height 29
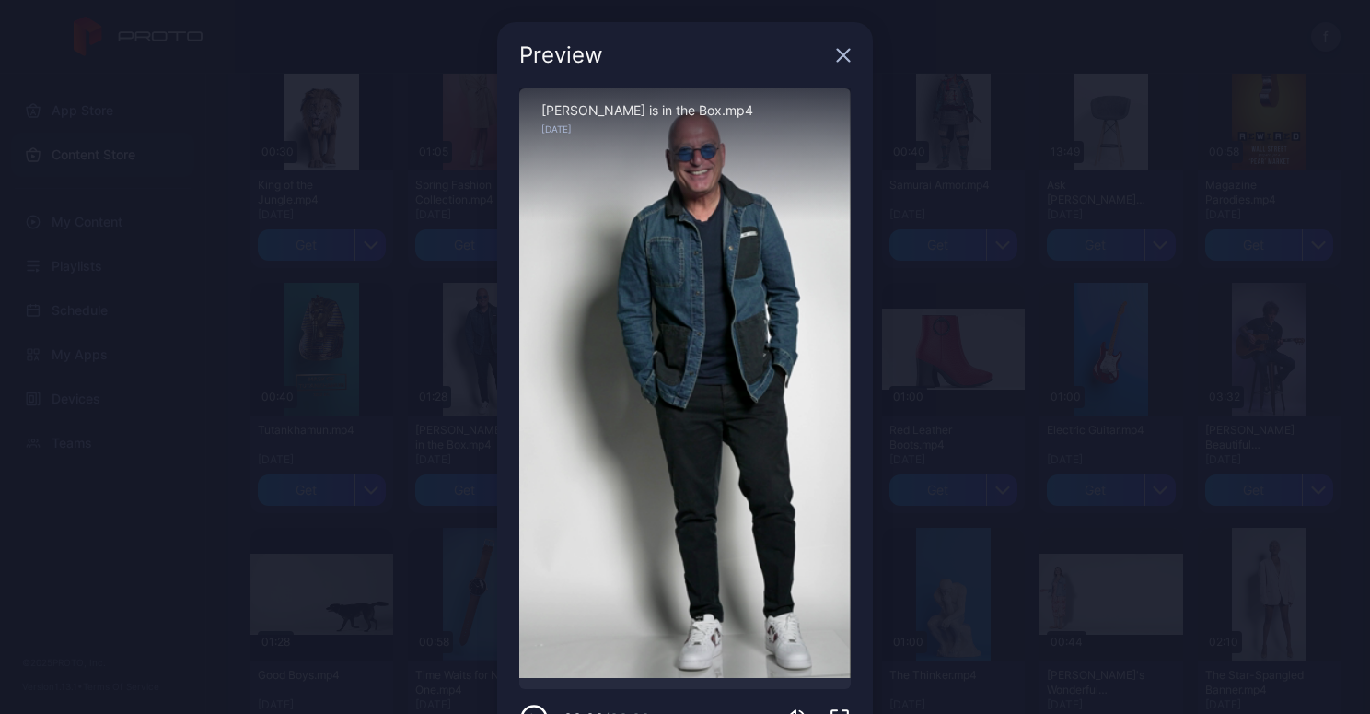
click at [836, 56] on icon "button" at bounding box center [843, 55] width 15 height 15
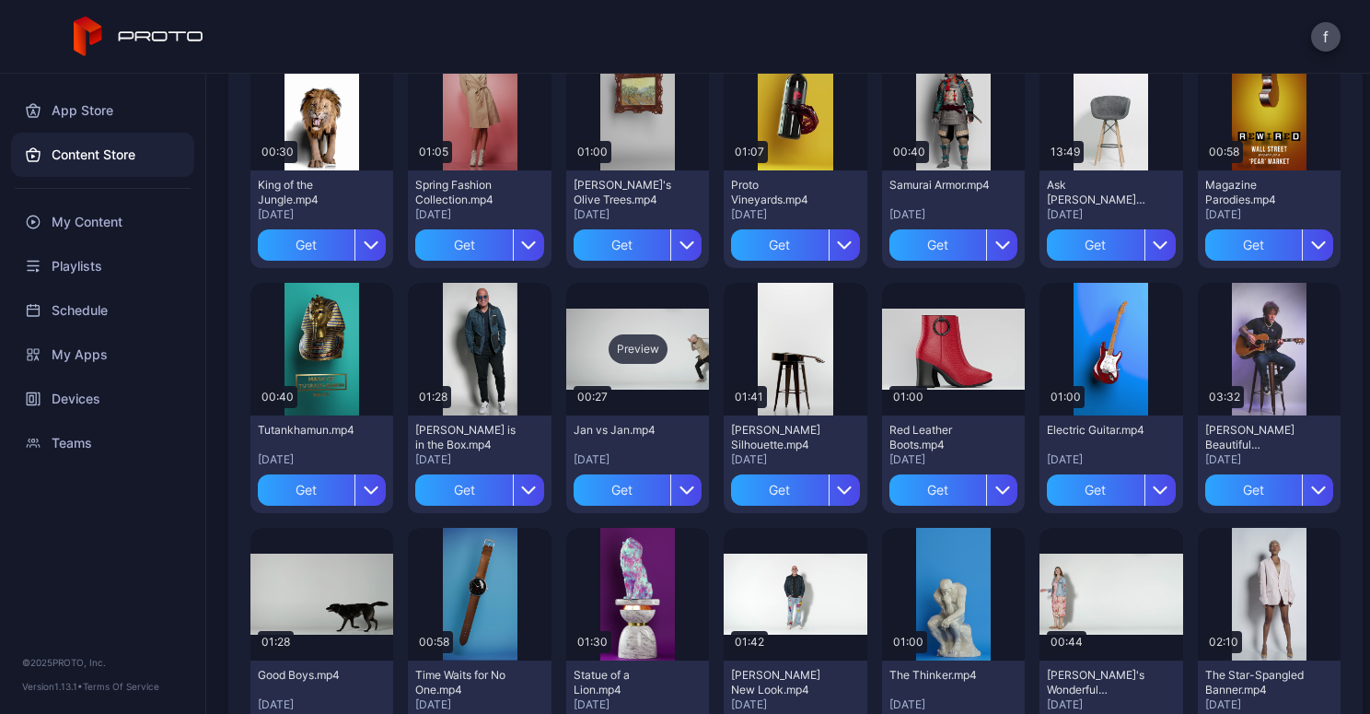
click at [655, 326] on div "Preview" at bounding box center [637, 349] width 143 height 133
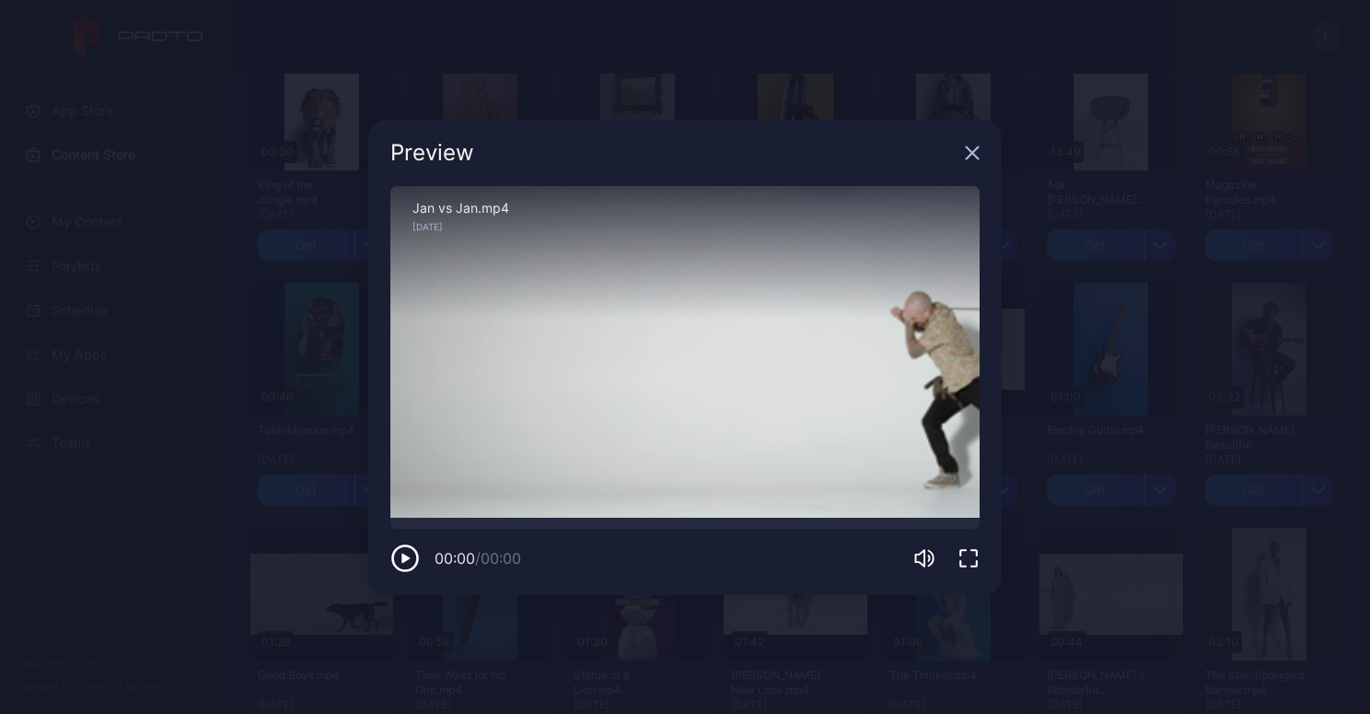
click at [973, 148] on icon "button" at bounding box center [972, 153] width 15 height 15
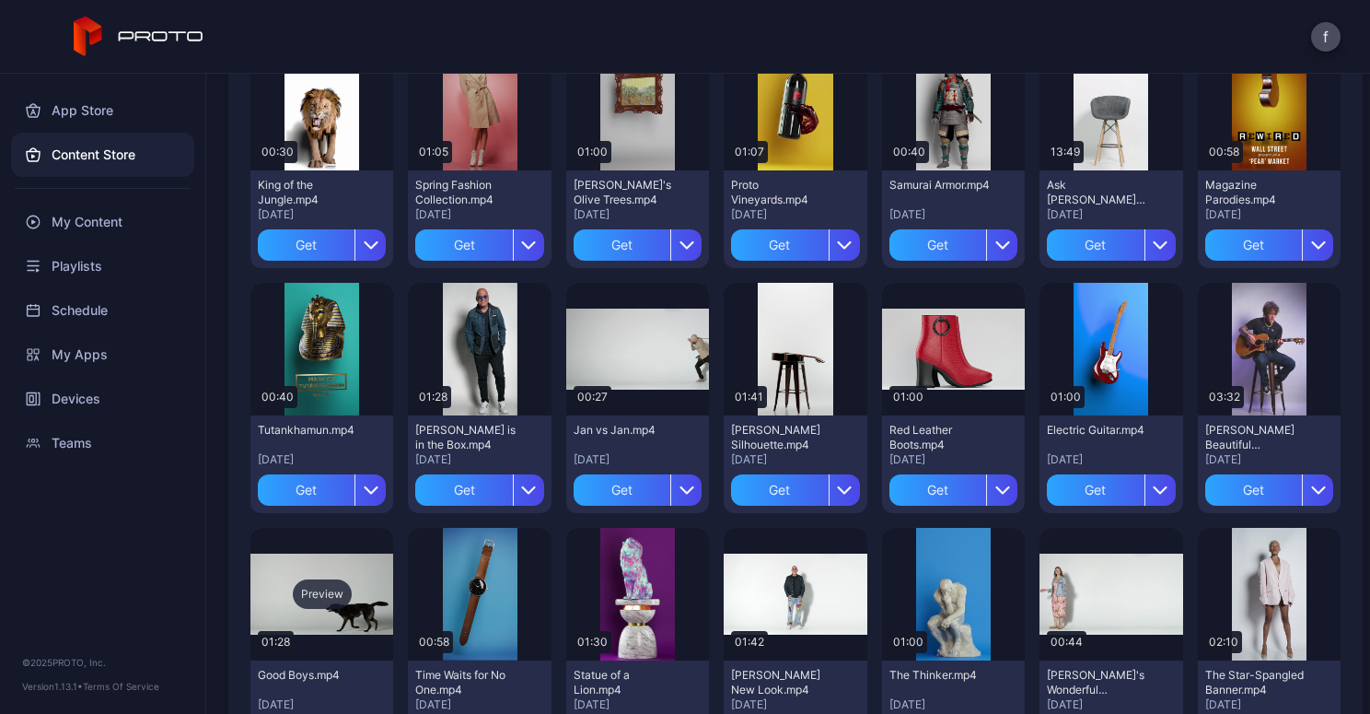
click at [298, 574] on div "Preview" at bounding box center [322, 594] width 143 height 133
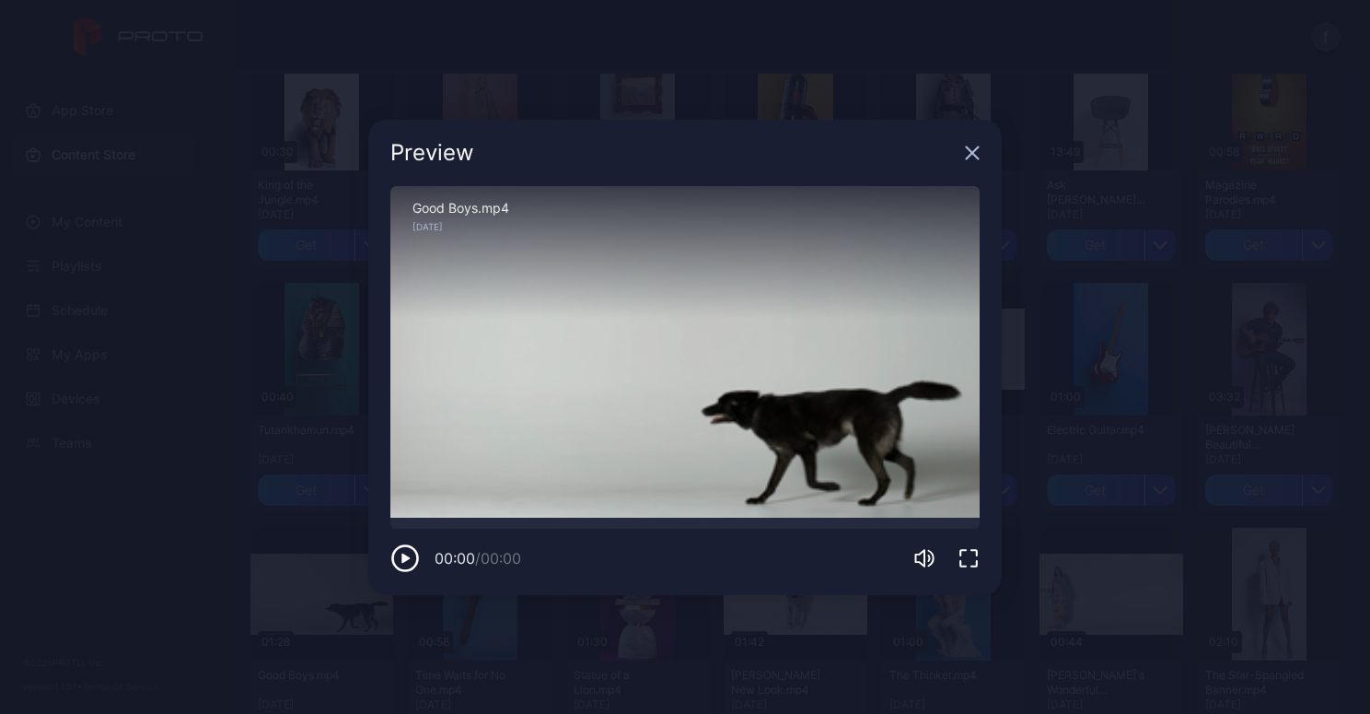
click at [785, 444] on div "Sorry, your browser doesn‘t support embedded videos" at bounding box center [684, 352] width 589 height 332
click at [973, 148] on icon "button" at bounding box center [972, 153] width 15 height 15
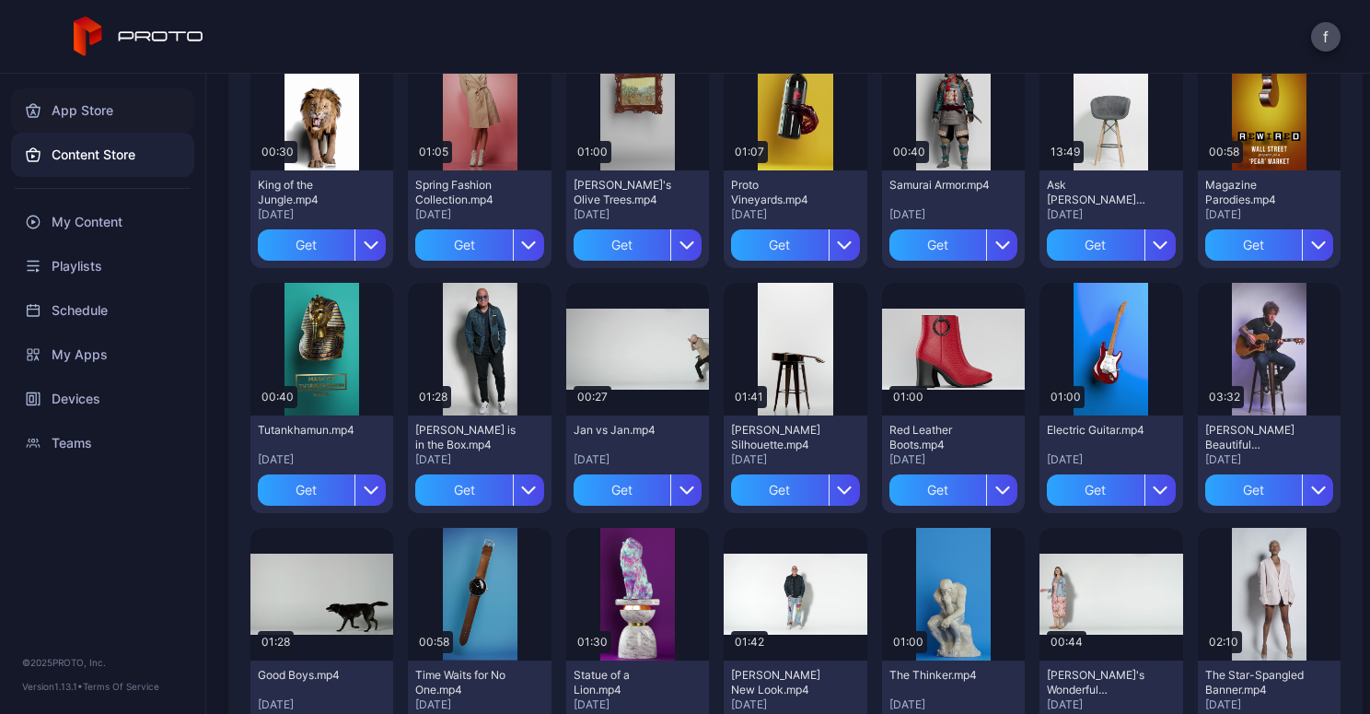
click at [84, 106] on div "App Store" at bounding box center [102, 110] width 183 height 44
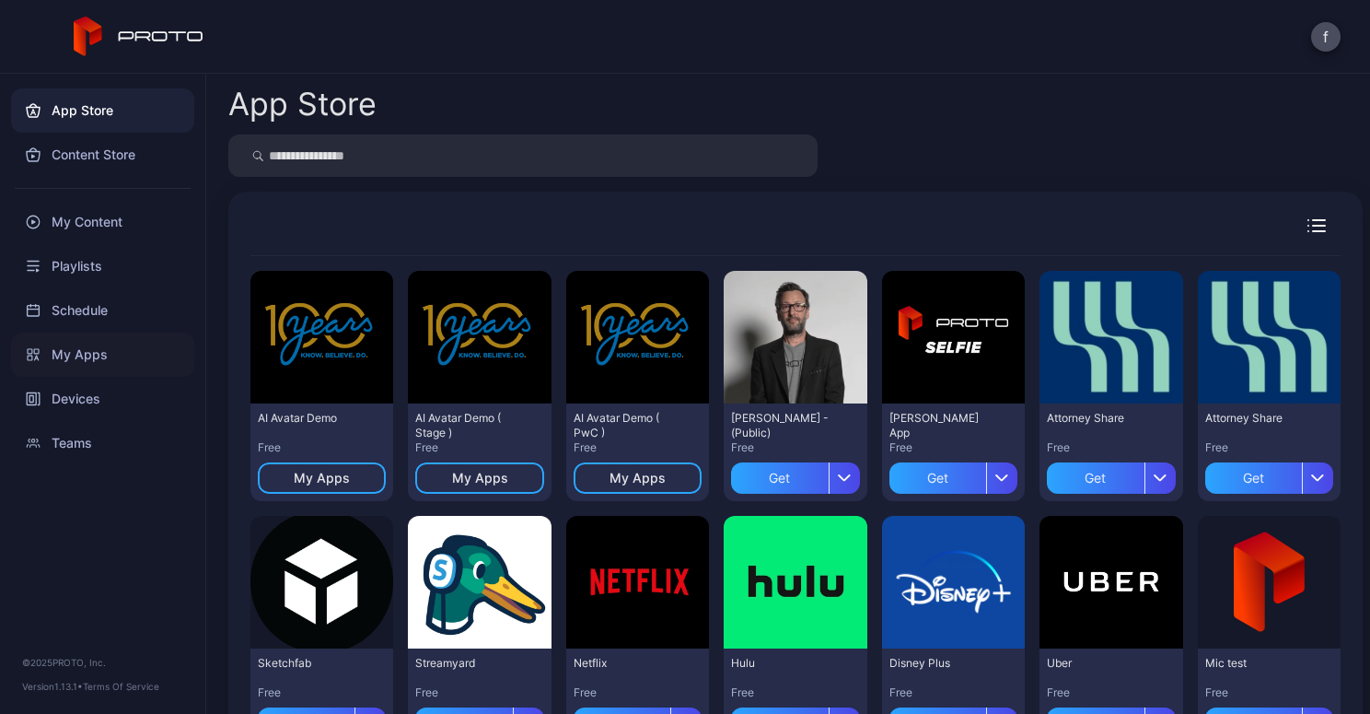
click at [74, 353] on div "My Apps" at bounding box center [102, 354] width 183 height 44
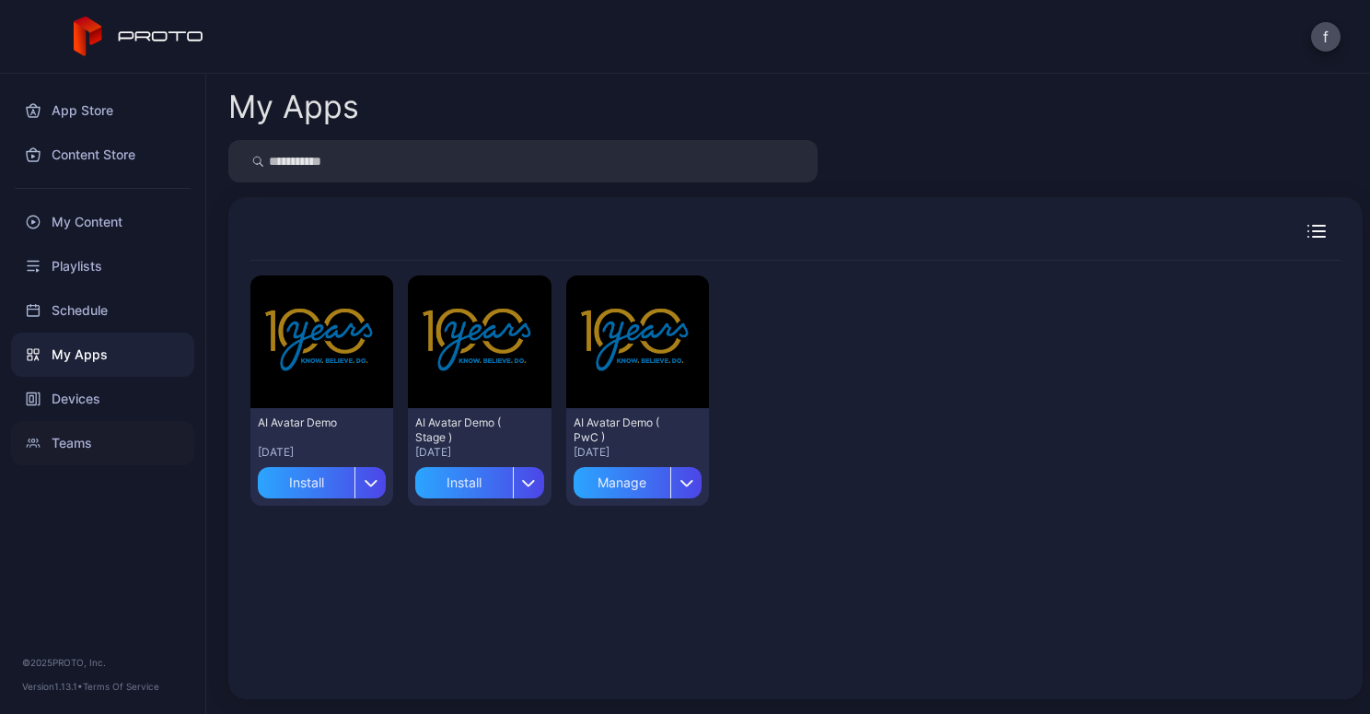
click at [76, 445] on div "Teams" at bounding box center [102, 443] width 183 height 44
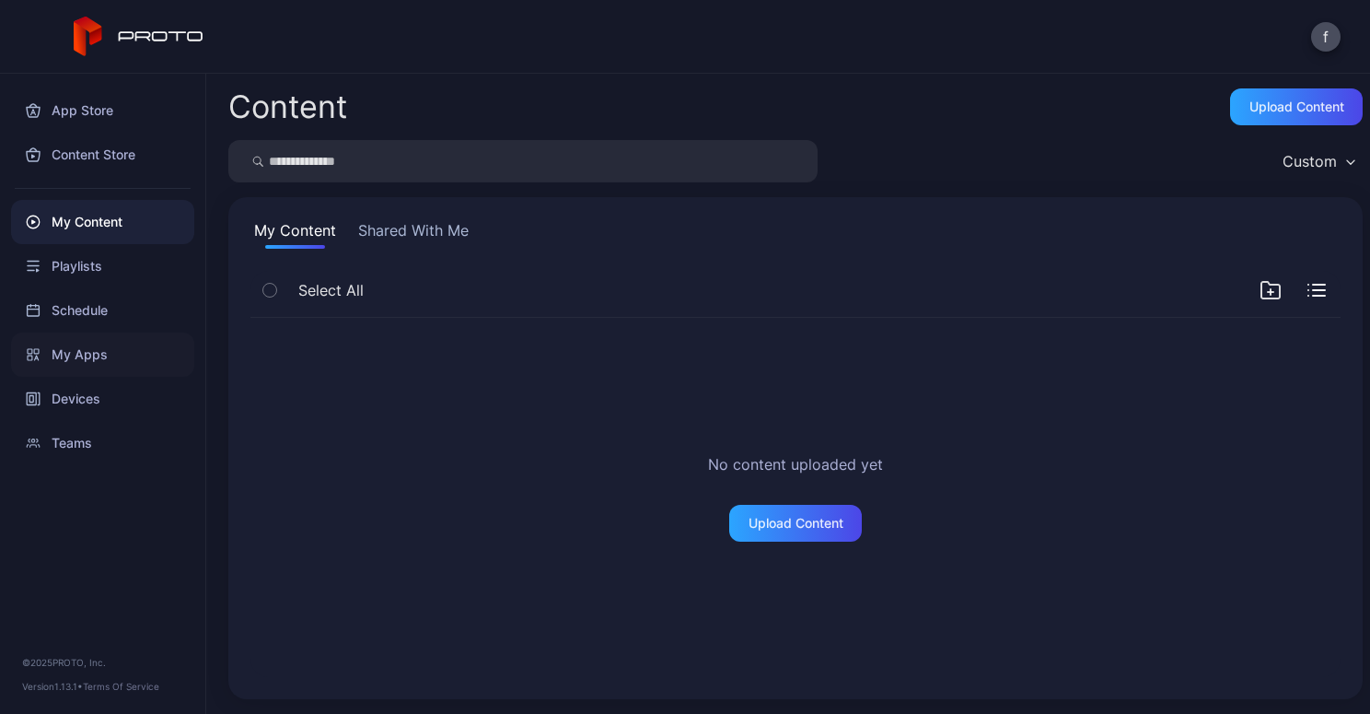
click at [76, 348] on div "My Apps" at bounding box center [102, 354] width 183 height 44
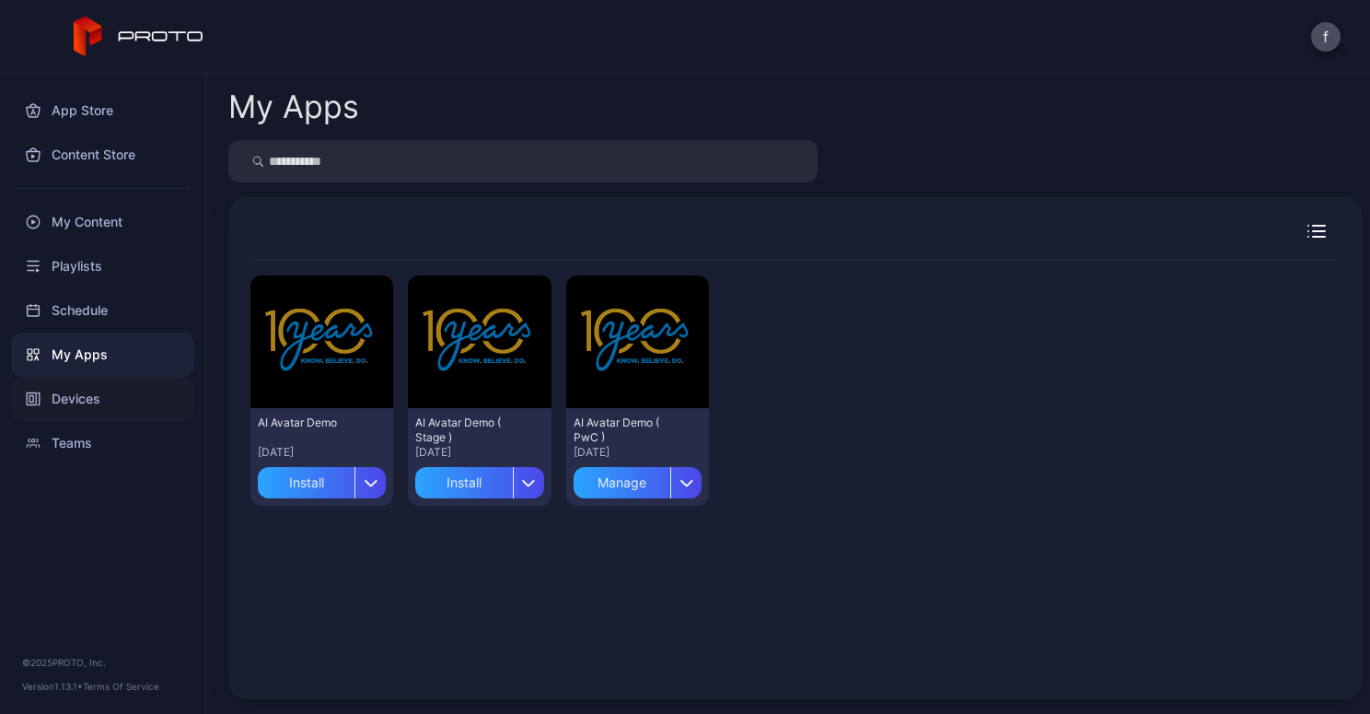
click at [73, 393] on div "Devices" at bounding box center [102, 399] width 183 height 44
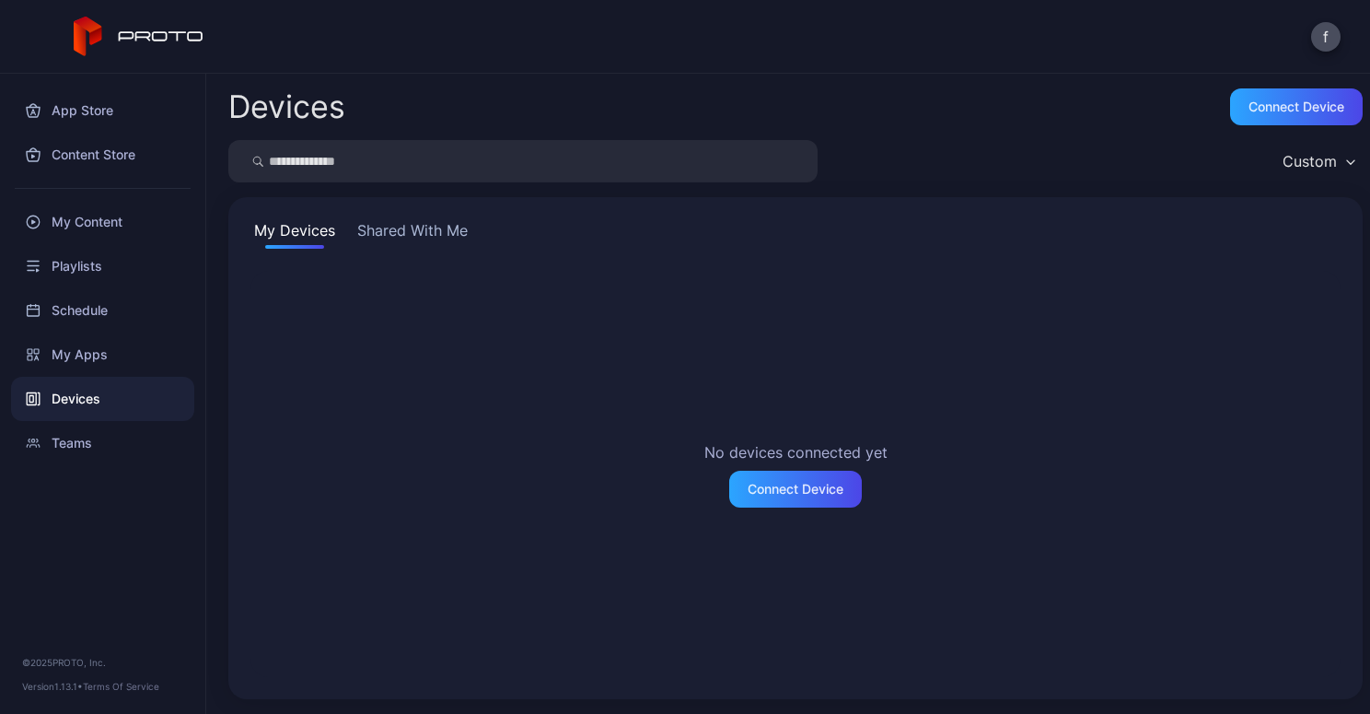
click at [429, 227] on button "Shared With Me" at bounding box center [413, 233] width 118 height 29
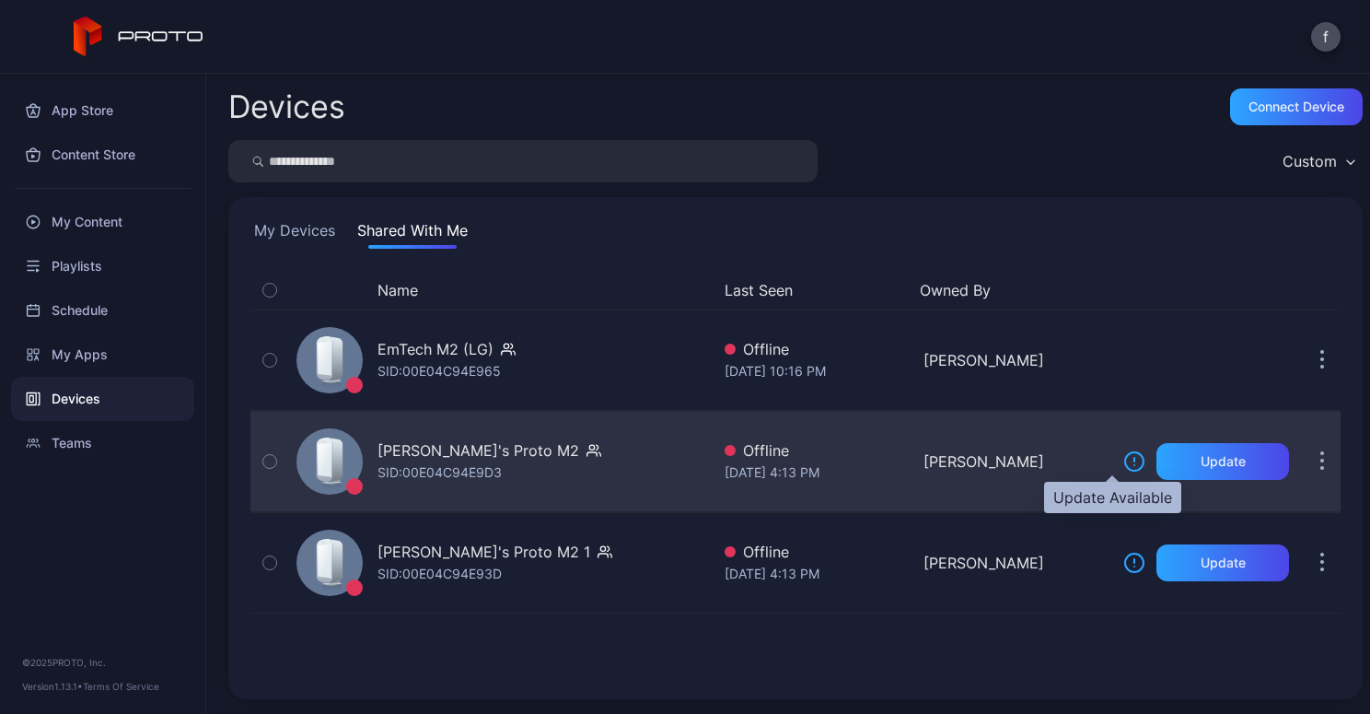
click at [1124, 466] on icon at bounding box center [1135, 461] width 22 height 22
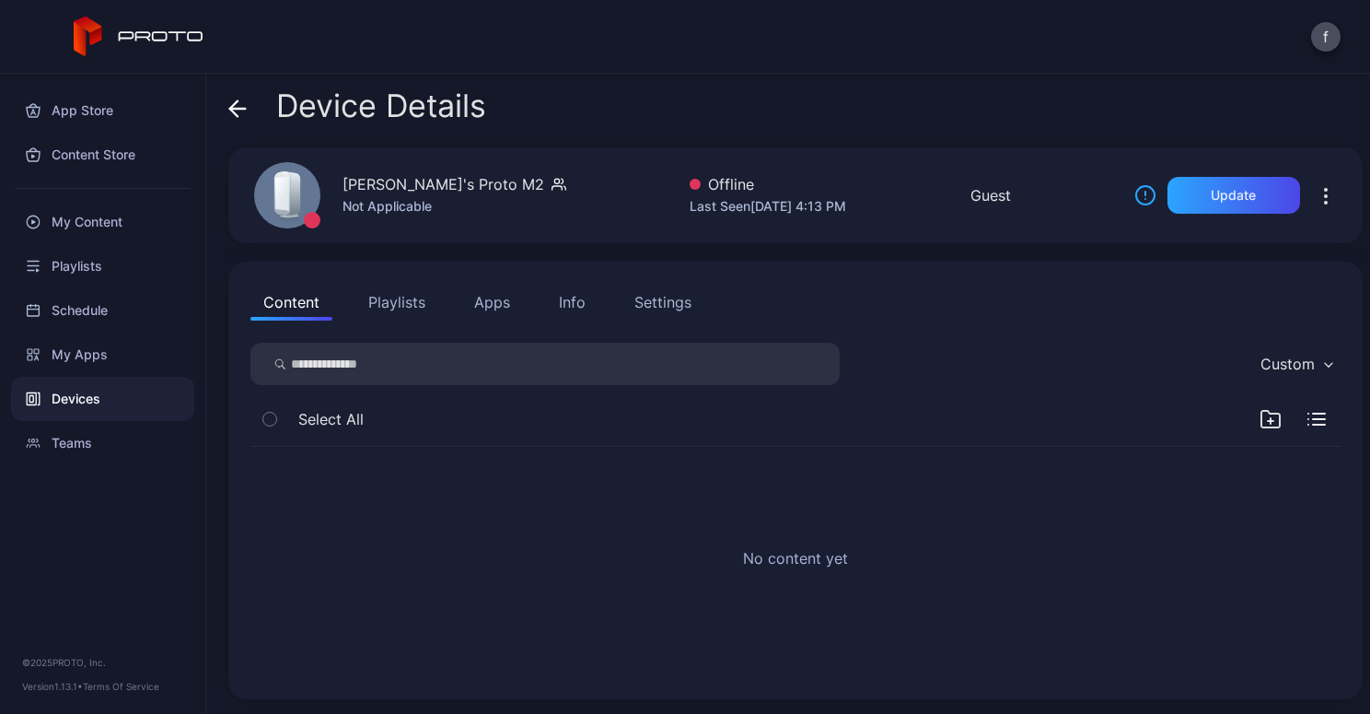
click at [559, 296] on div "Info" at bounding box center [572, 302] width 27 height 22
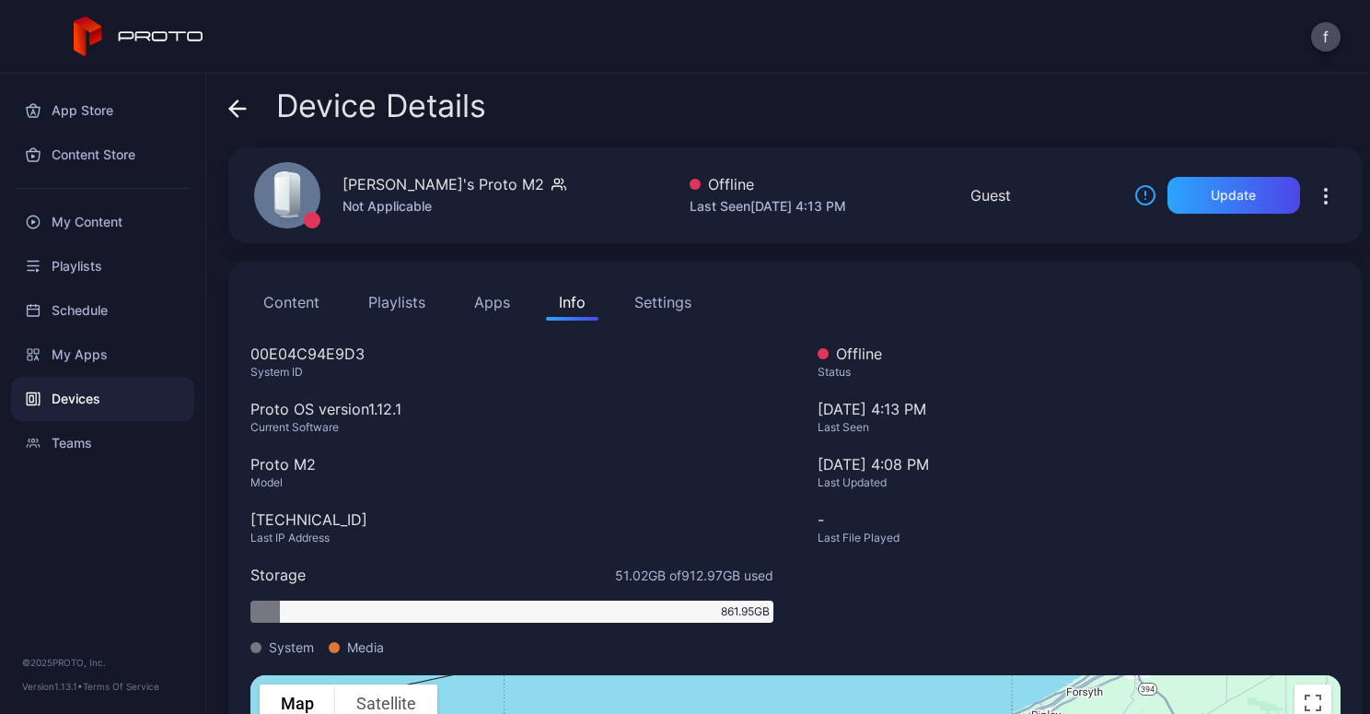
drag, startPoint x: 343, startPoint y: 183, endPoint x: 531, endPoint y: 183, distance: 188.8
click at [531, 183] on div "[PERSON_NAME]'s Proto M2" at bounding box center [444, 184] width 202 height 22
copy div "[PERSON_NAME]'s Proto M2"
click at [234, 105] on icon at bounding box center [233, 108] width 7 height 16
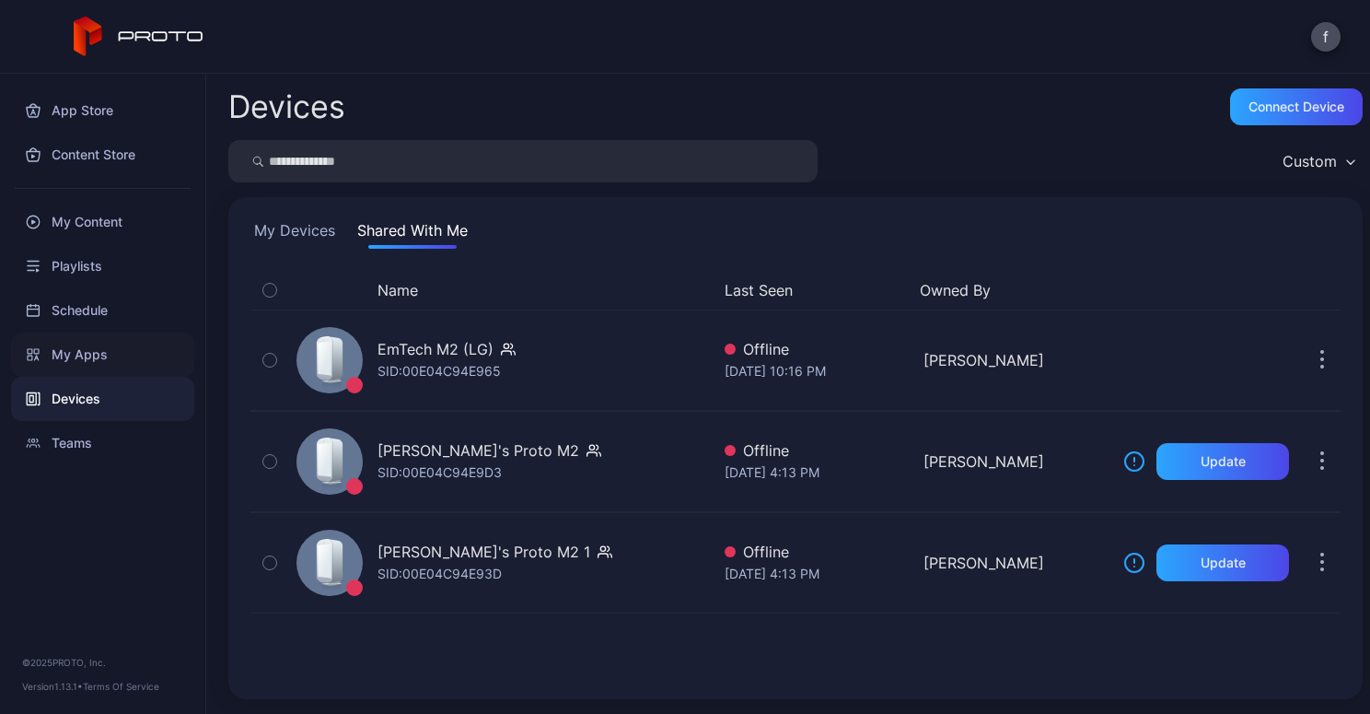
click at [81, 355] on div "My Apps" at bounding box center [102, 354] width 183 height 44
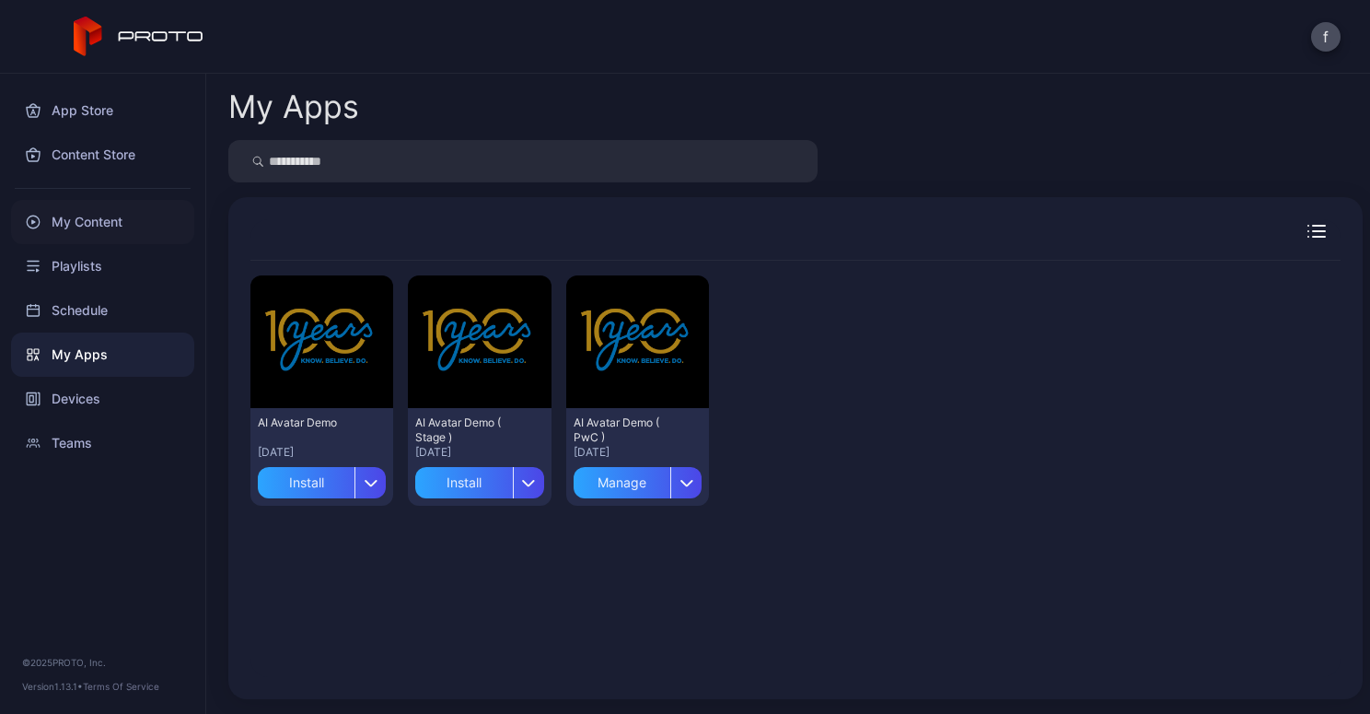
click at [87, 222] on div "My Content" at bounding box center [102, 222] width 183 height 44
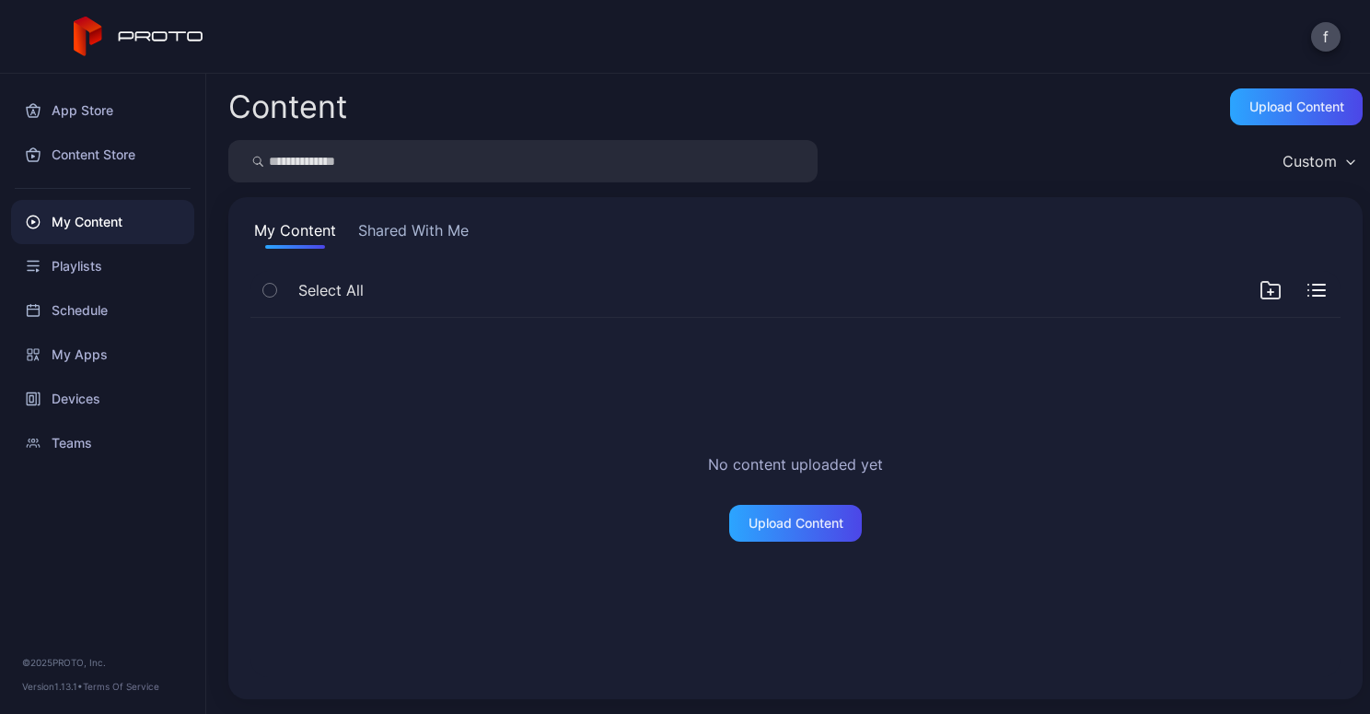
click at [413, 221] on button "Shared With Me" at bounding box center [414, 233] width 118 height 29
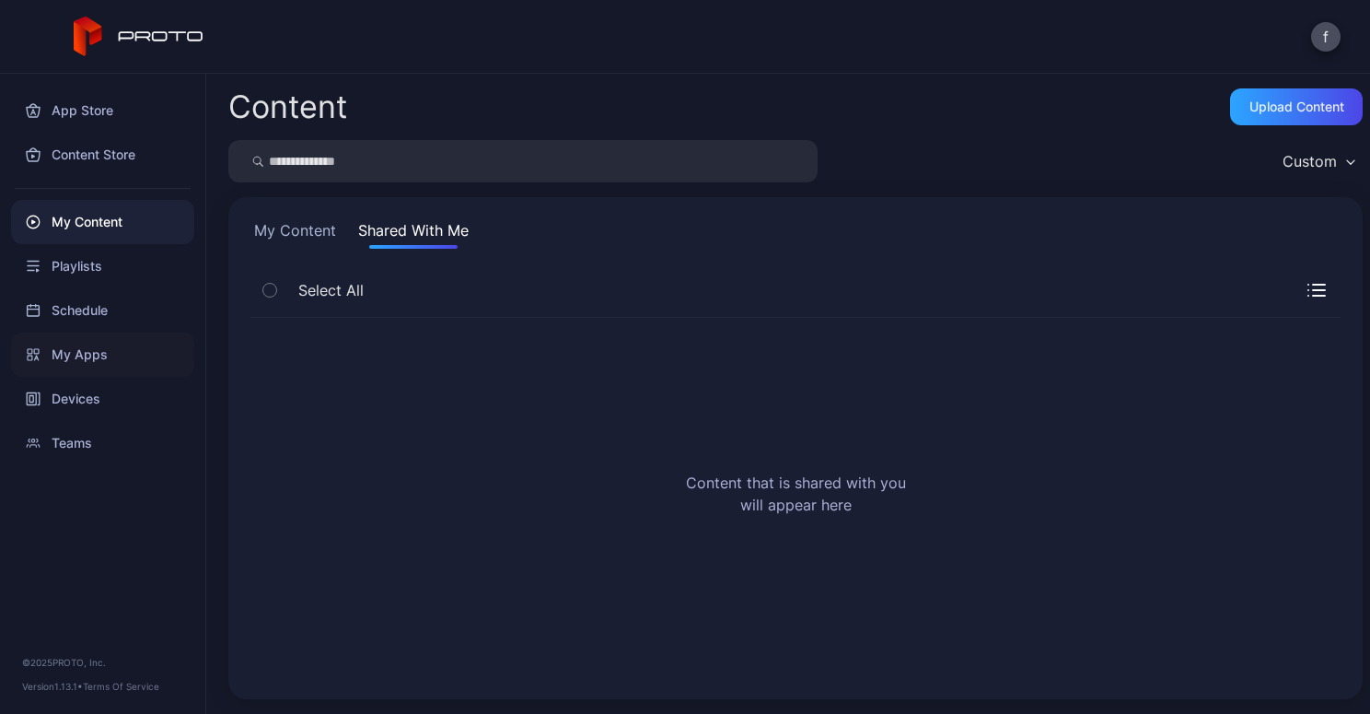
click at [93, 353] on div "My Apps" at bounding box center [102, 354] width 183 height 44
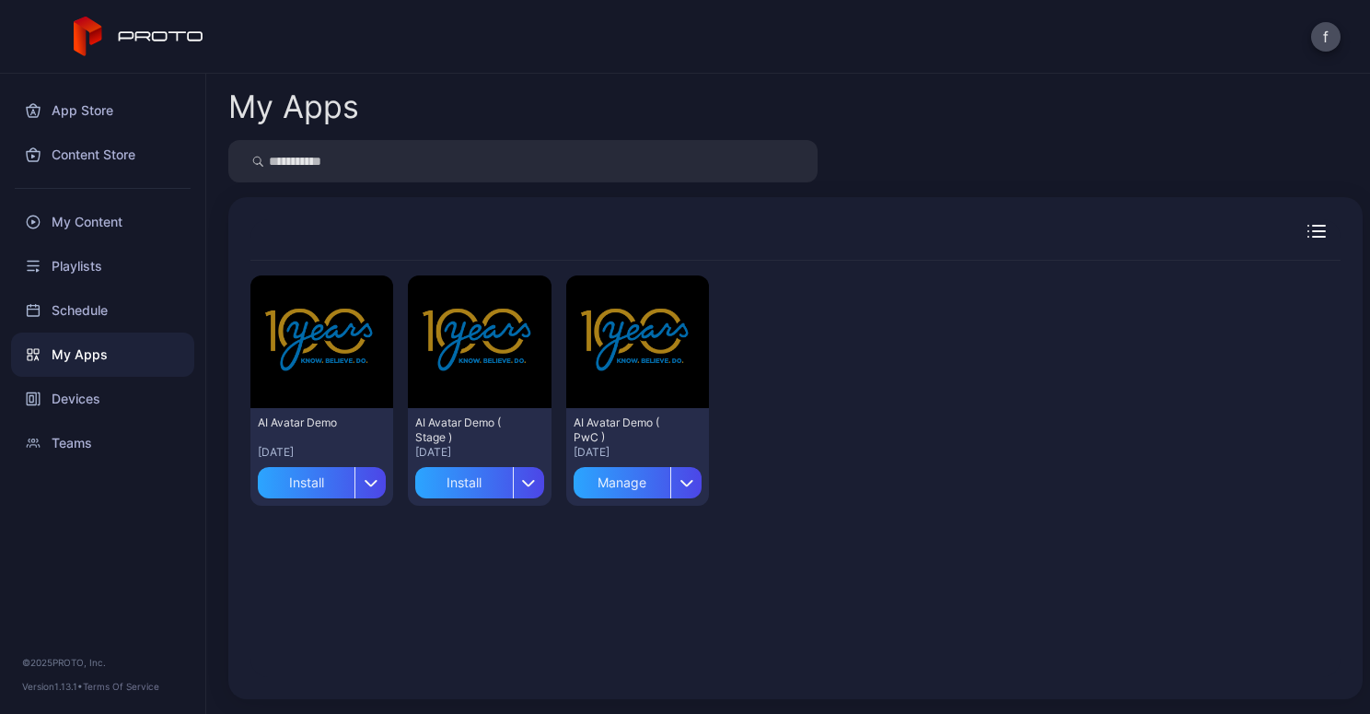
click at [1308, 235] on icon "button" at bounding box center [1317, 231] width 18 height 13
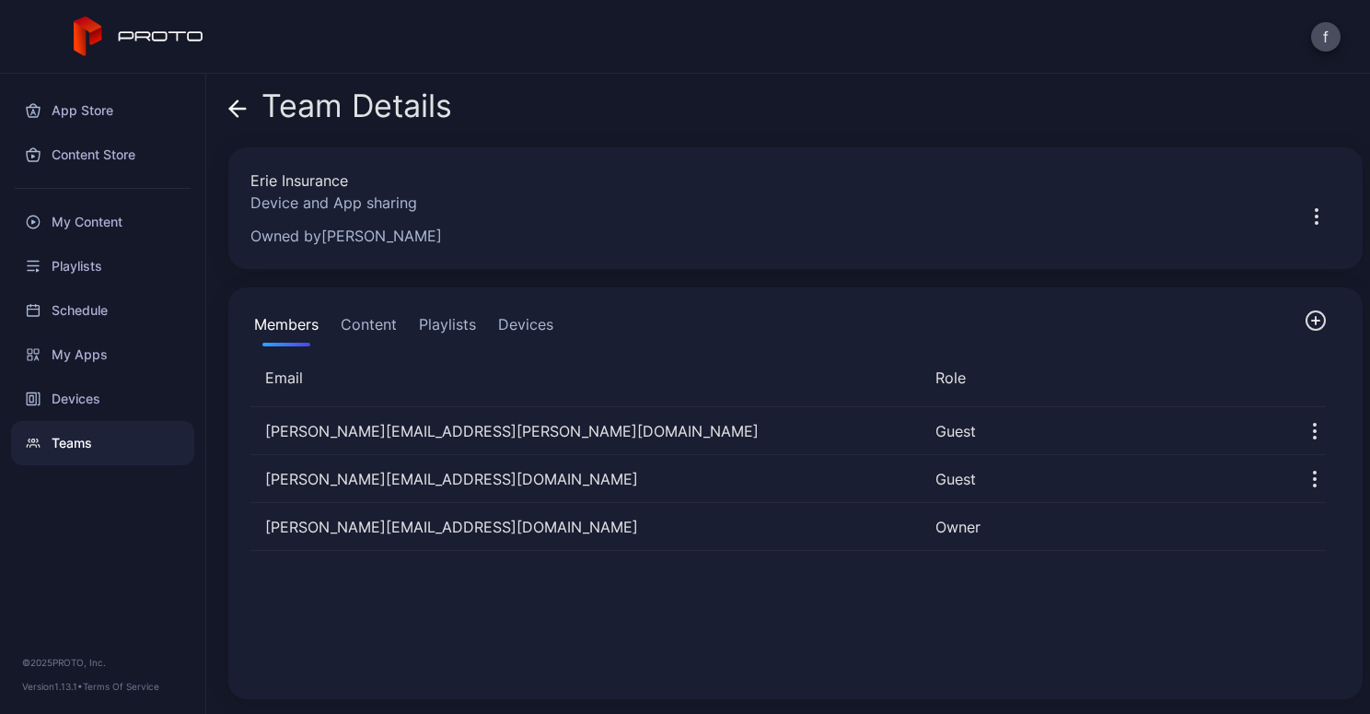
click at [368, 323] on button "Content" at bounding box center [369, 327] width 64 height 37
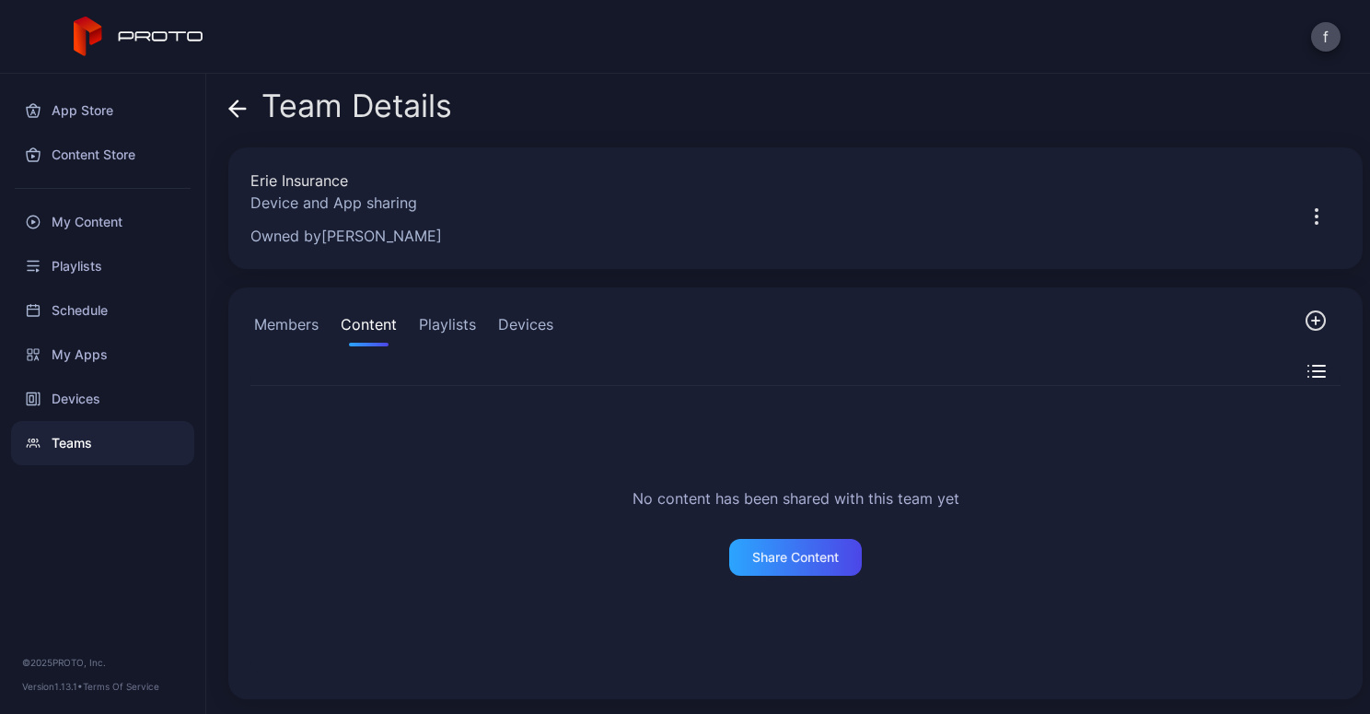
click at [442, 323] on button "Playlists" at bounding box center [447, 327] width 64 height 37
click at [531, 325] on button "Devices" at bounding box center [526, 327] width 63 height 37
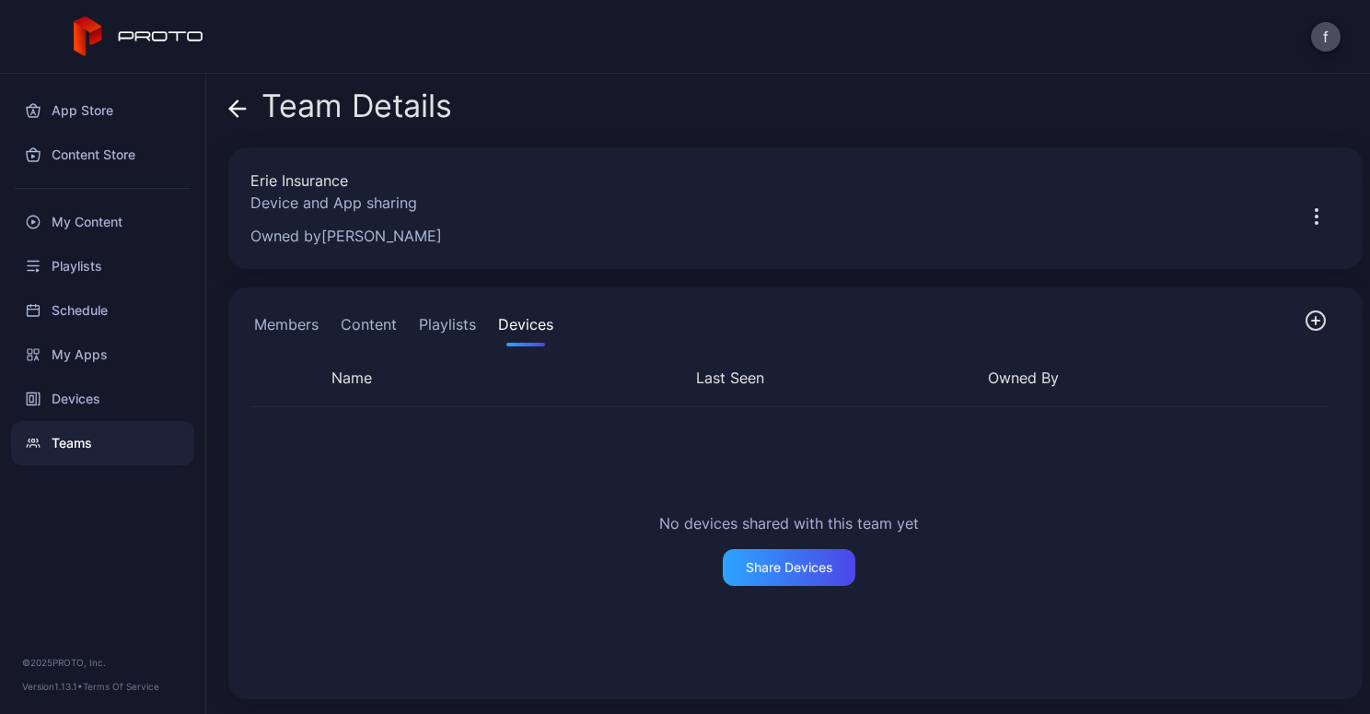
click at [282, 325] on button "Members" at bounding box center [287, 327] width 72 height 37
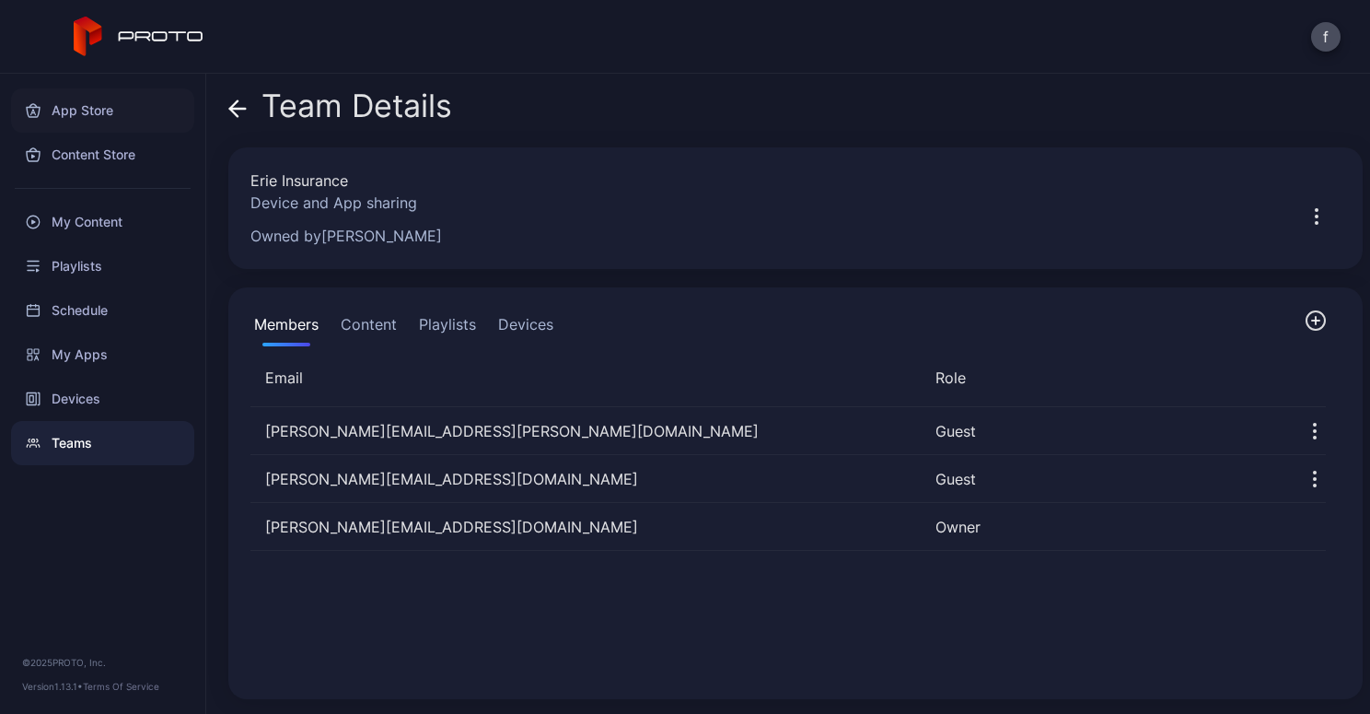
click at [72, 103] on div "App Store" at bounding box center [102, 110] width 183 height 44
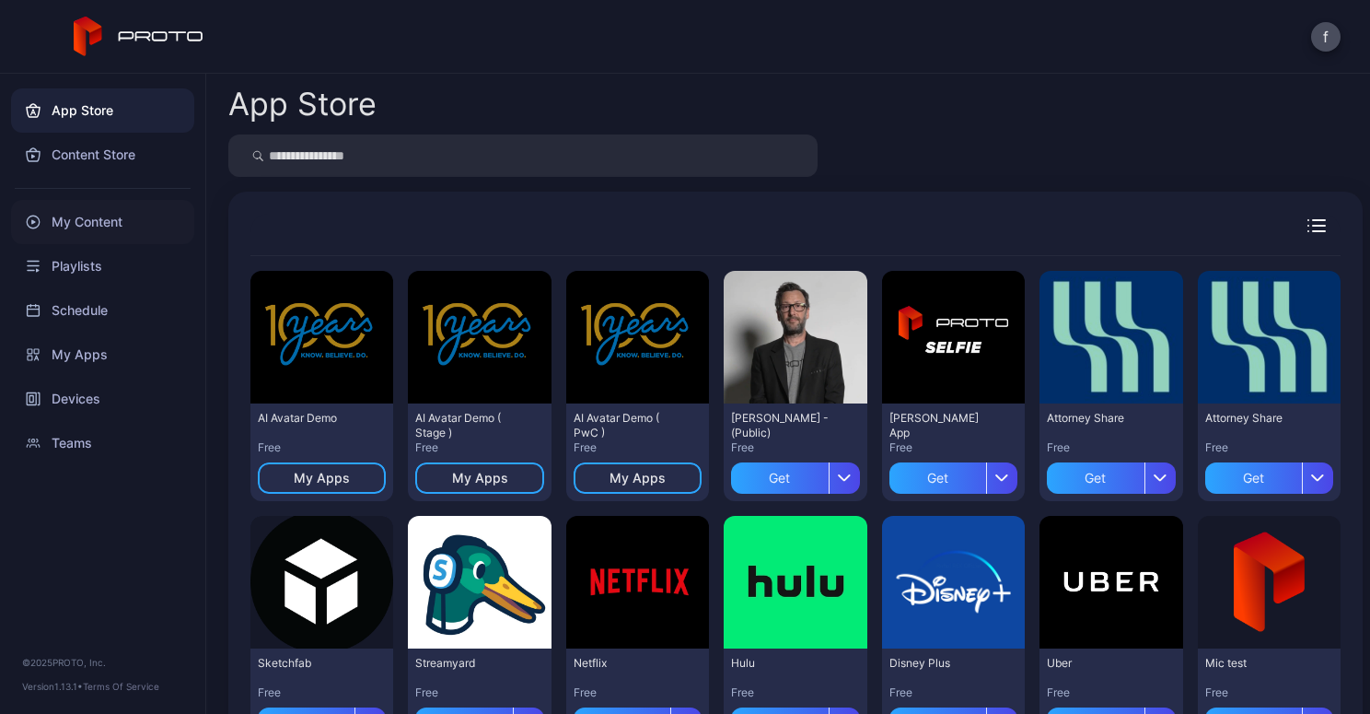
click at [87, 223] on div "My Content" at bounding box center [102, 222] width 183 height 44
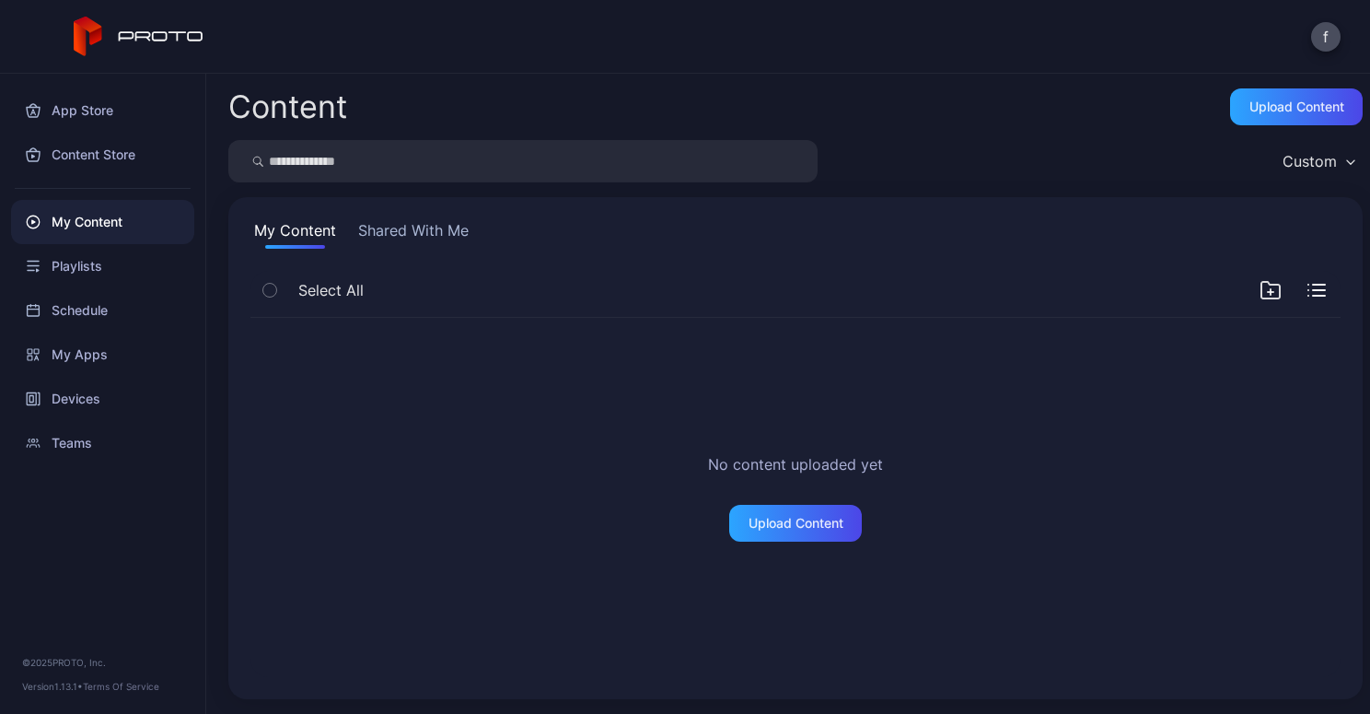
click at [436, 221] on button "Shared With Me" at bounding box center [414, 233] width 118 height 29
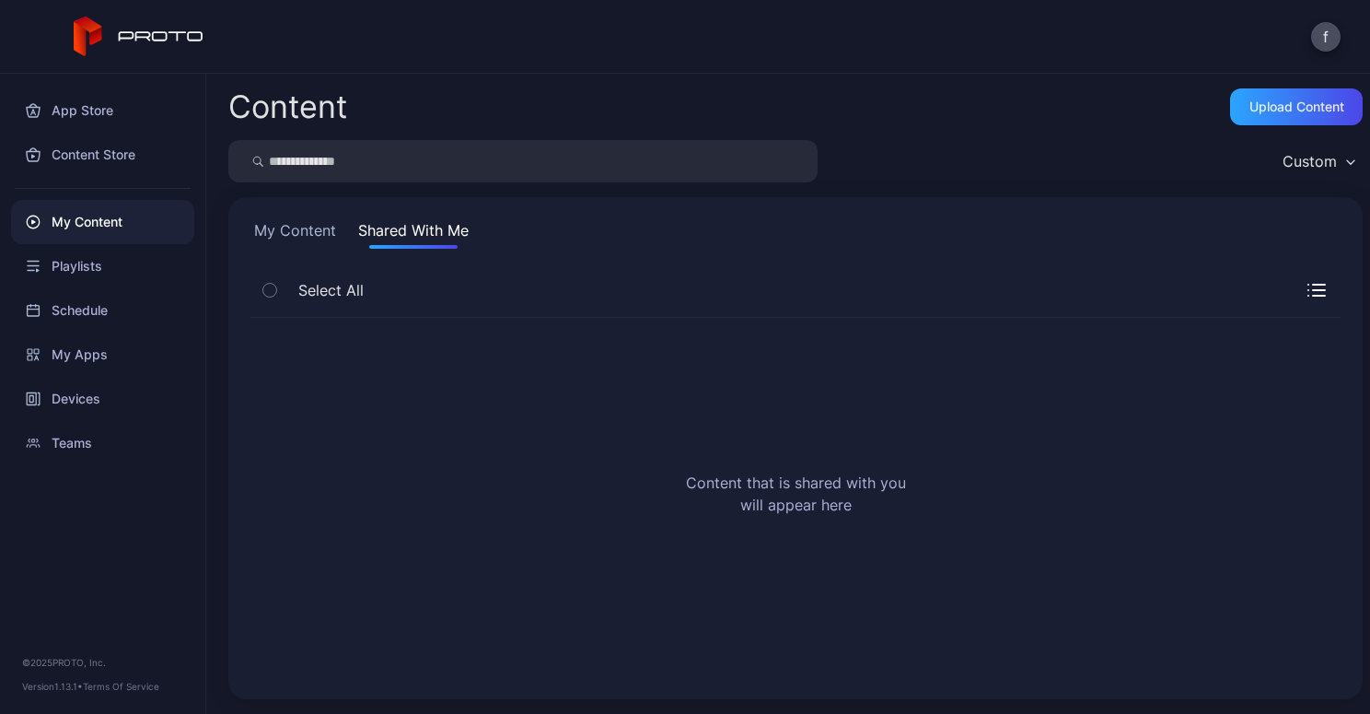
click at [303, 229] on button "My Content" at bounding box center [295, 233] width 89 height 29
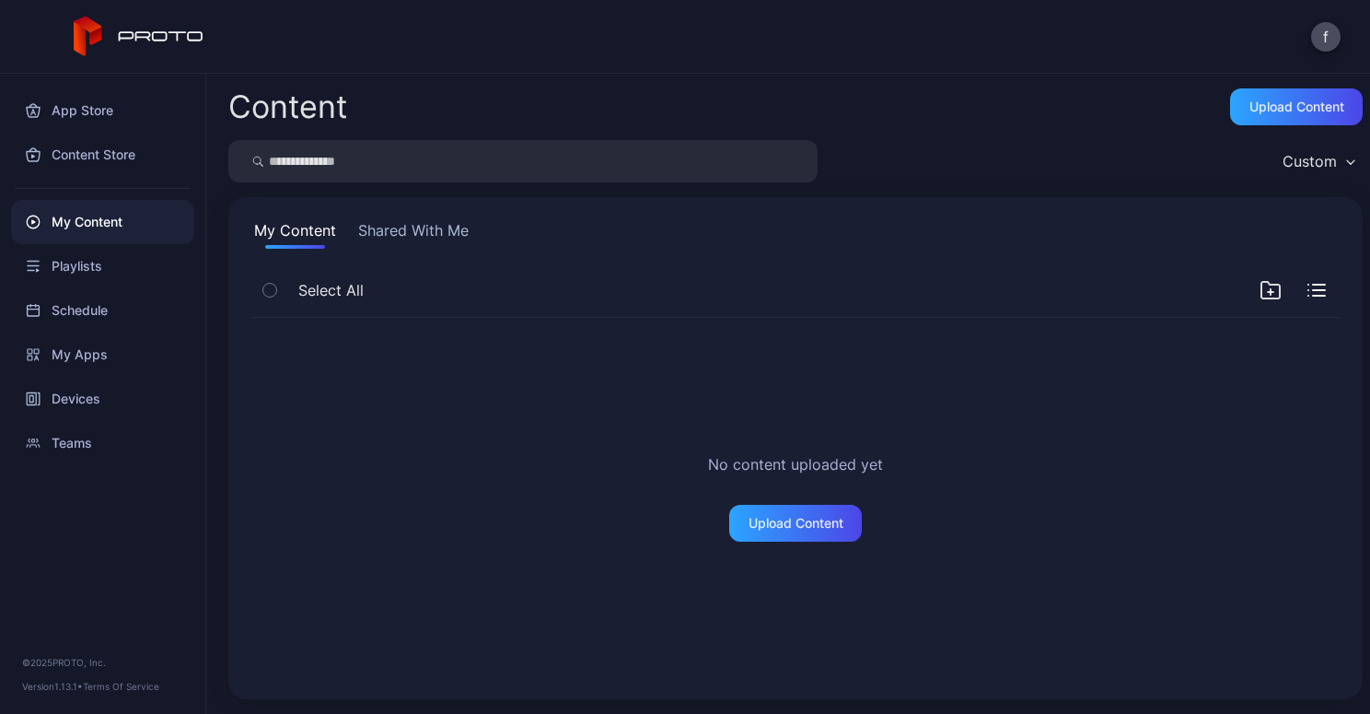
click at [1332, 157] on div "Custom" at bounding box center [1318, 161] width 89 height 28
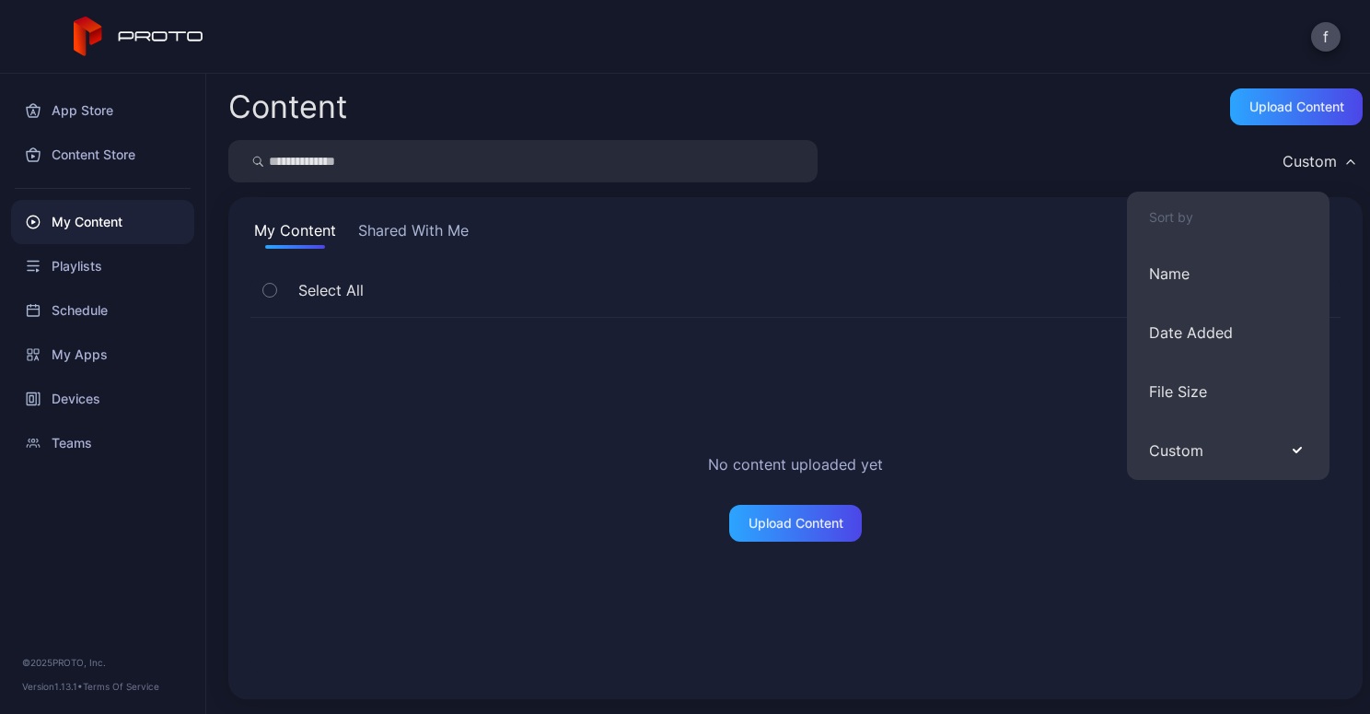
click at [1323, 157] on div "Custom" at bounding box center [1318, 161] width 89 height 28
